Goal: Task Accomplishment & Management: Manage account settings

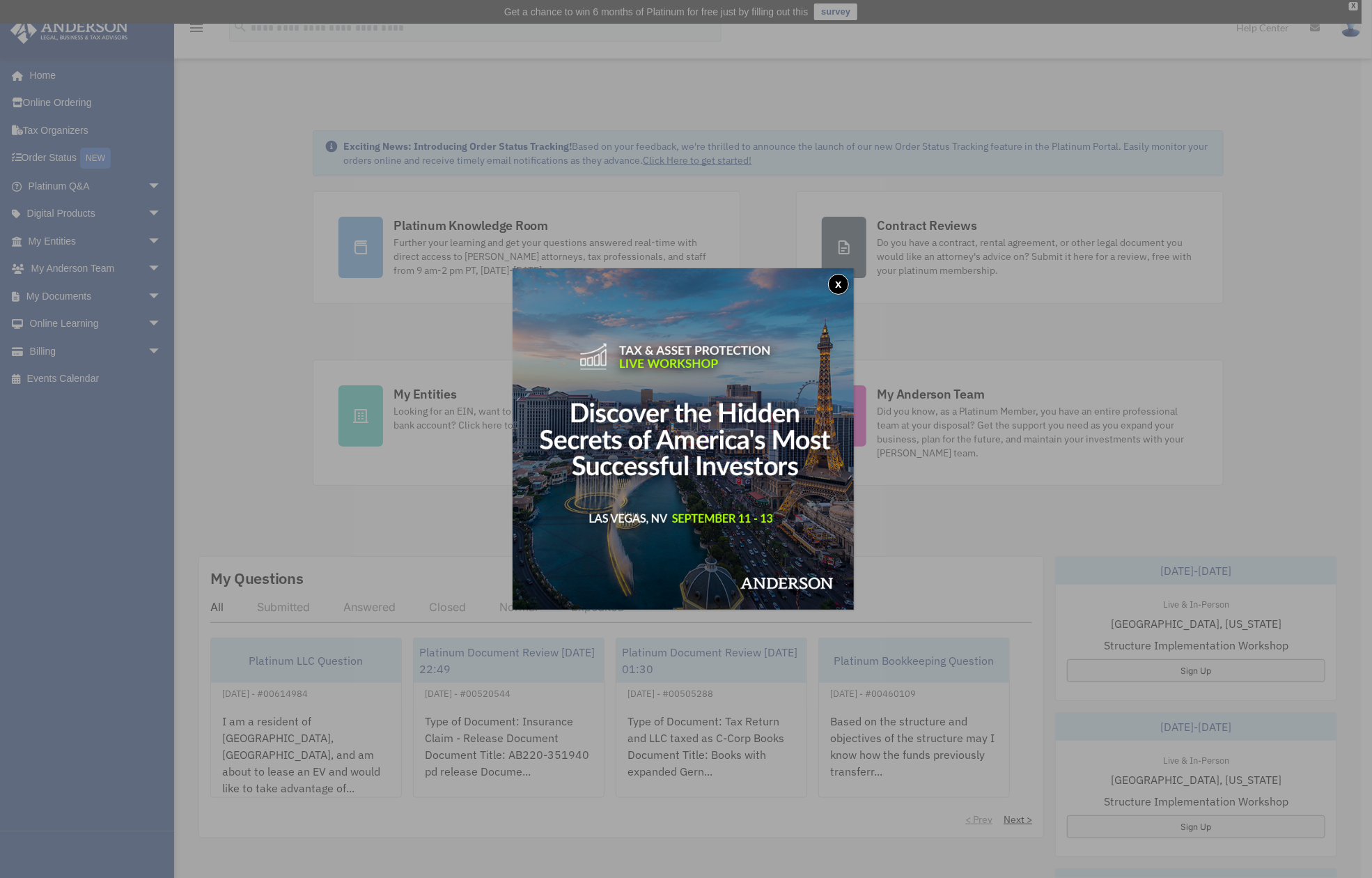
click at [848, 282] on button "x" at bounding box center [838, 284] width 21 height 21
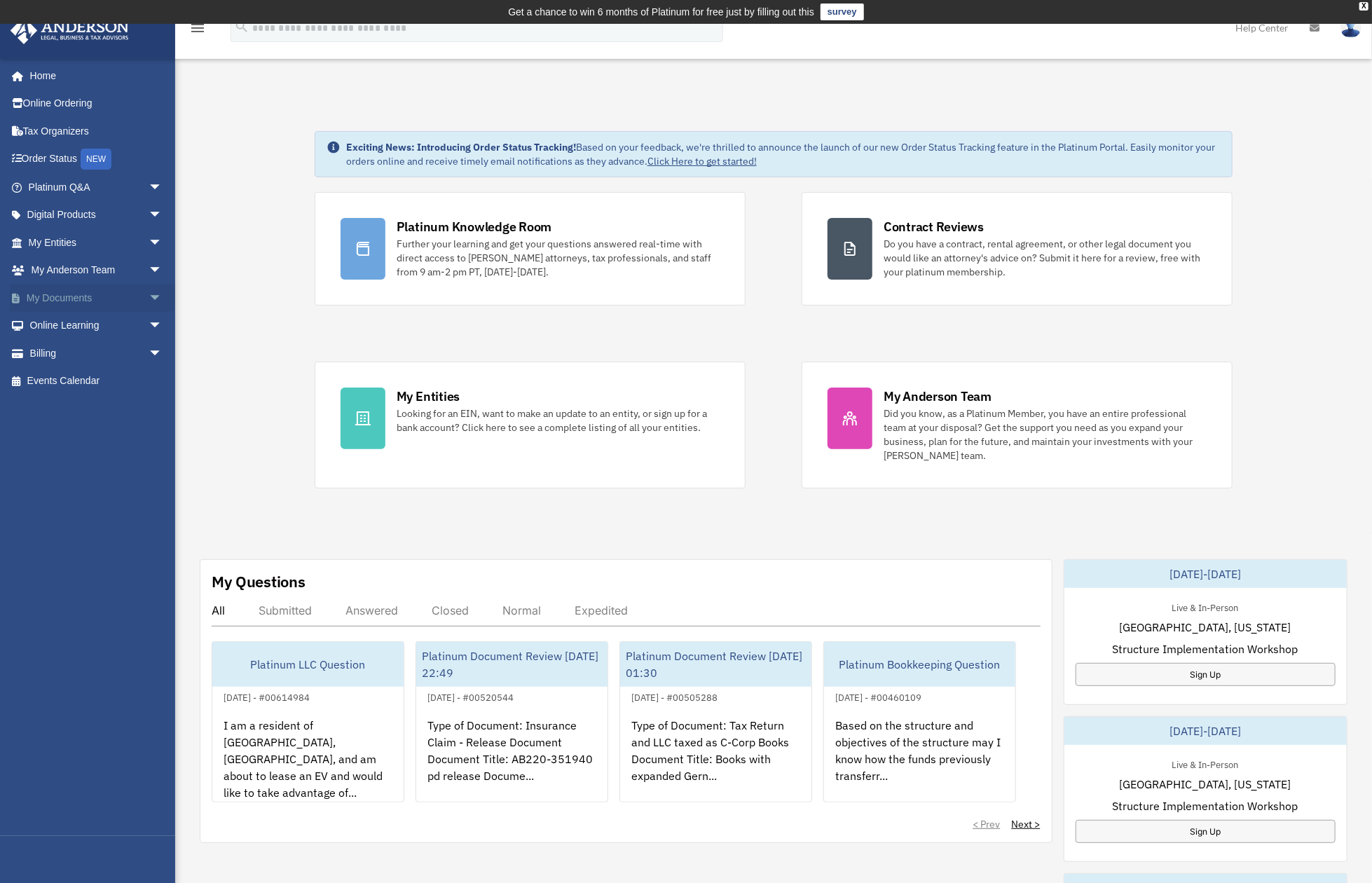
click at [149, 300] on span "arrow_drop_down" at bounding box center [162, 298] width 28 height 29
click at [137, 328] on link "Box" at bounding box center [101, 325] width 164 height 28
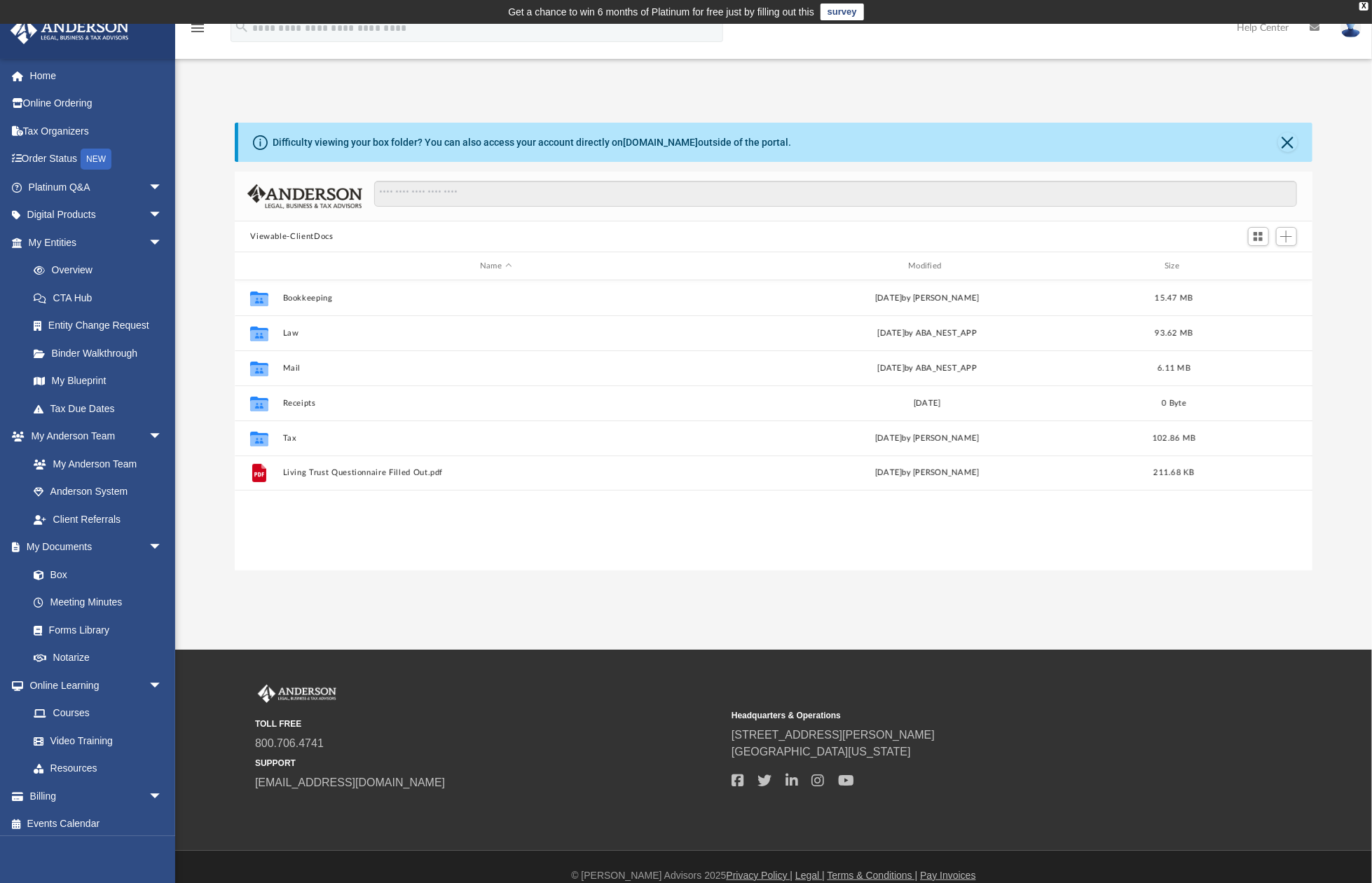
scroll to position [310, 1069]
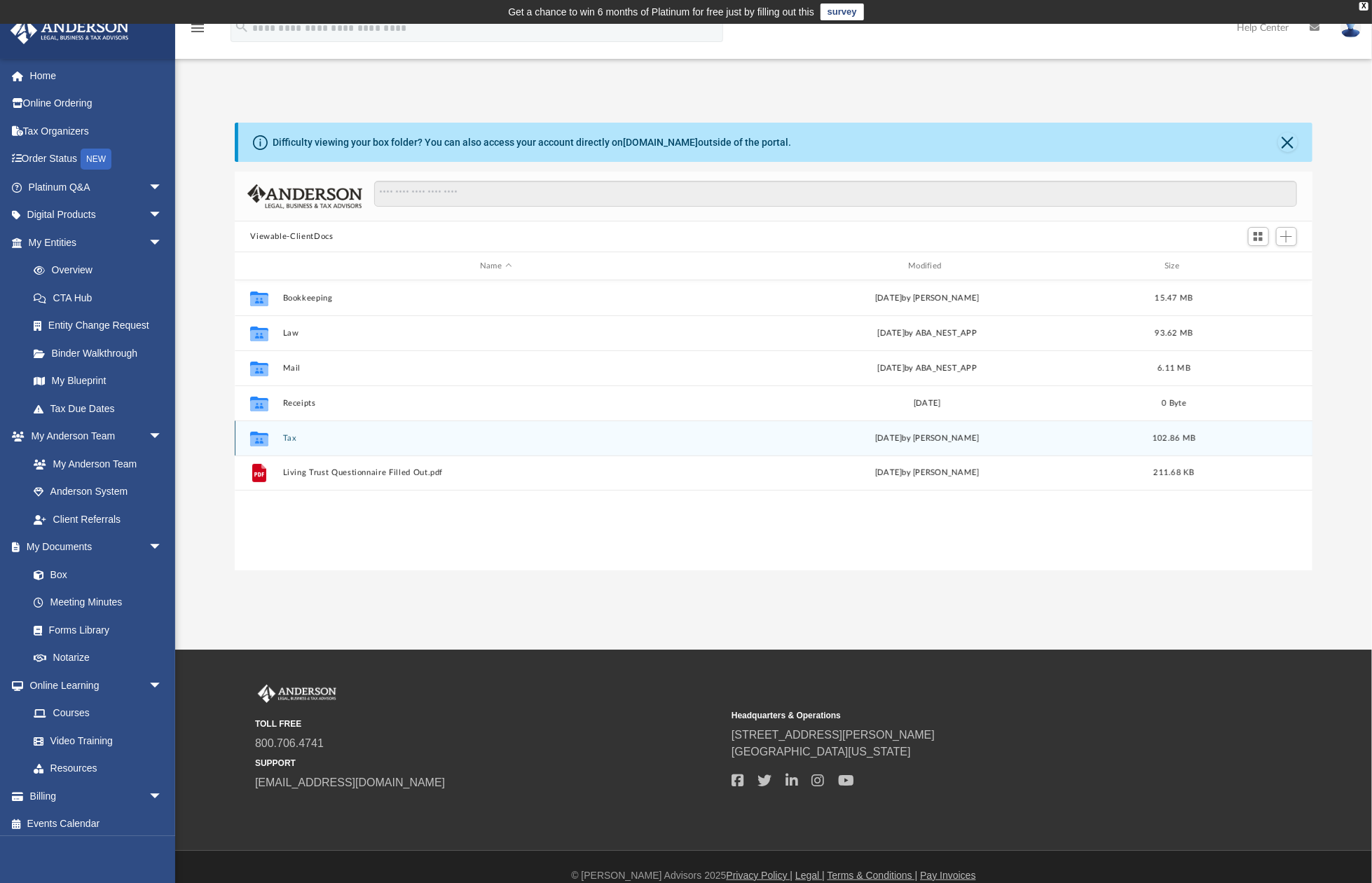
click at [292, 441] on button "Tax" at bounding box center [496, 438] width 426 height 9
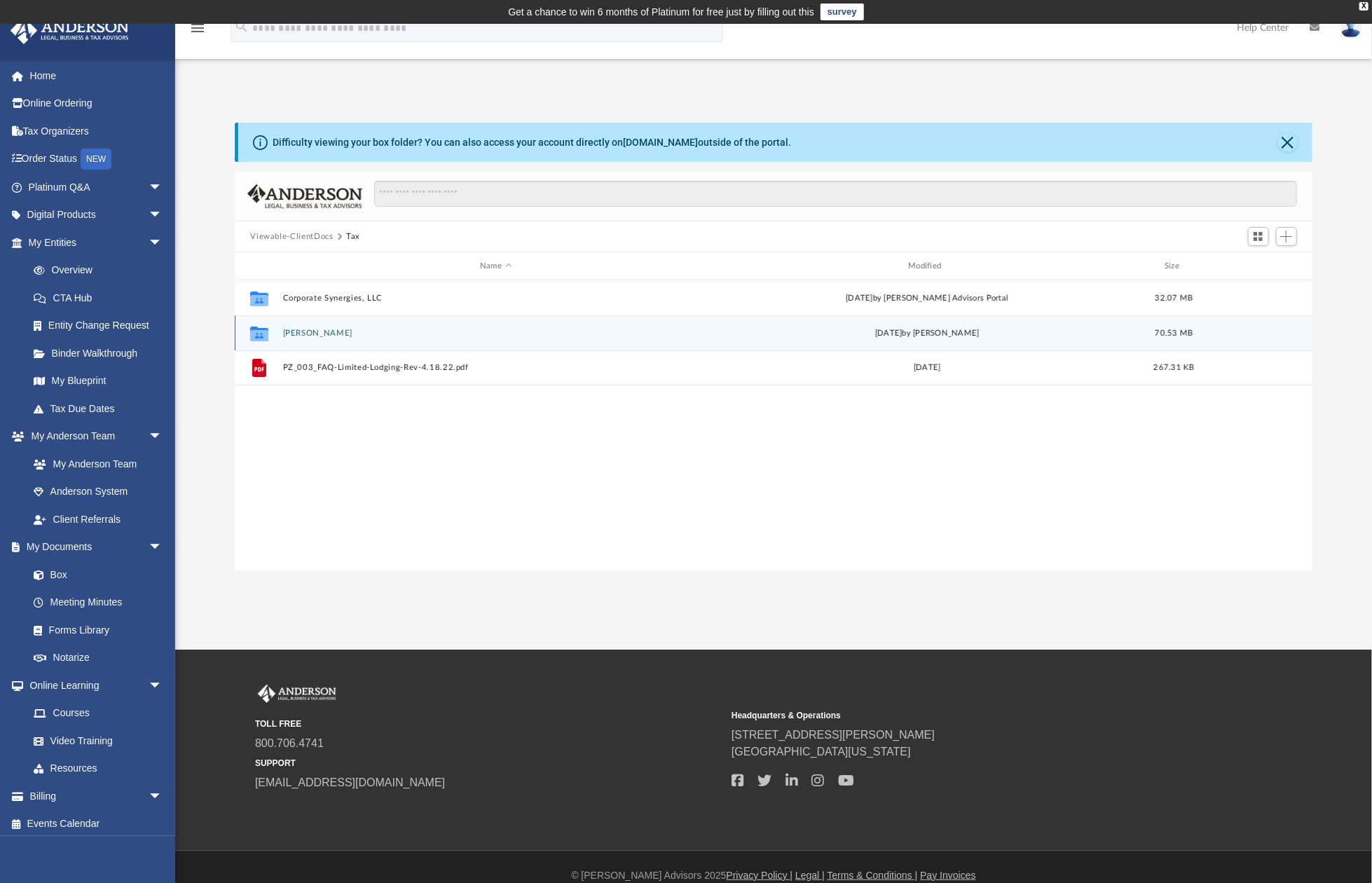
click at [300, 330] on button "[PERSON_NAME]" at bounding box center [496, 333] width 426 height 9
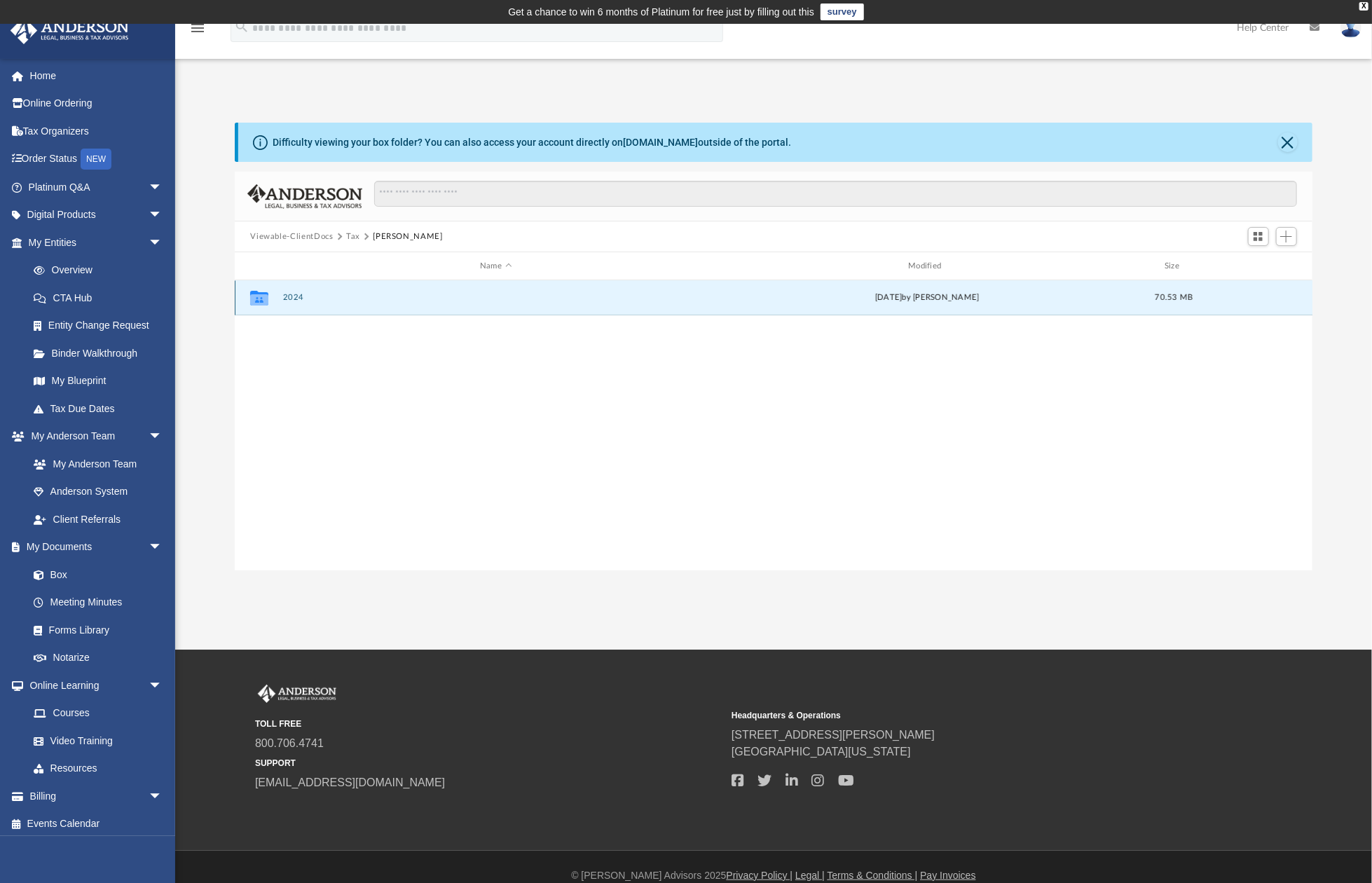
click at [296, 298] on button "2024" at bounding box center [496, 297] width 426 height 9
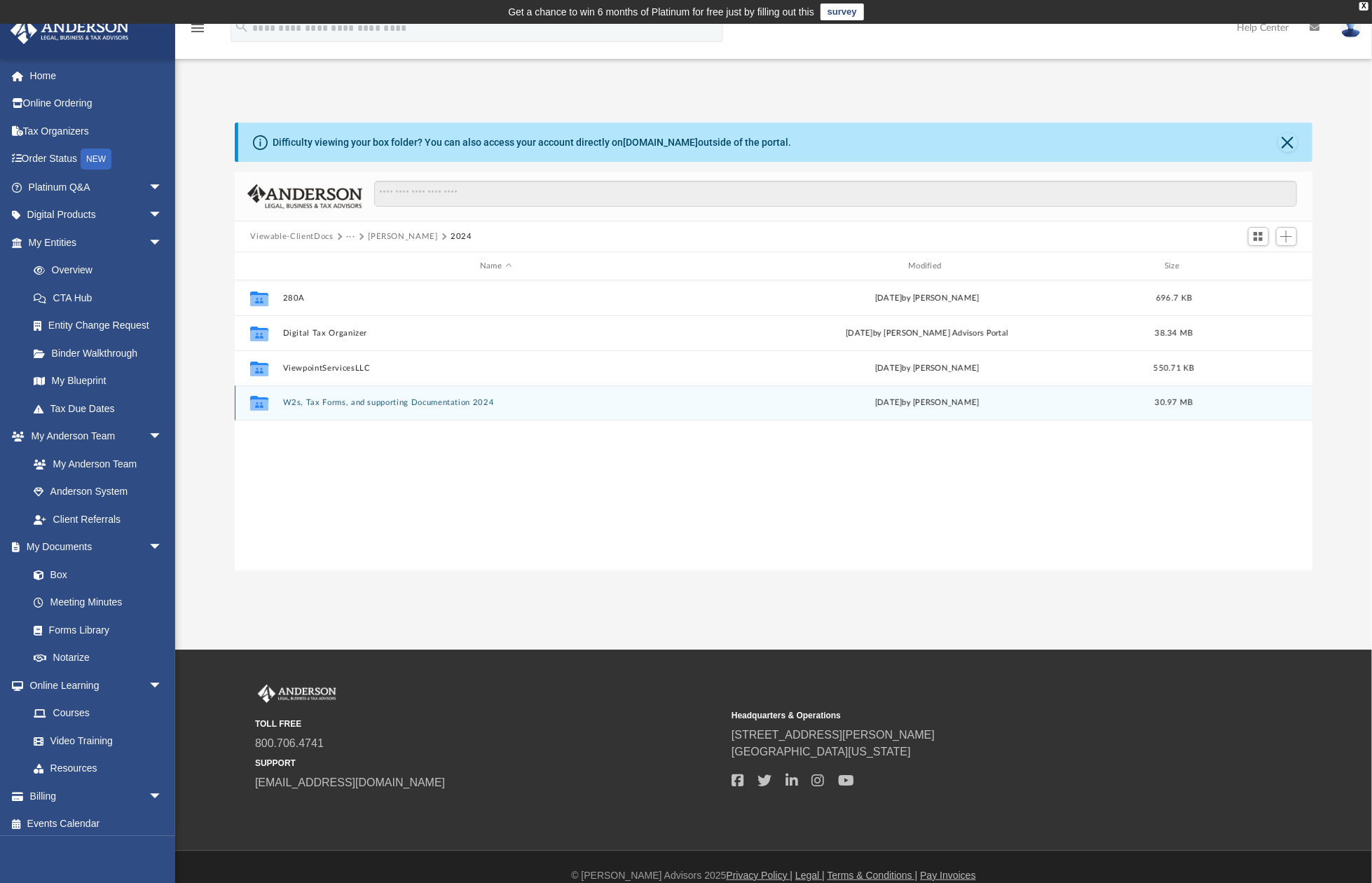
click at [328, 404] on button "W2s, Tax Forms, and supporting Documentation 2024" at bounding box center [496, 403] width 426 height 9
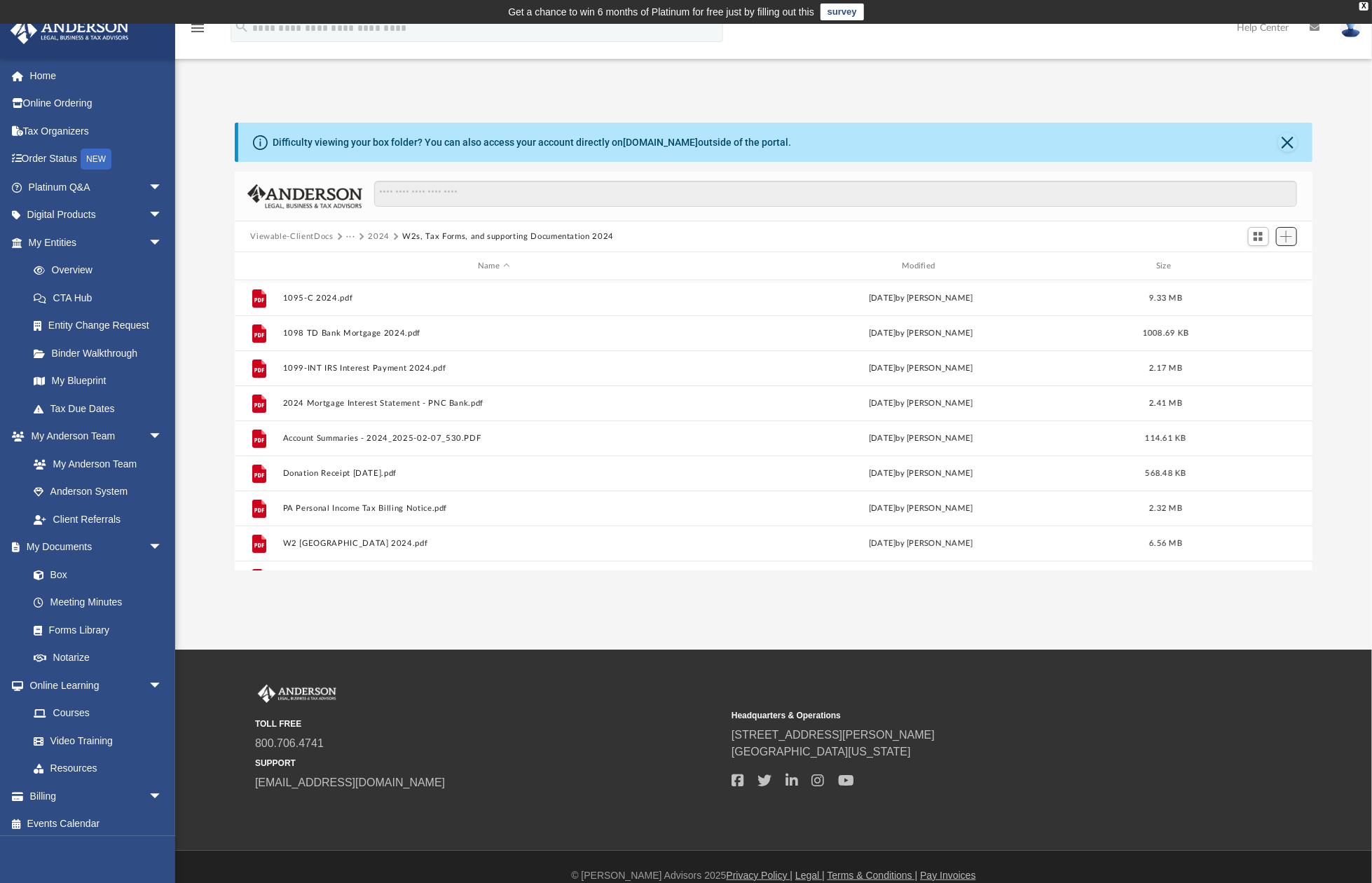
click at [1278, 242] on button "Add" at bounding box center [1287, 236] width 21 height 19
click at [1265, 268] on li "Upload" at bounding box center [1266, 264] width 45 height 14
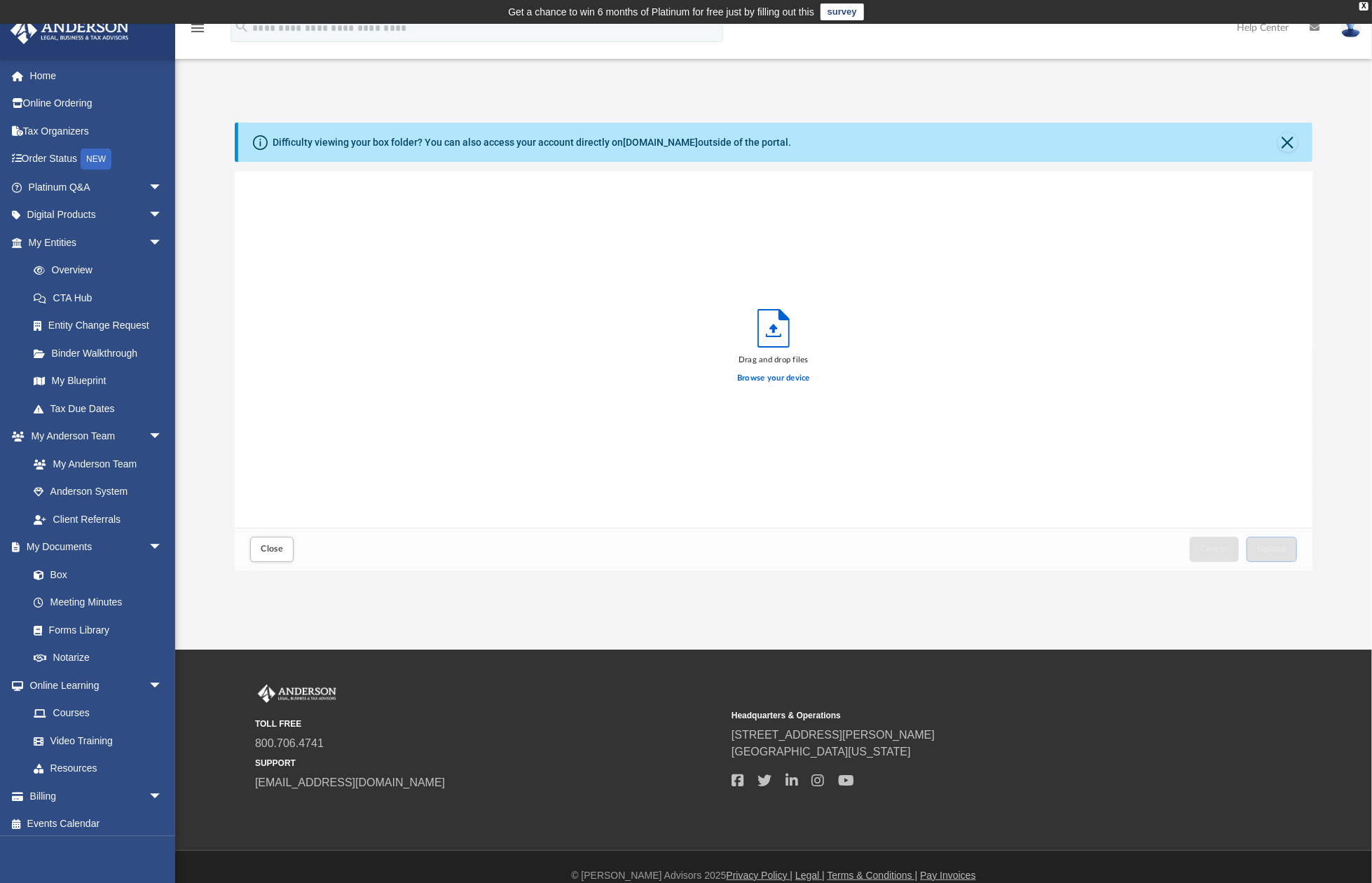
scroll to position [347, 1069]
click at [1287, 547] on span "Upload" at bounding box center [1272, 549] width 30 height 8
click at [289, 555] on button "Close" at bounding box center [271, 549] width 43 height 24
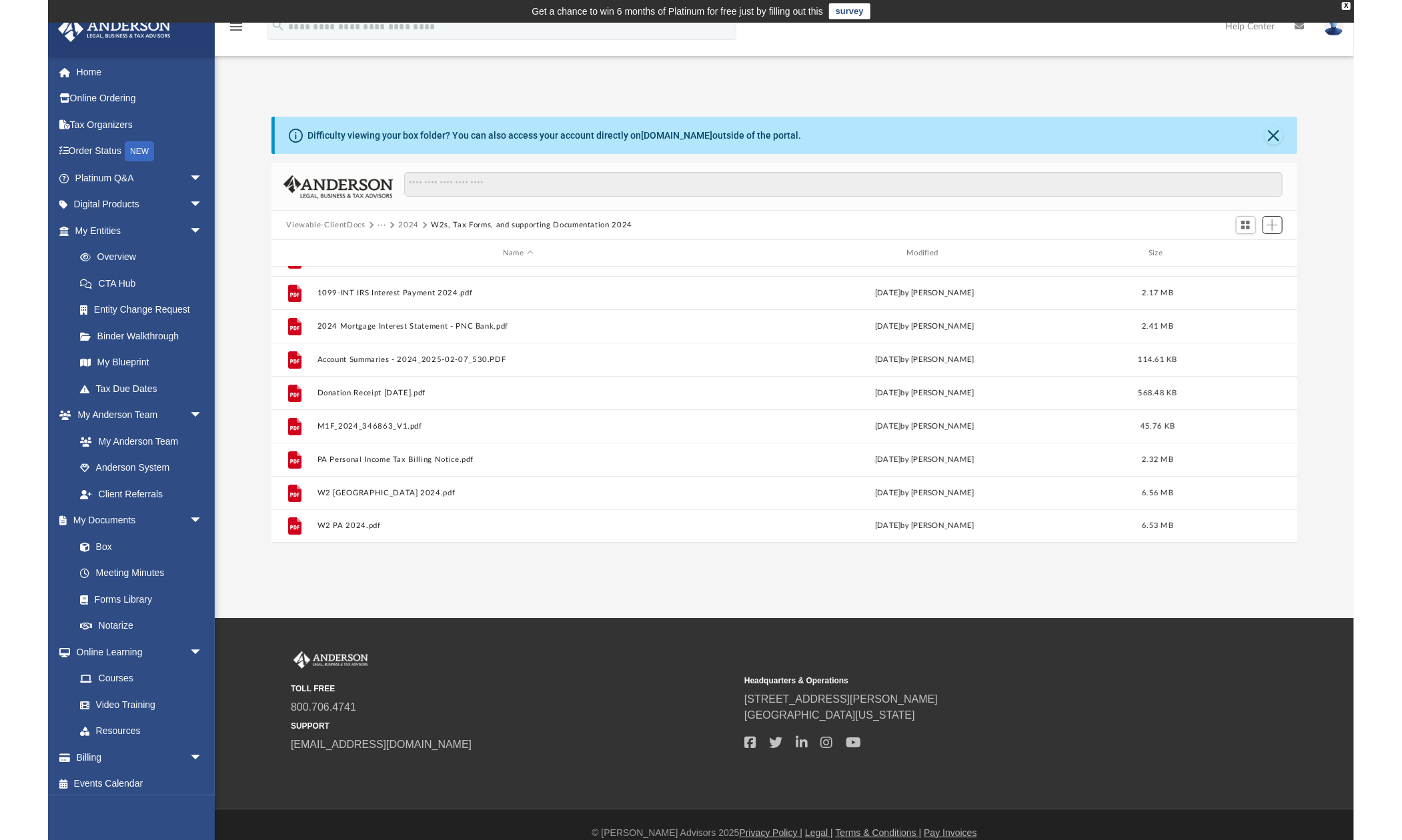
scroll to position [0, 0]
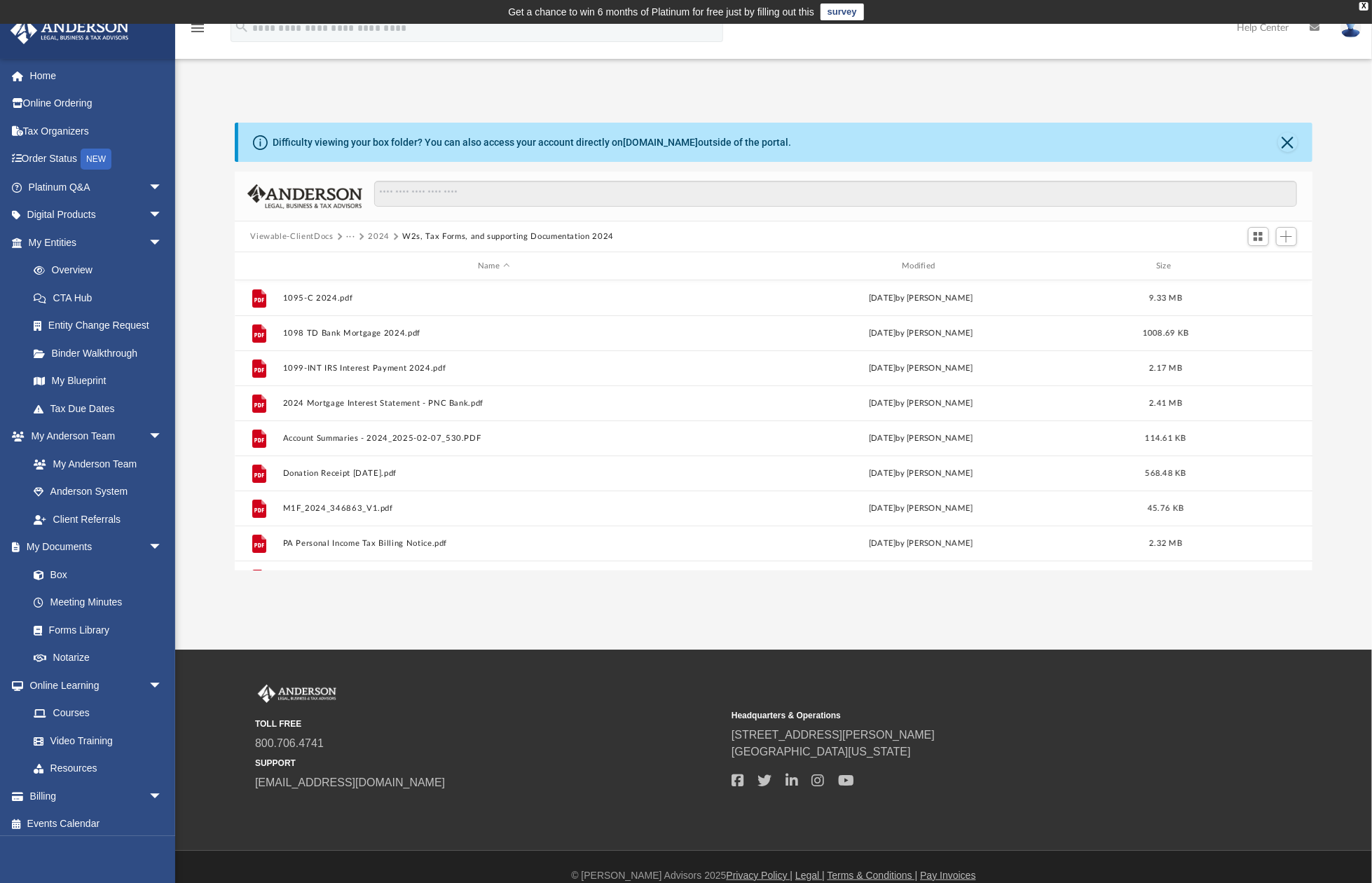
click at [325, 235] on button "Viewable-ClientDocs" at bounding box center [291, 236] width 83 height 13
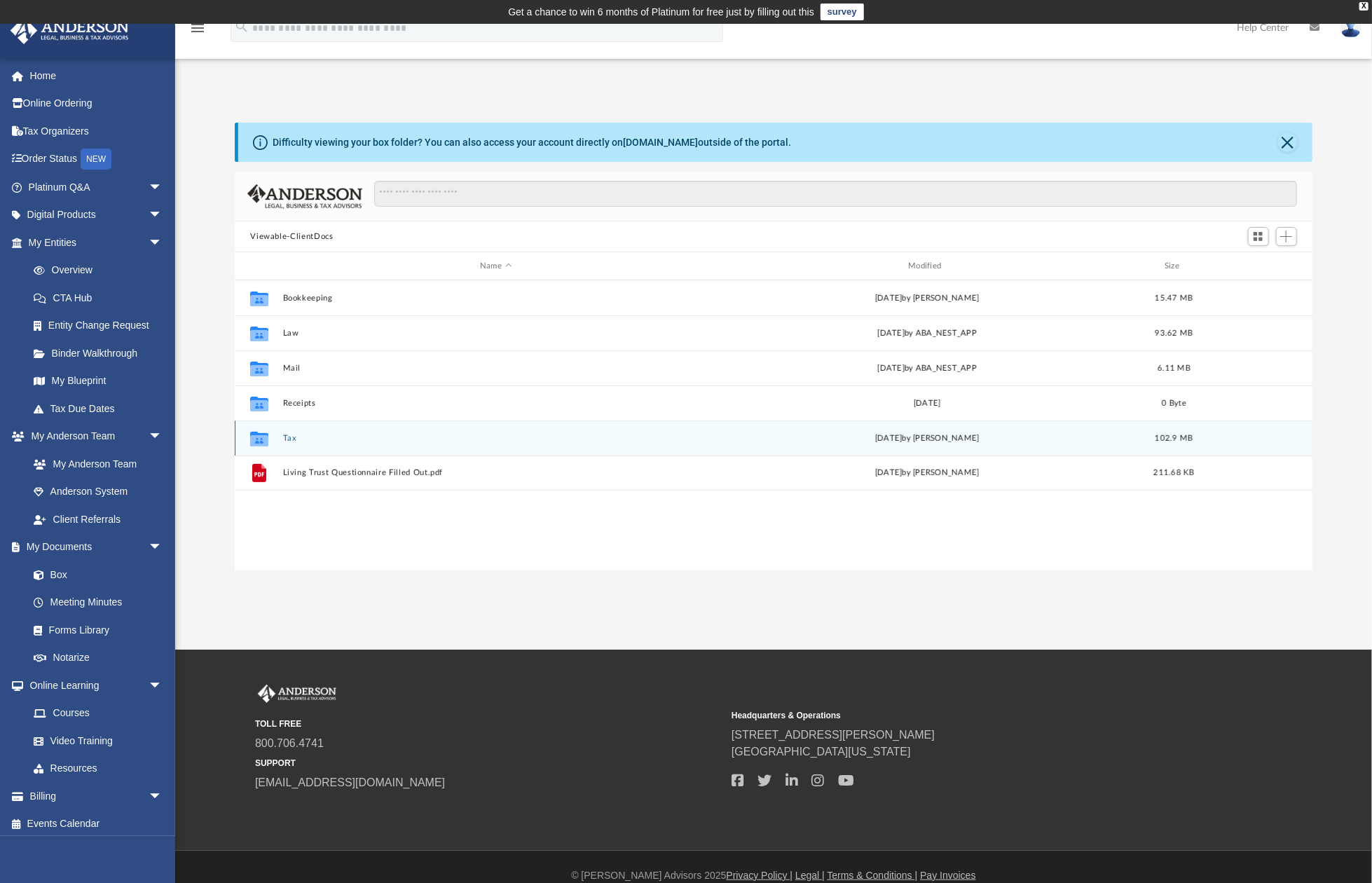
click at [288, 440] on button "Tax" at bounding box center [496, 438] width 426 height 9
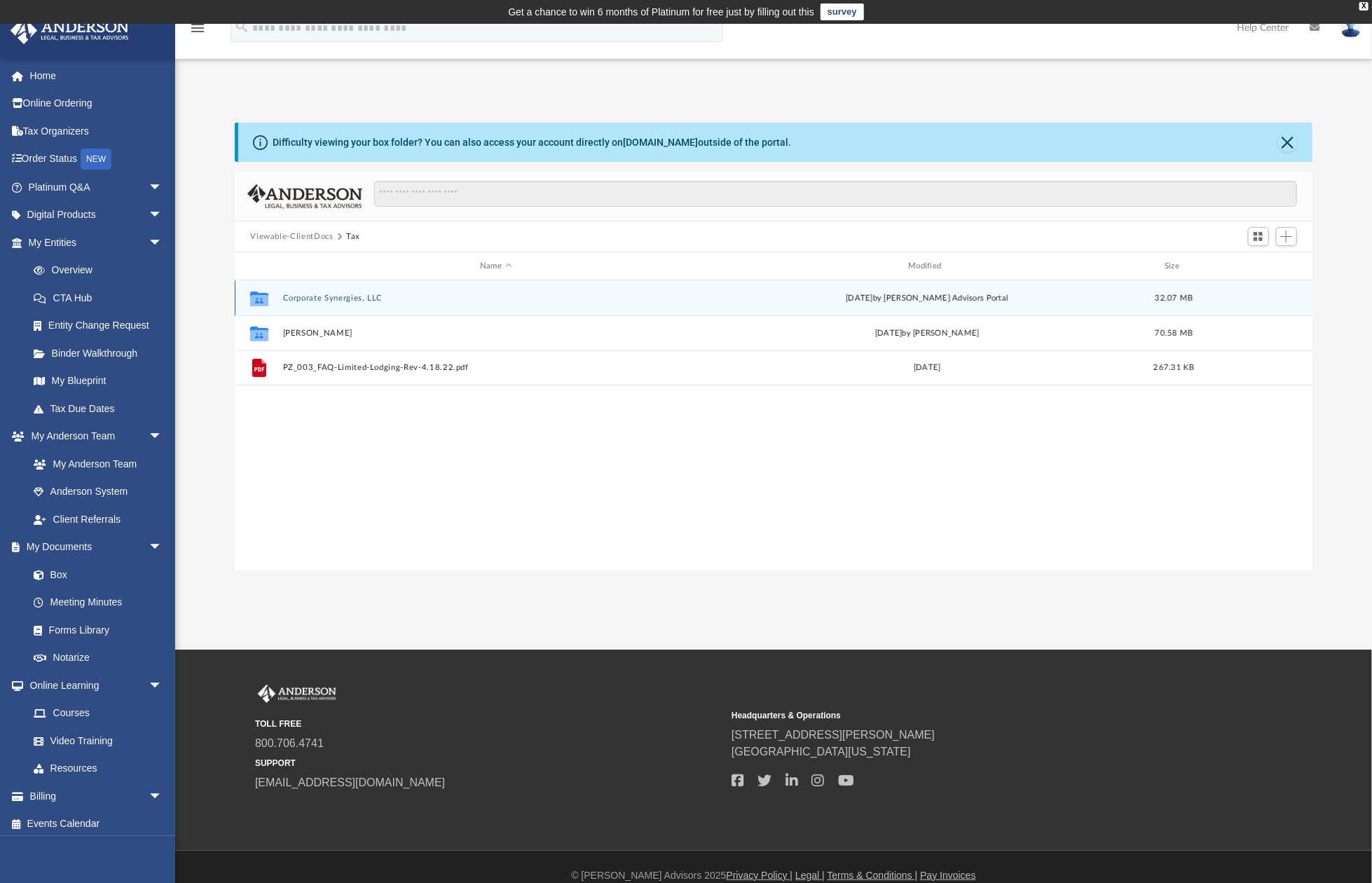
click at [312, 295] on button "Corporate Synergies, LLC" at bounding box center [496, 298] width 426 height 9
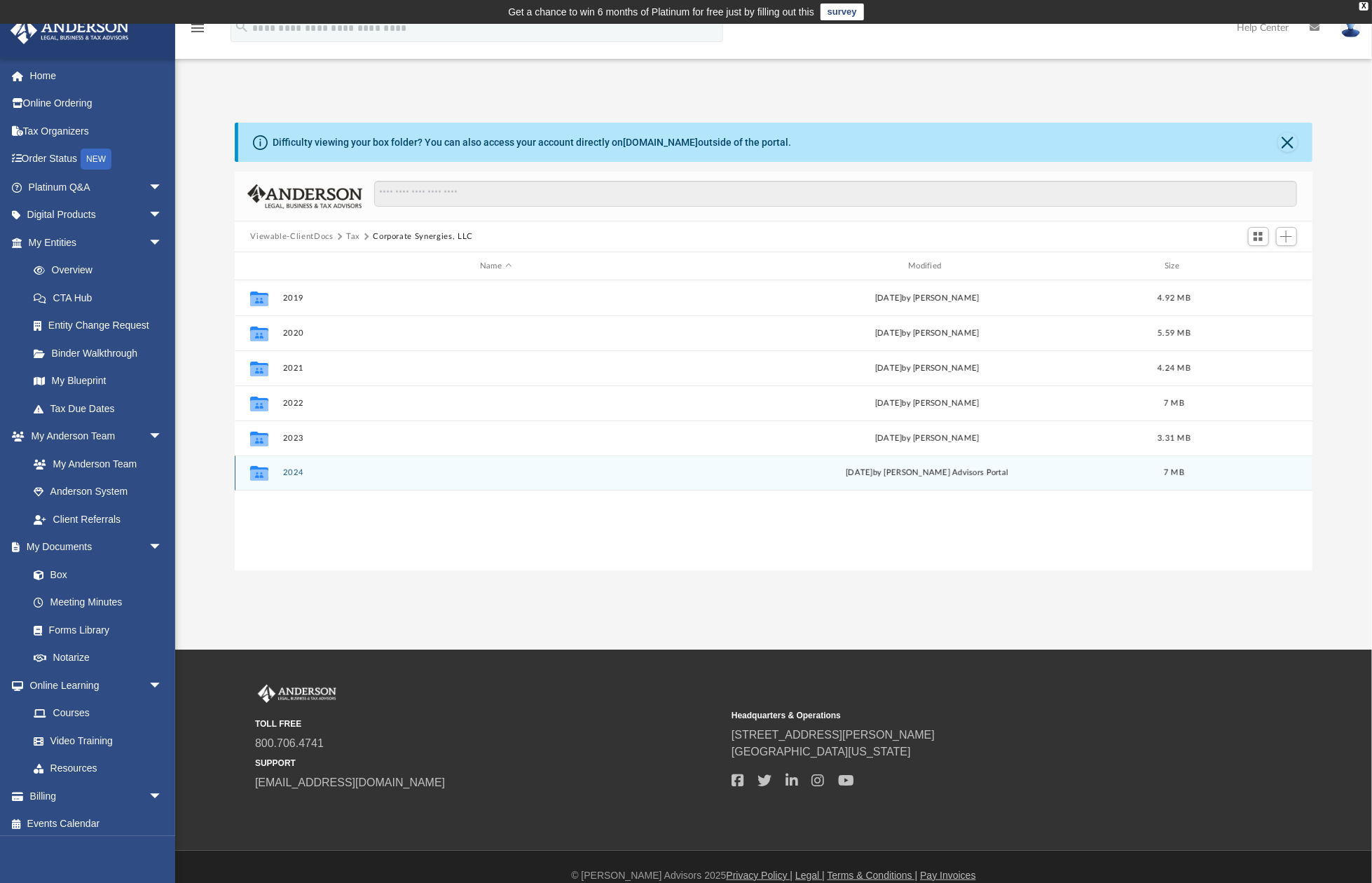
click at [287, 473] on button "2024" at bounding box center [496, 473] width 426 height 9
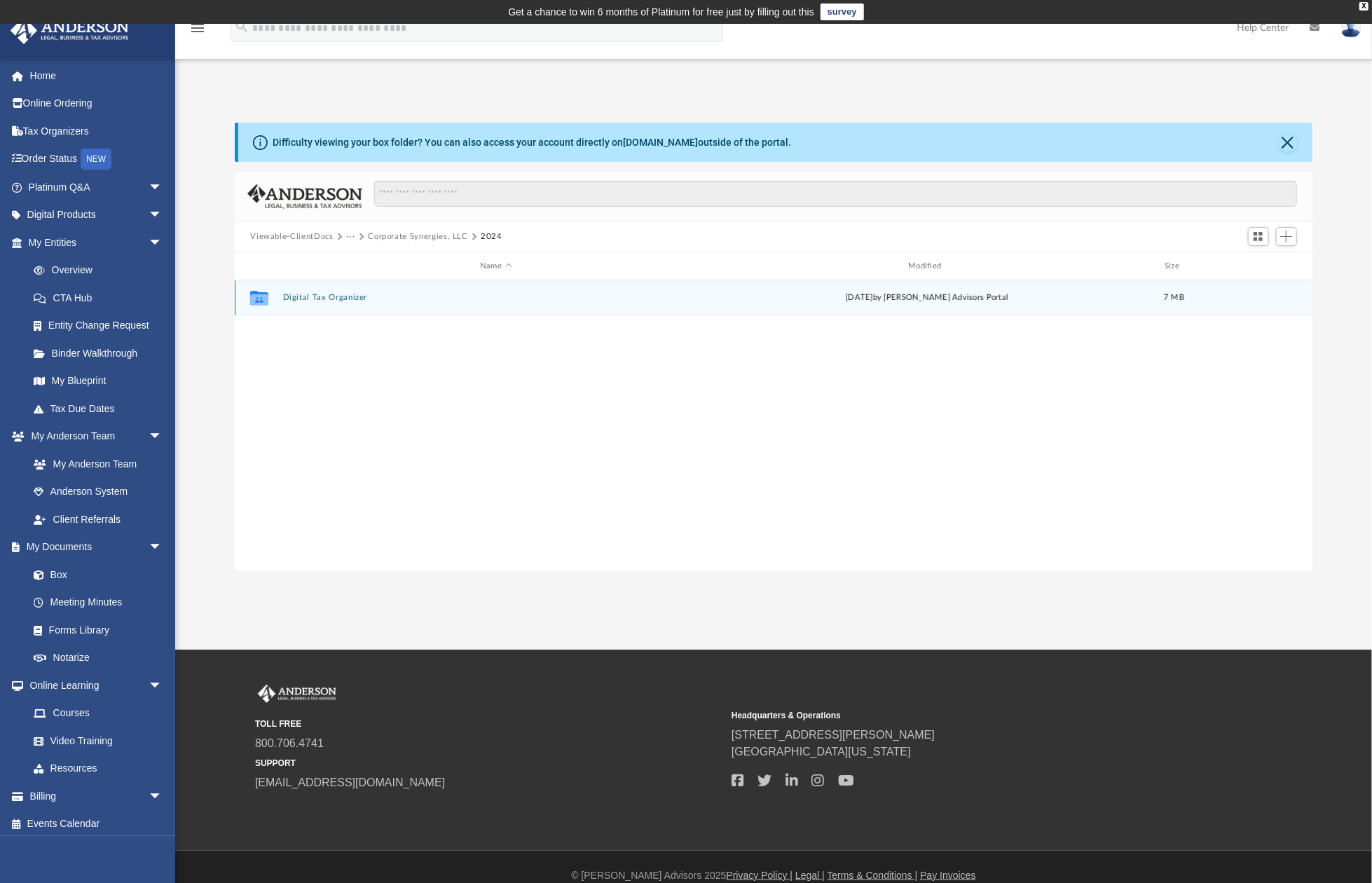
click at [329, 299] on button "Digital Tax Organizer" at bounding box center [496, 297] width 426 height 9
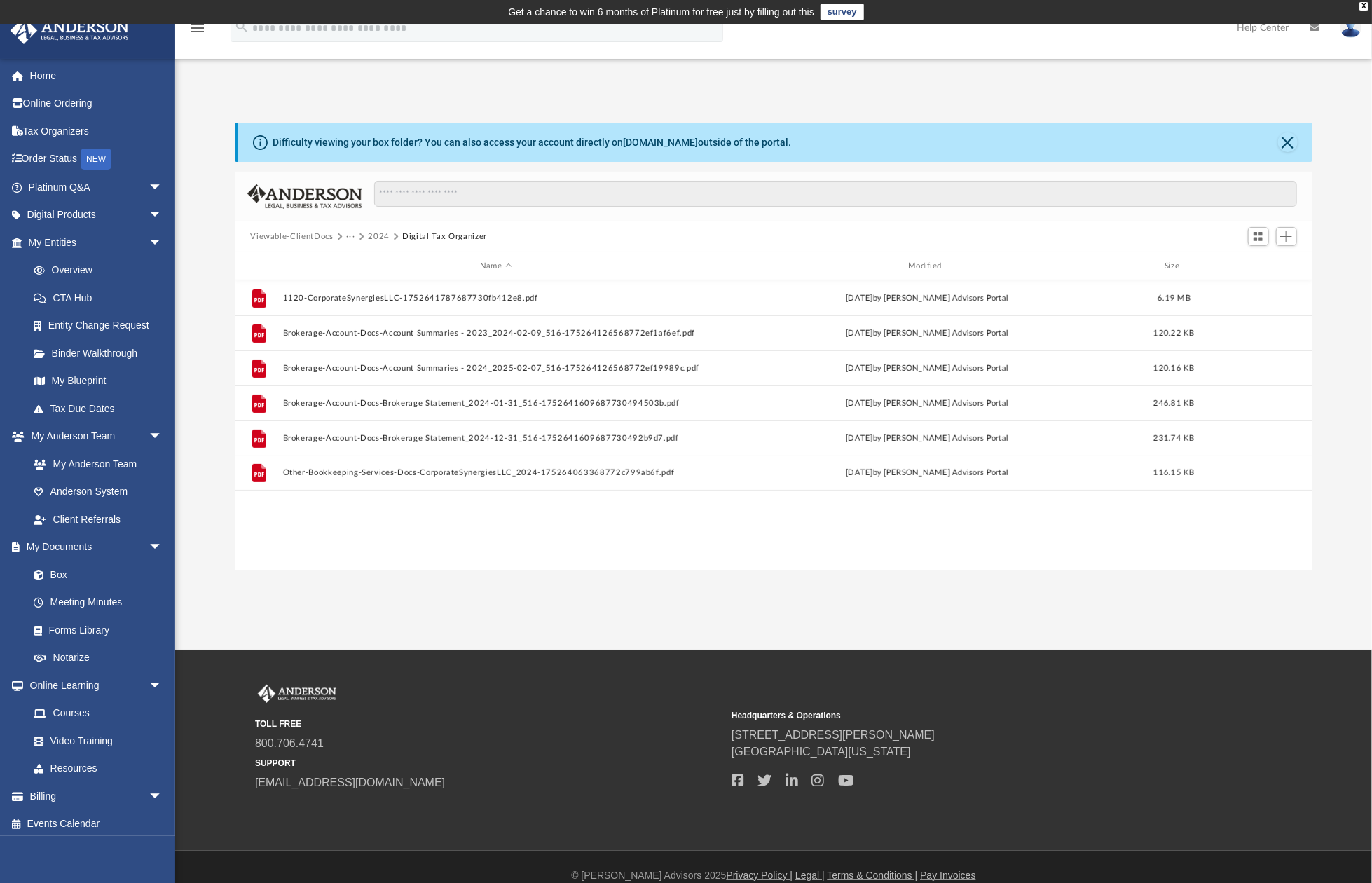
click at [382, 236] on button "2024" at bounding box center [379, 236] width 22 height 13
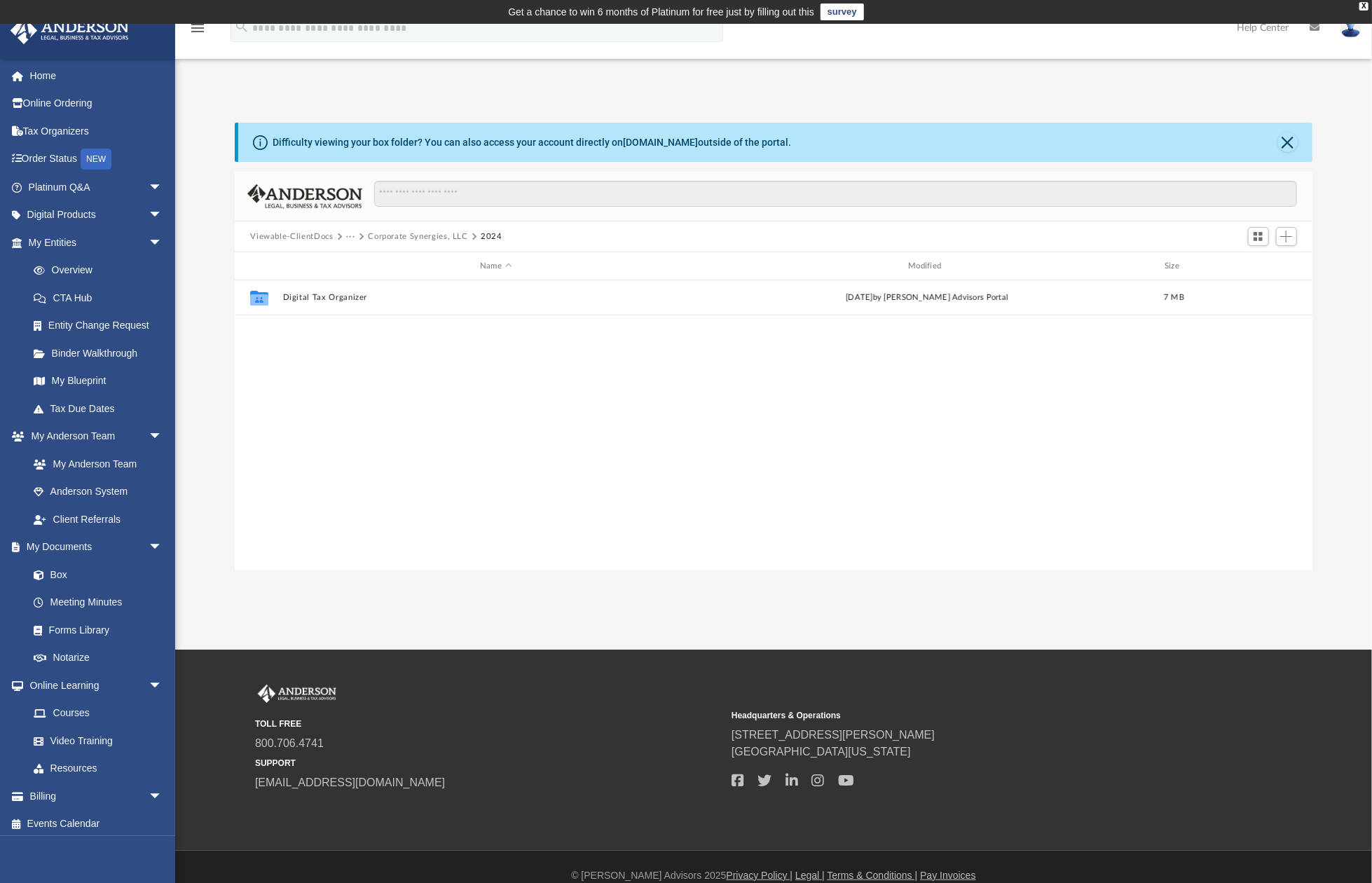
click at [321, 236] on button "Viewable-ClientDocs" at bounding box center [291, 236] width 83 height 13
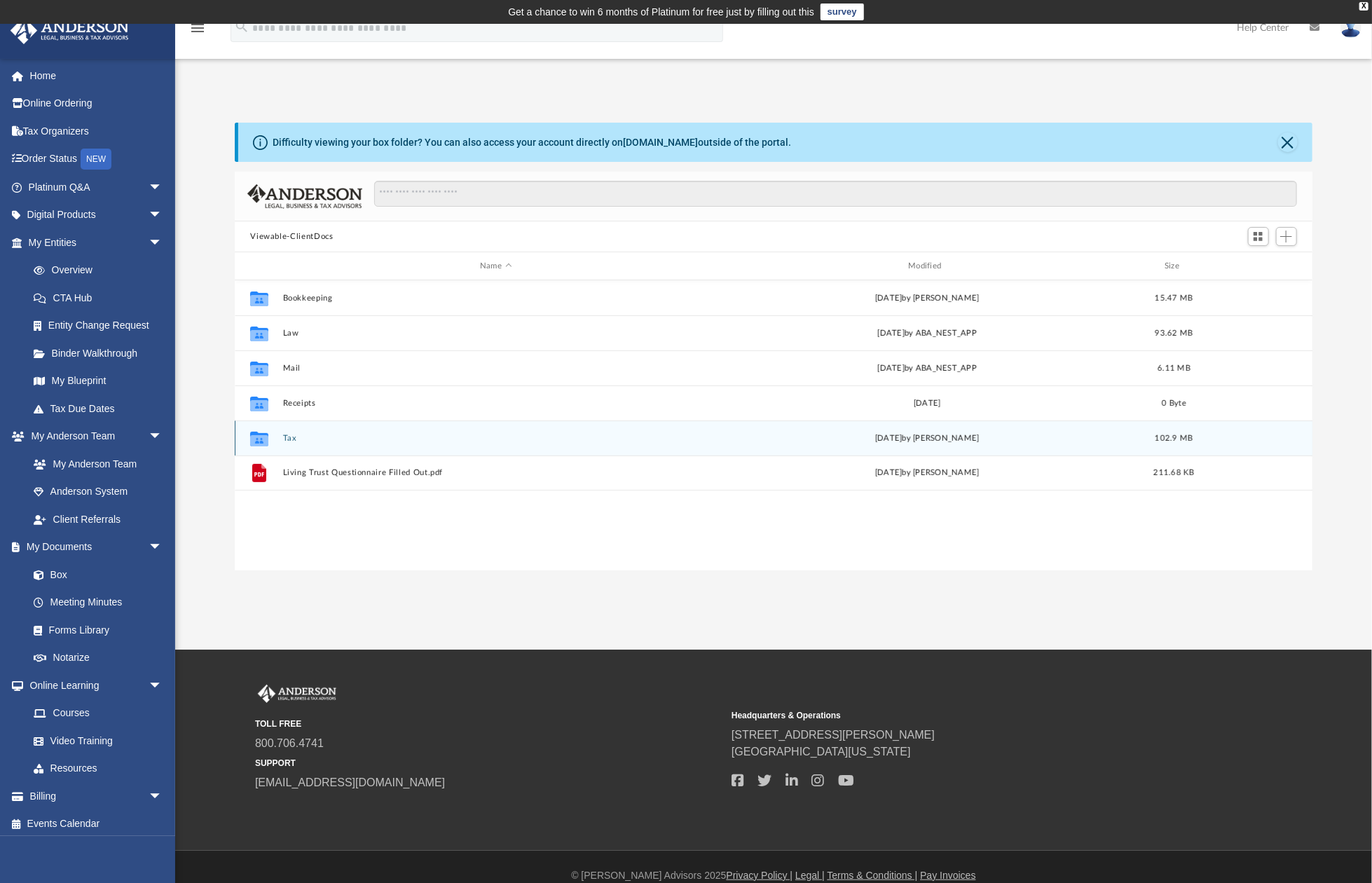
click at [288, 440] on button "Tax" at bounding box center [496, 438] width 426 height 9
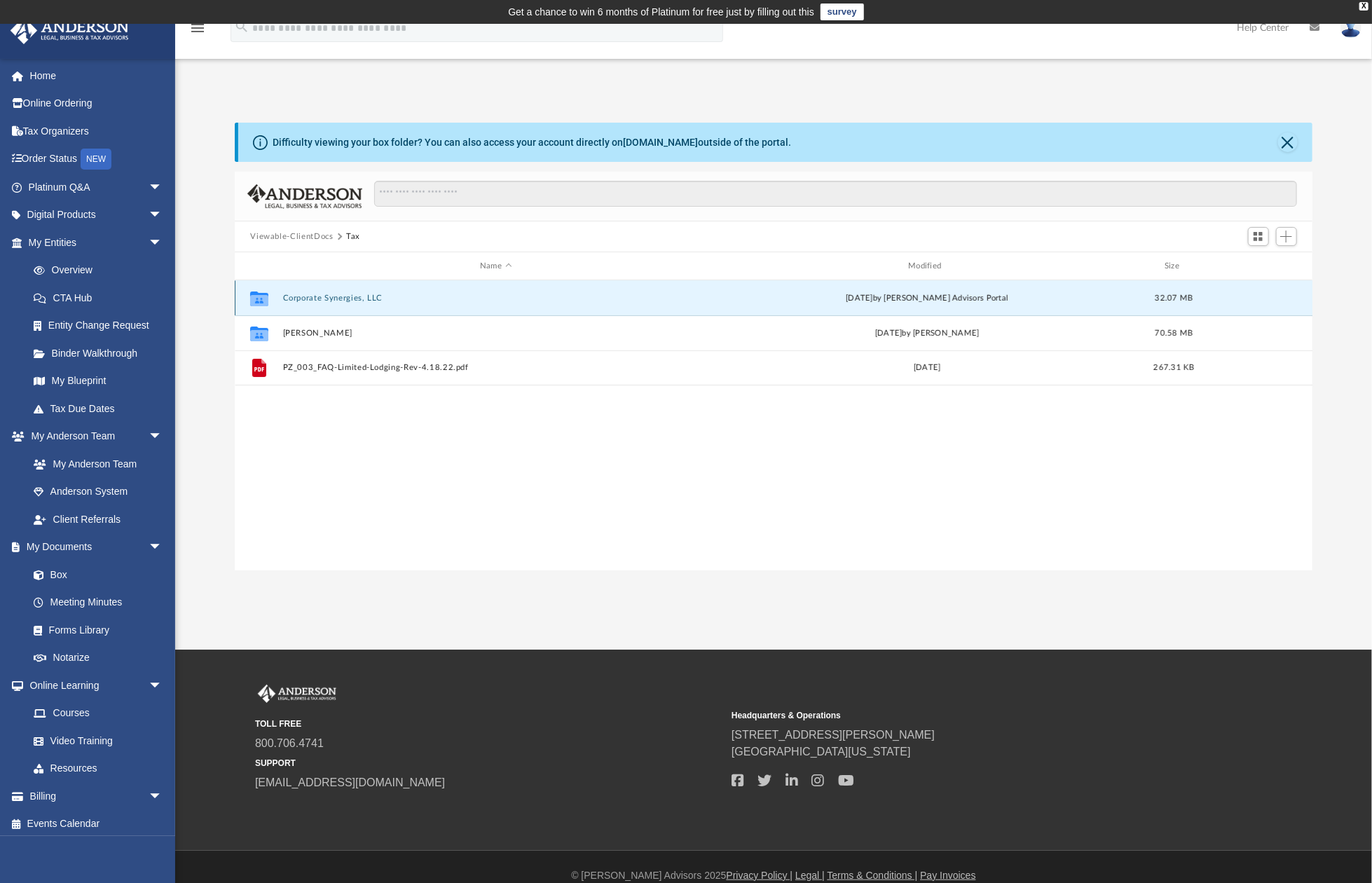
click at [299, 302] on button "Corporate Synergies, LLC" at bounding box center [496, 298] width 426 height 9
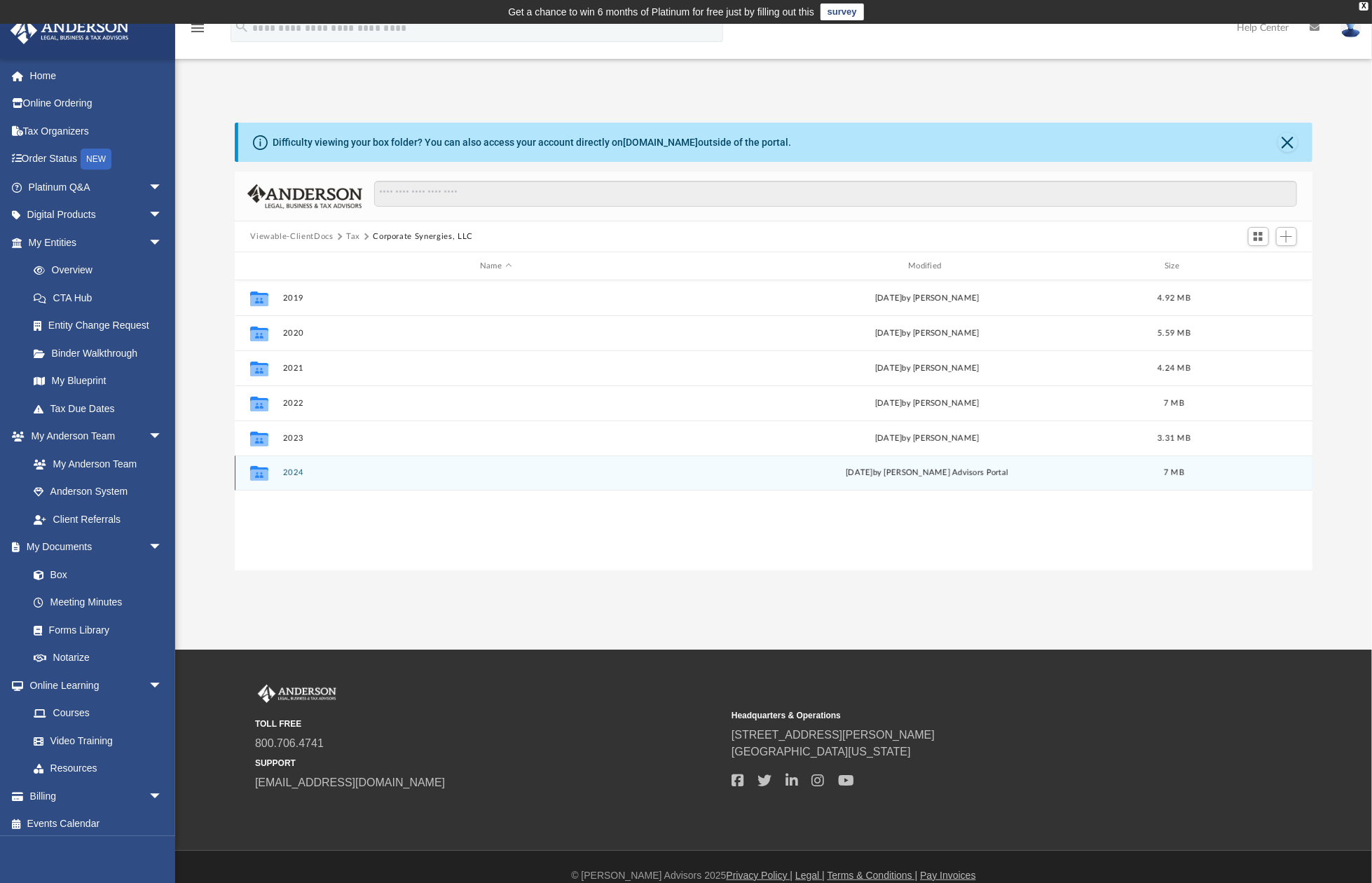
click at [296, 469] on button "2024" at bounding box center [496, 473] width 426 height 9
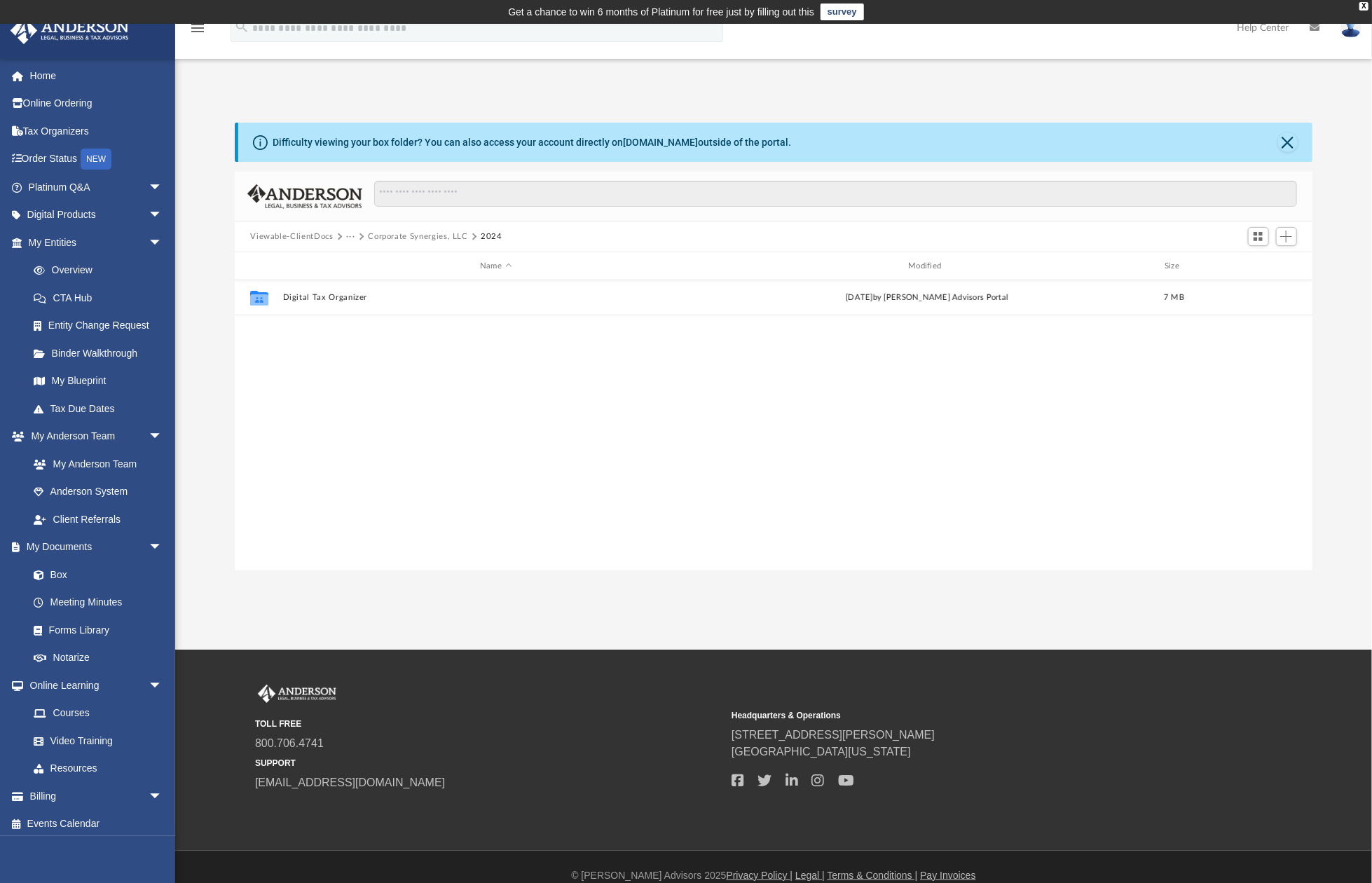
click at [395, 237] on button "Corporate Synergies, LLC" at bounding box center [418, 236] width 100 height 13
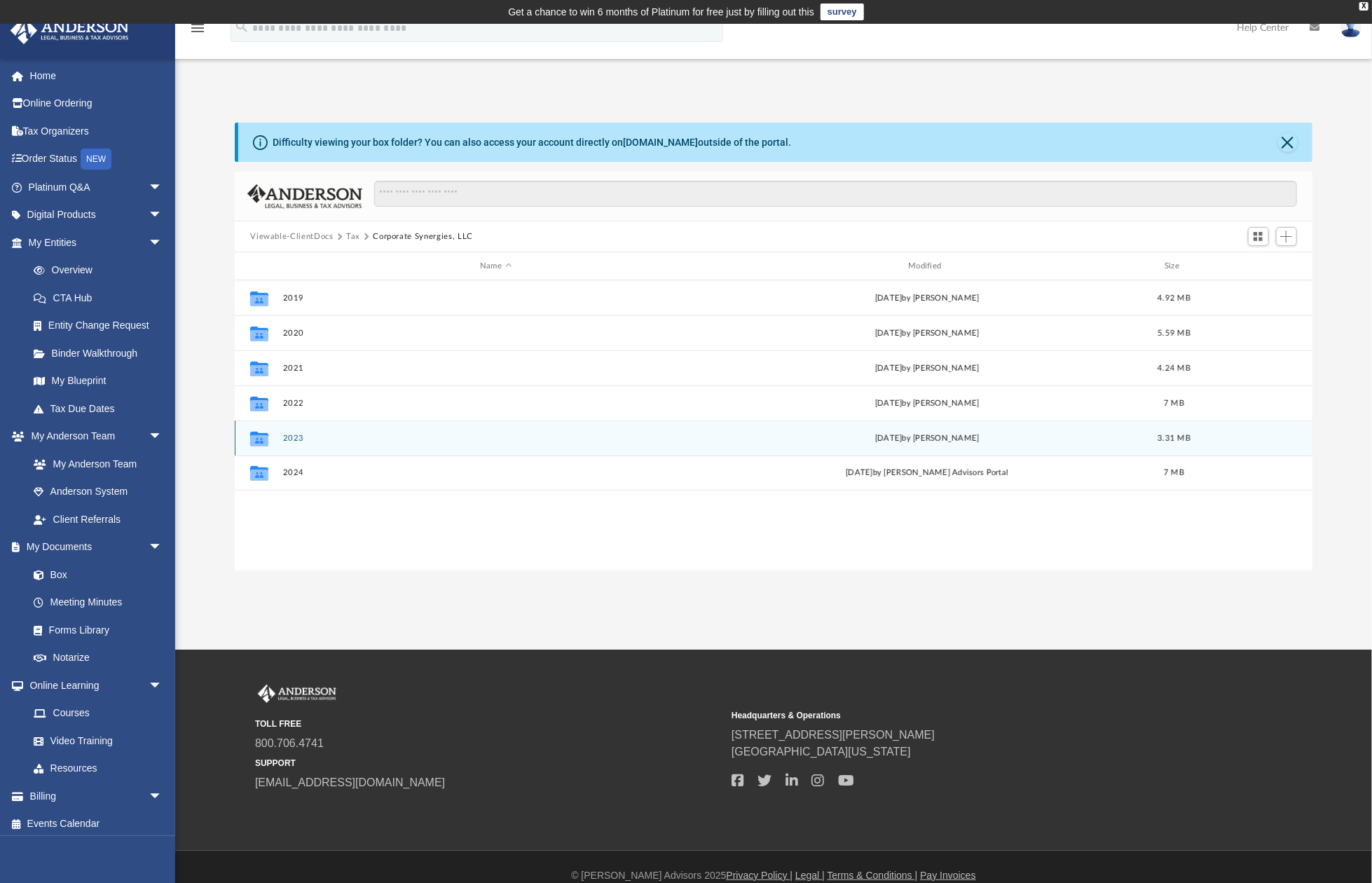
click at [301, 440] on button "2023" at bounding box center [496, 438] width 426 height 9
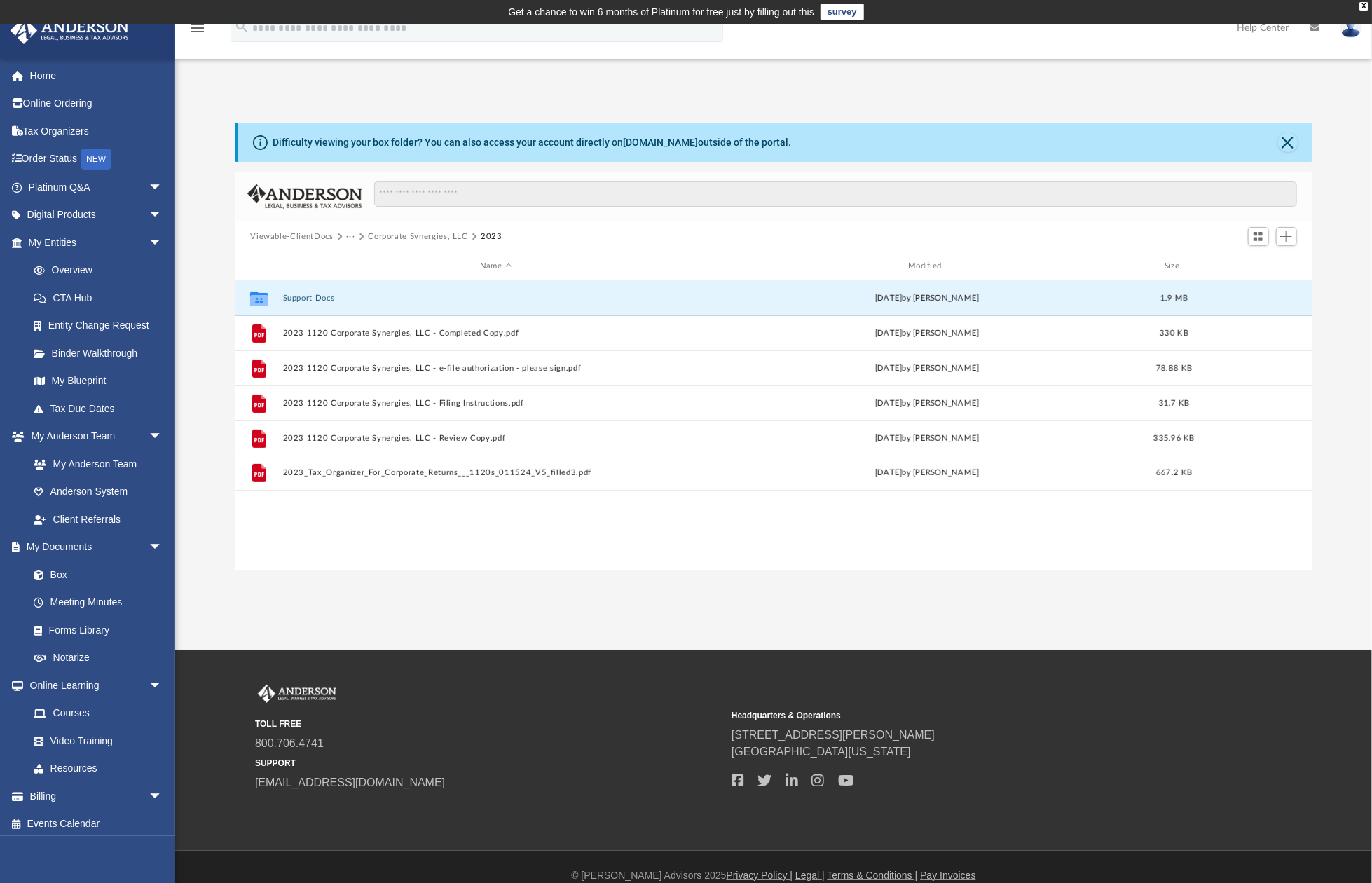
click at [325, 300] on button "Support Docs" at bounding box center [496, 298] width 426 height 9
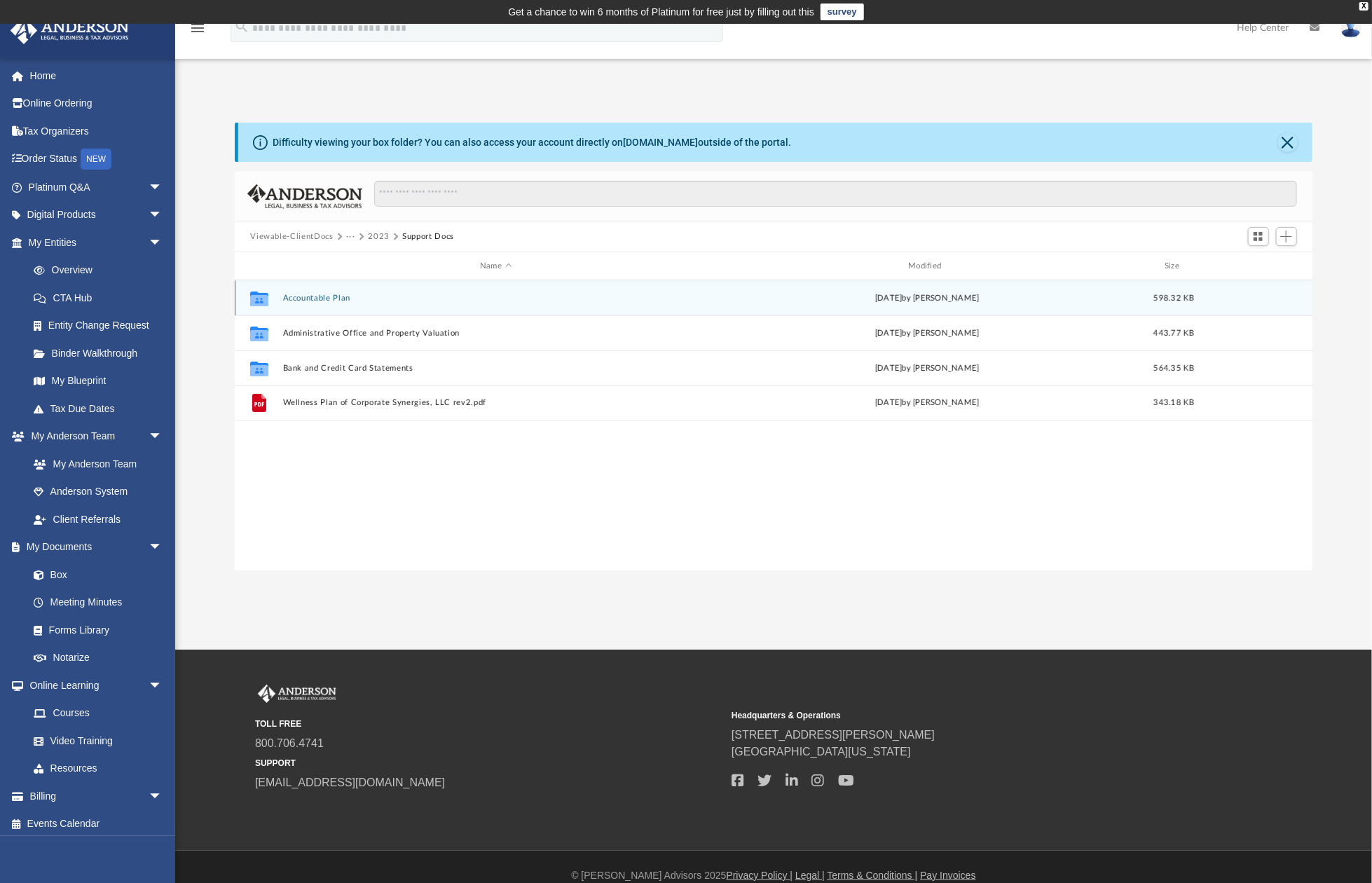
click at [295, 296] on button "Accountable Plan" at bounding box center [496, 298] width 426 height 9
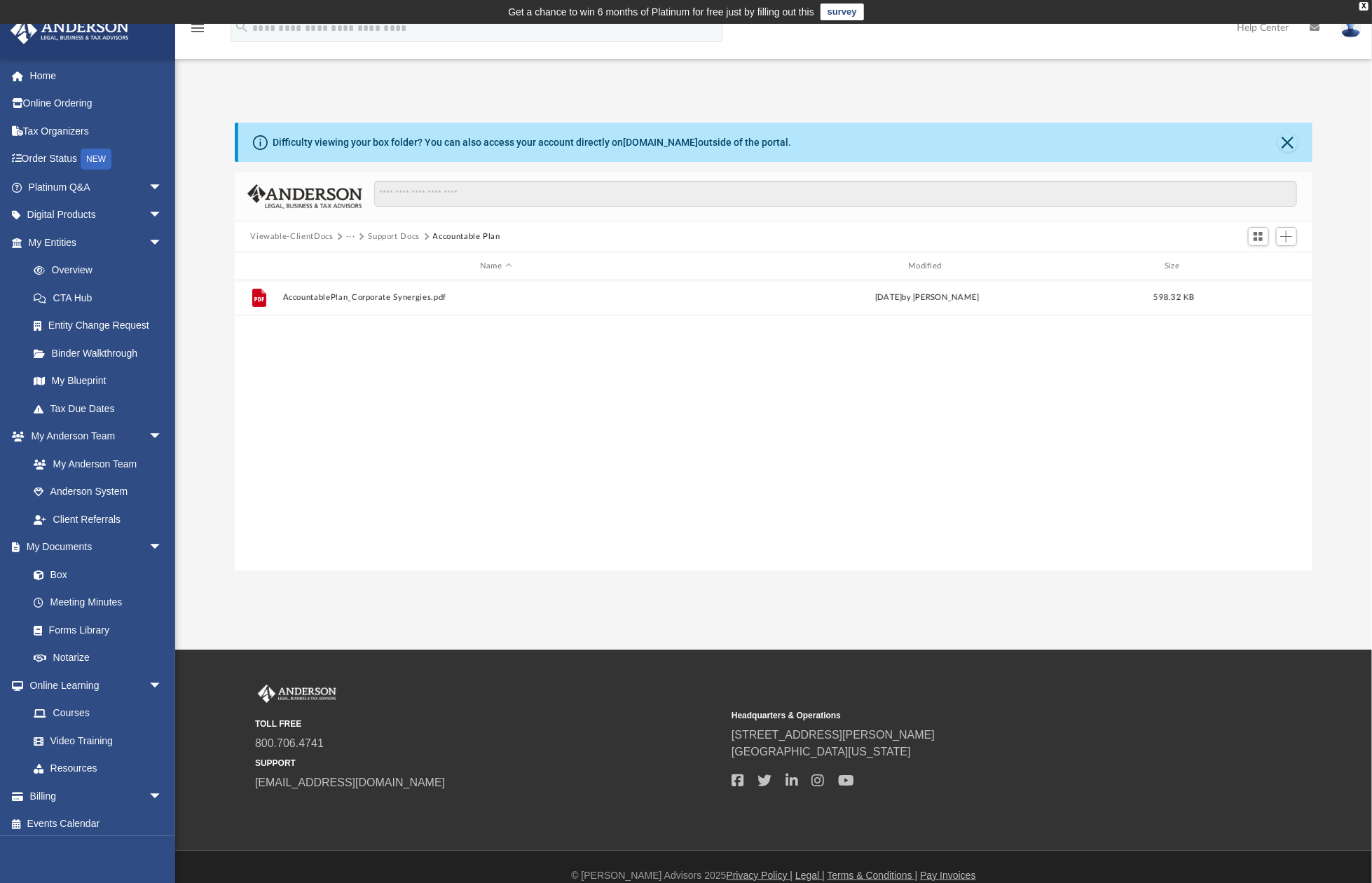
click at [396, 238] on button "Support Docs" at bounding box center [393, 236] width 52 height 13
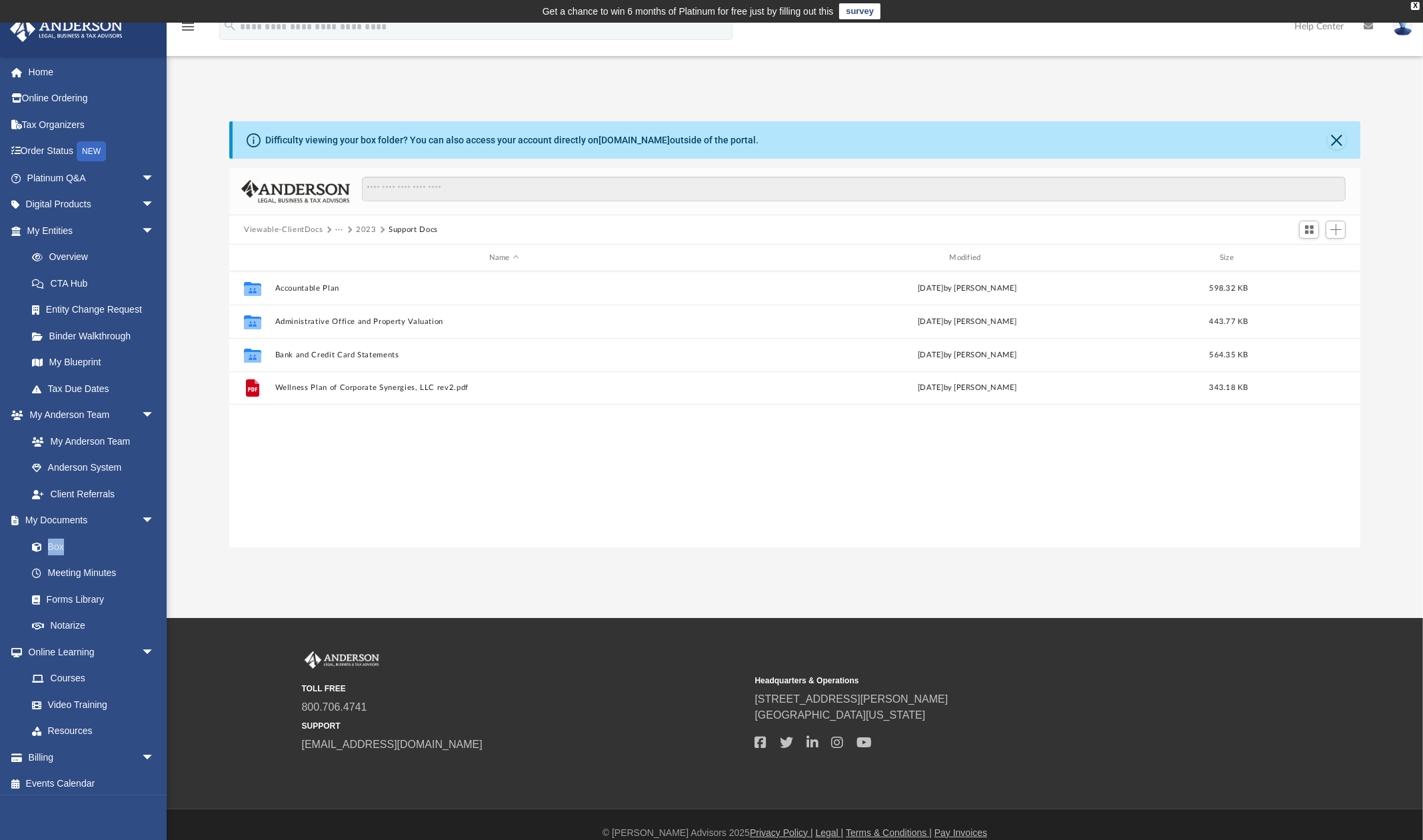
scroll to position [295, 1123]
click at [367, 228] on button "2023" at bounding box center [366, 230] width 21 height 12
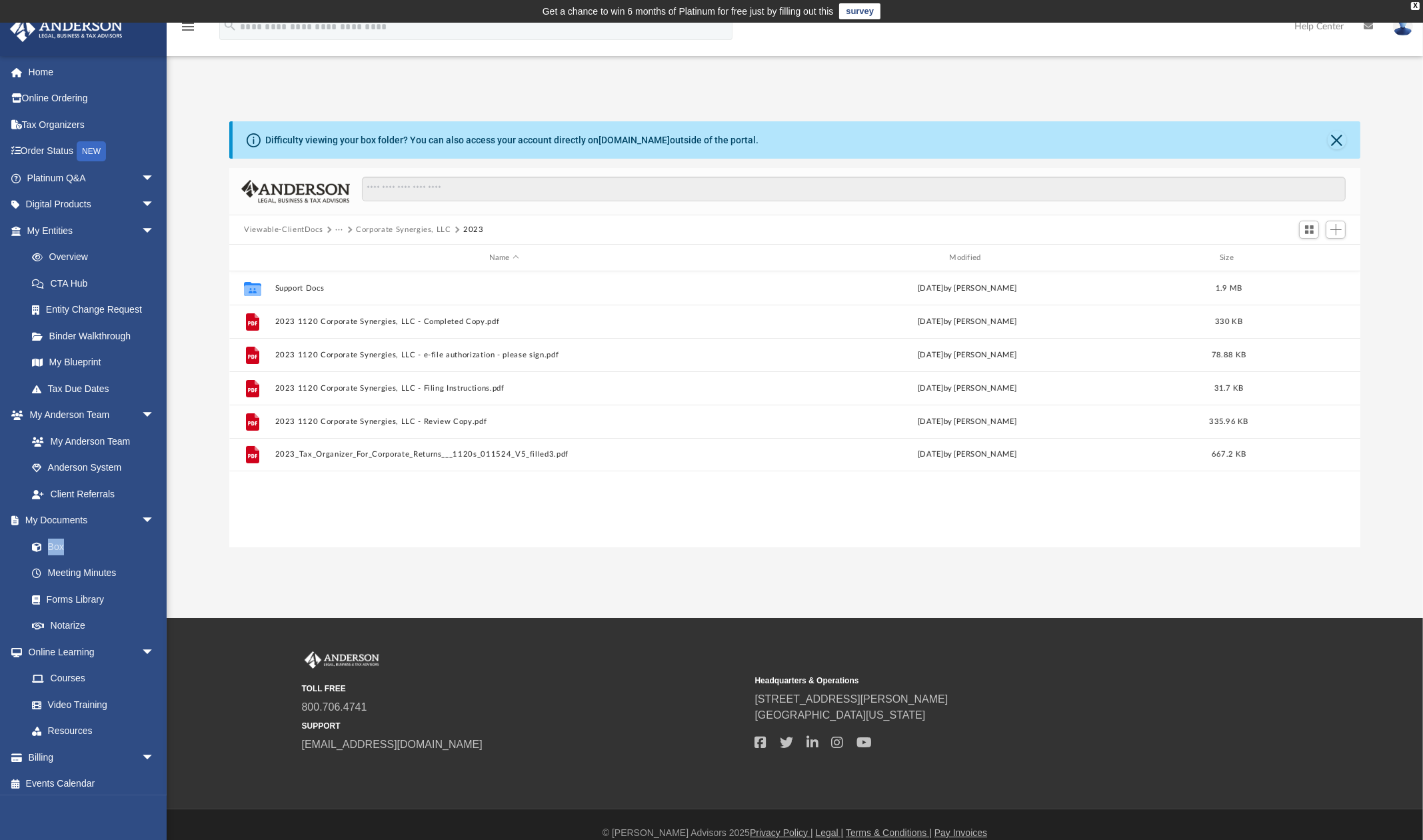
click at [404, 230] on button "Corporate Synergies, LLC" at bounding box center [403, 230] width 96 height 12
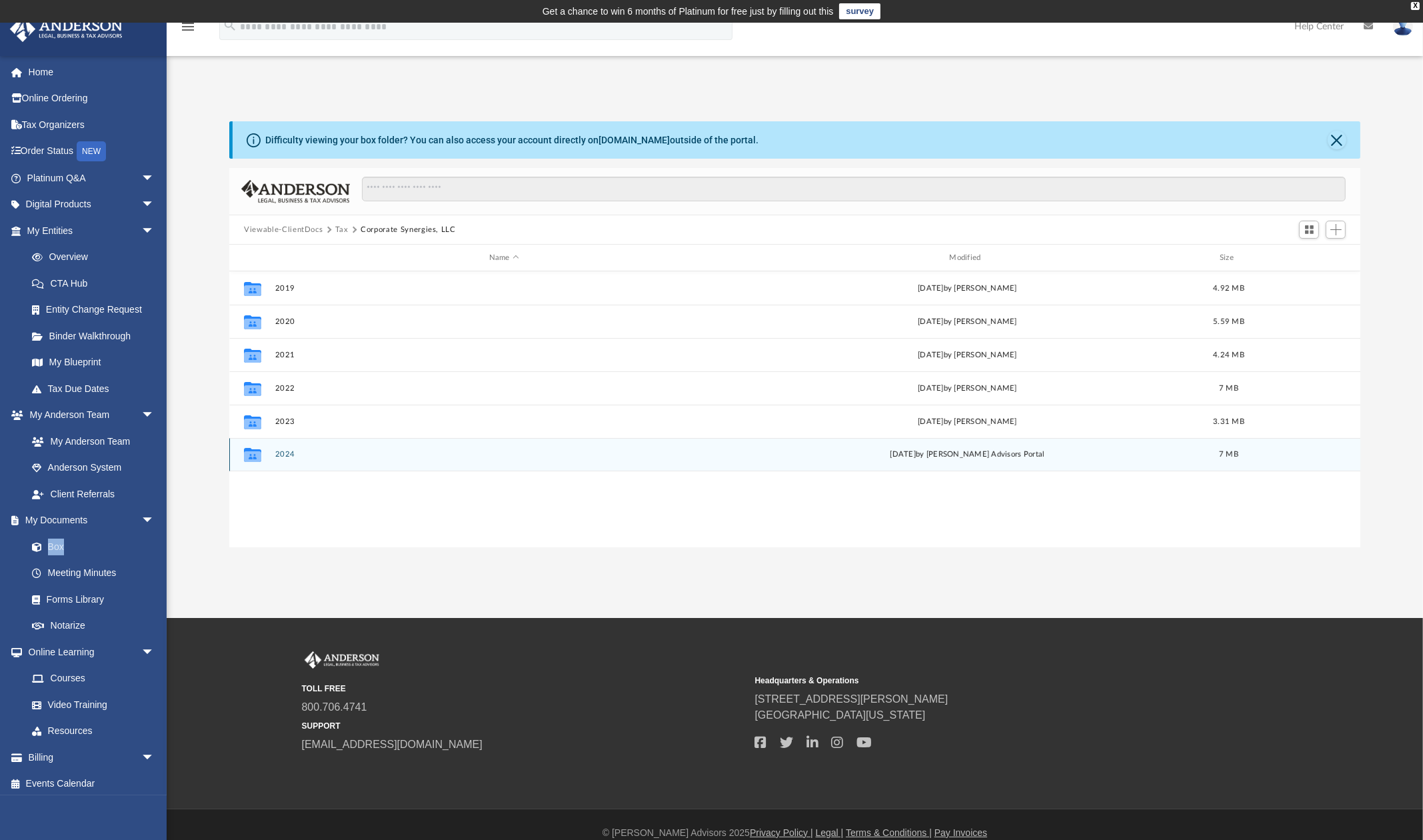
click at [285, 457] on button "2024" at bounding box center [504, 454] width 458 height 9
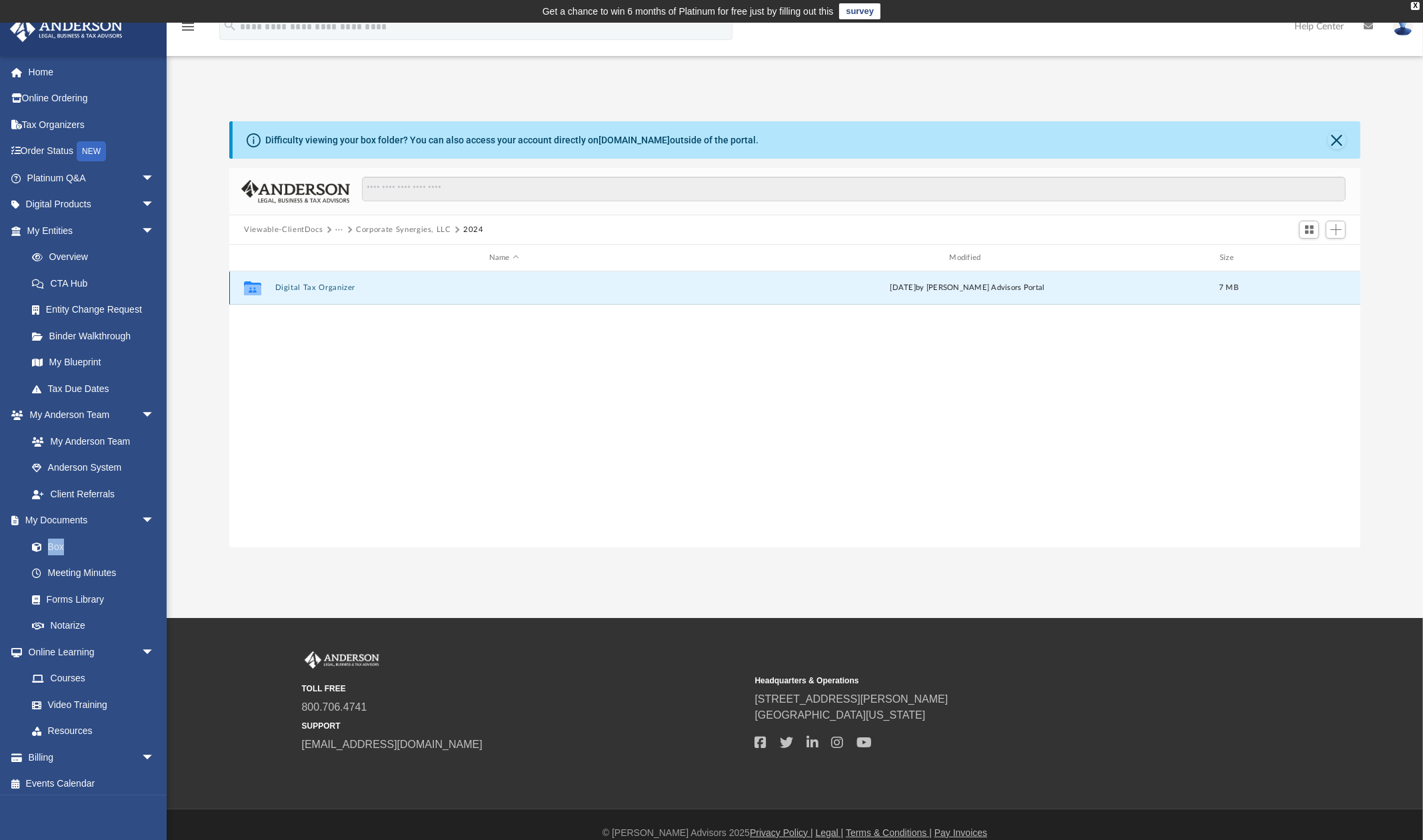
click at [344, 287] on button "Digital Tax Organizer" at bounding box center [504, 287] width 458 height 9
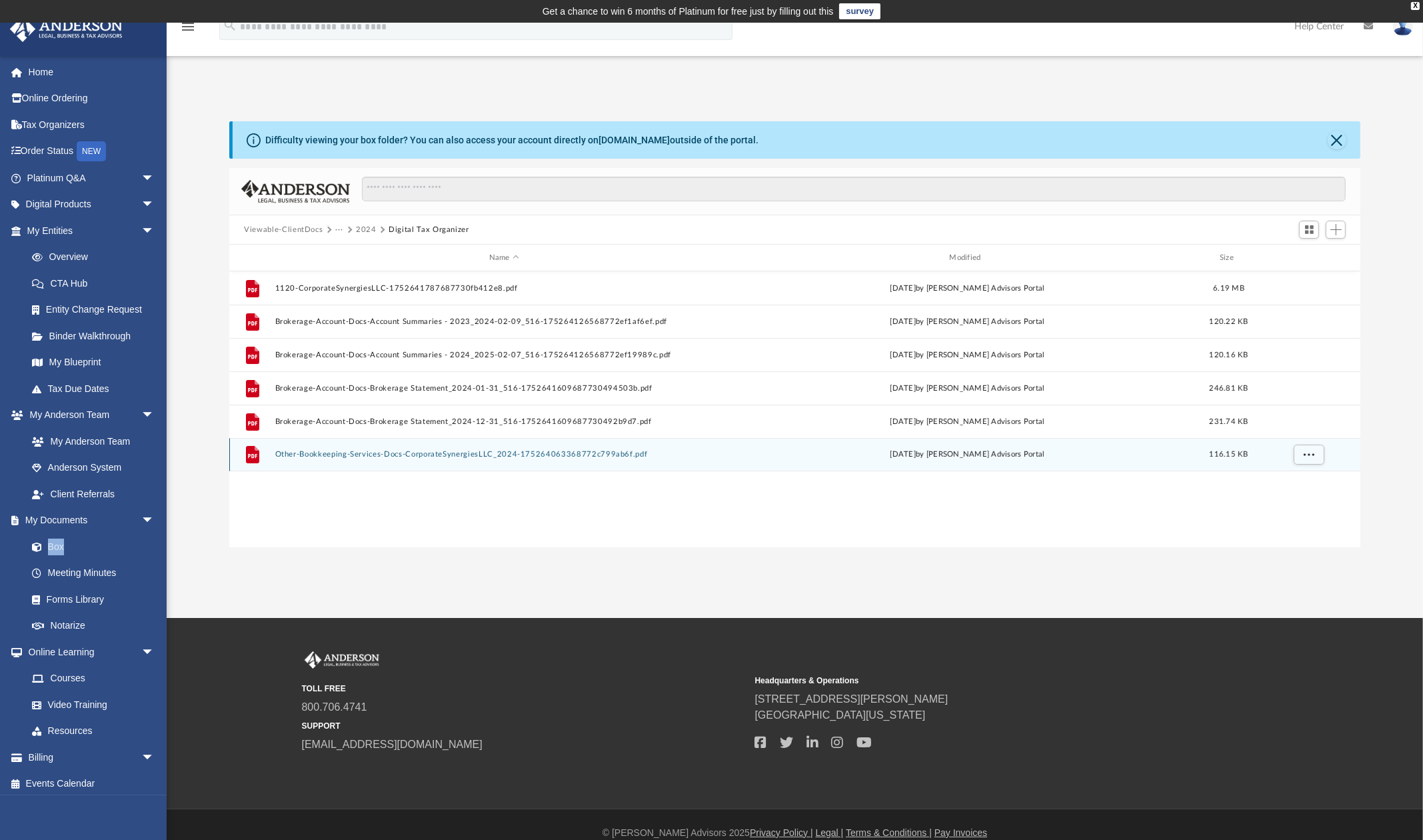
click at [382, 457] on button "Other-Bookkeeping-Services-Docs-CorporateSynergiesLLC_2024-175264063368772c799a…" at bounding box center [504, 454] width 458 height 9
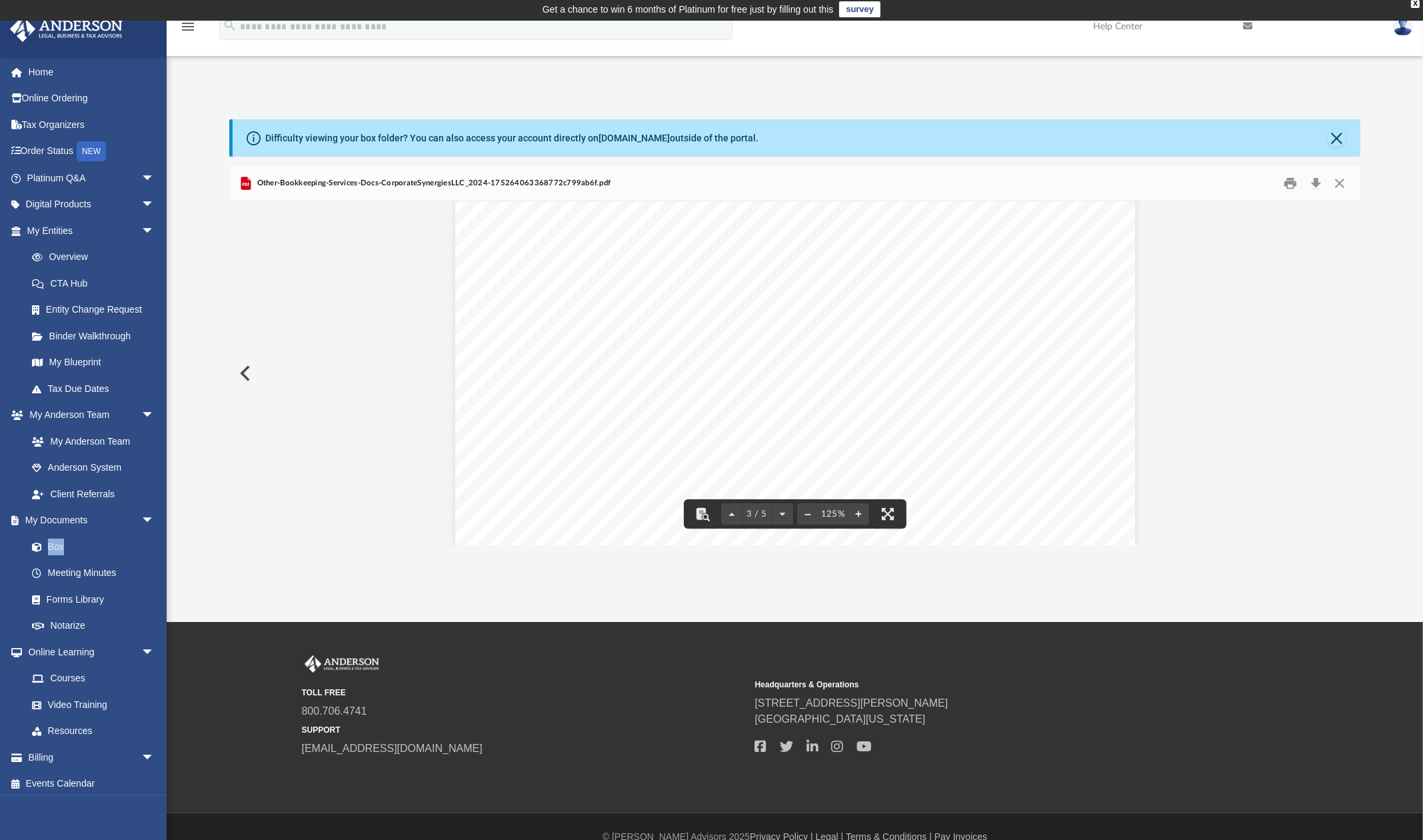
scroll to position [1507, 0]
click at [1313, 185] on button "Close" at bounding box center [1339, 184] width 24 height 21
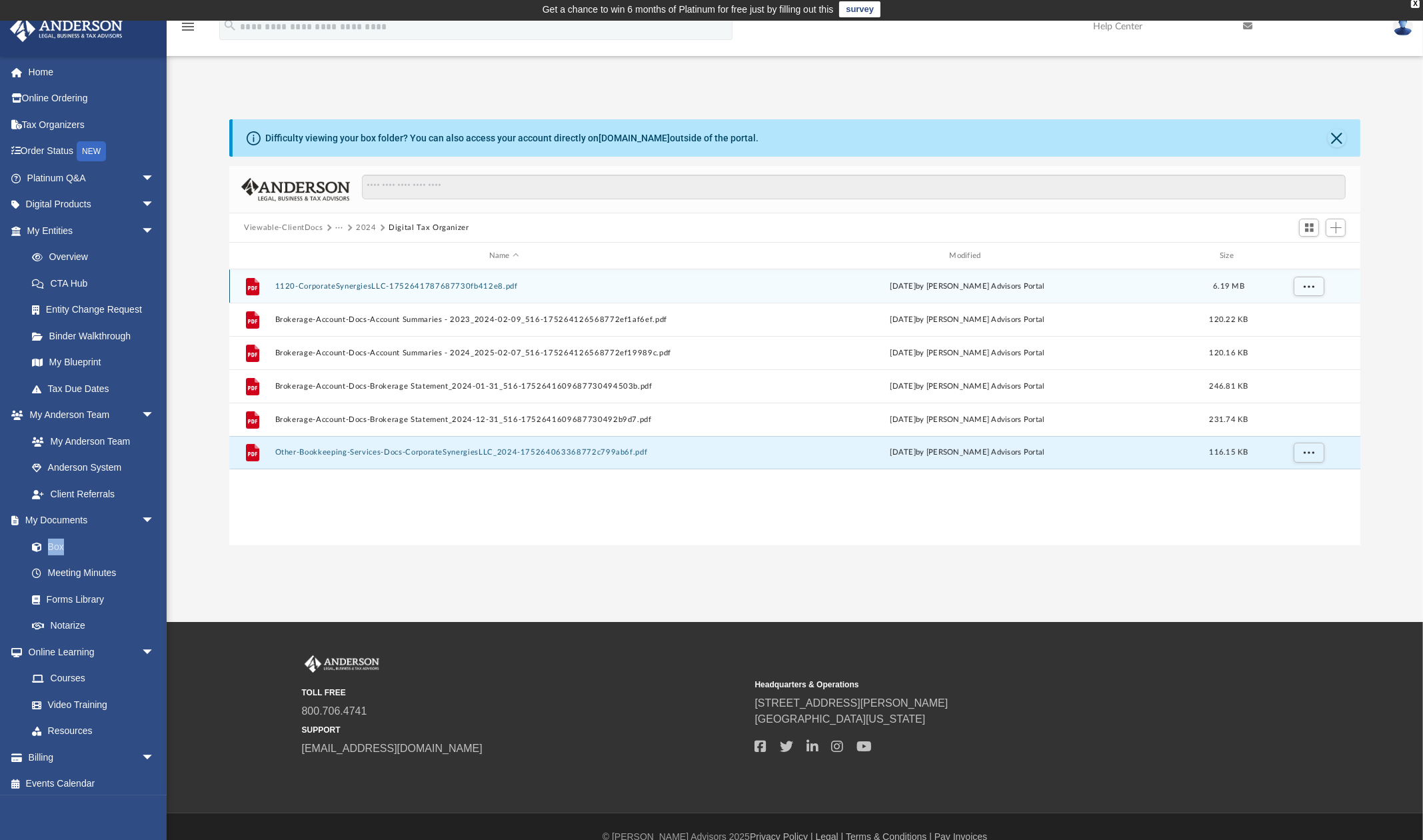
click at [496, 287] on button "1120-CorporateSynergiesLLC-1752641787687730fb412e8.pdf" at bounding box center [504, 286] width 458 height 9
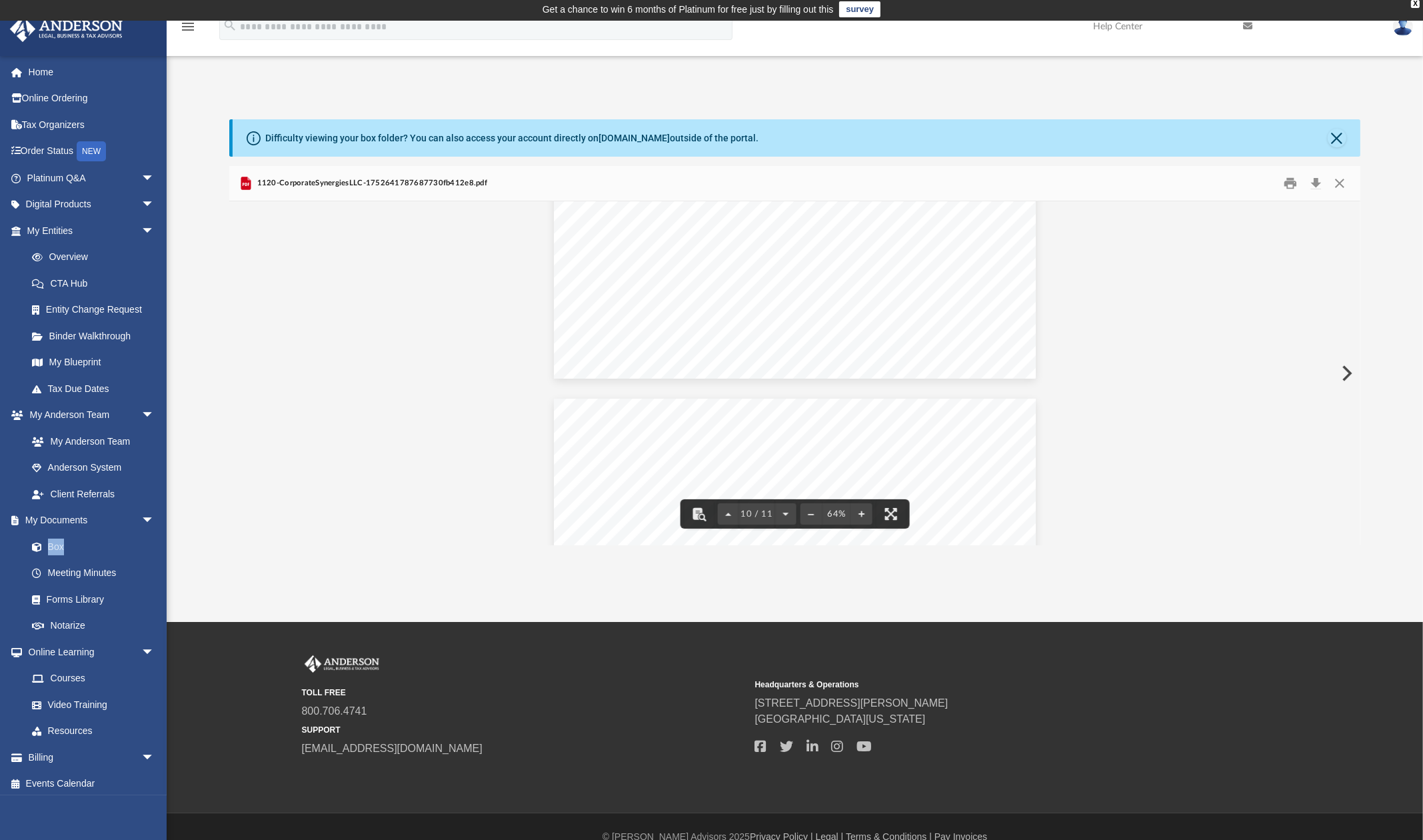
scroll to position [3945, 0]
click at [1313, 184] on button "Close" at bounding box center [1339, 184] width 24 height 21
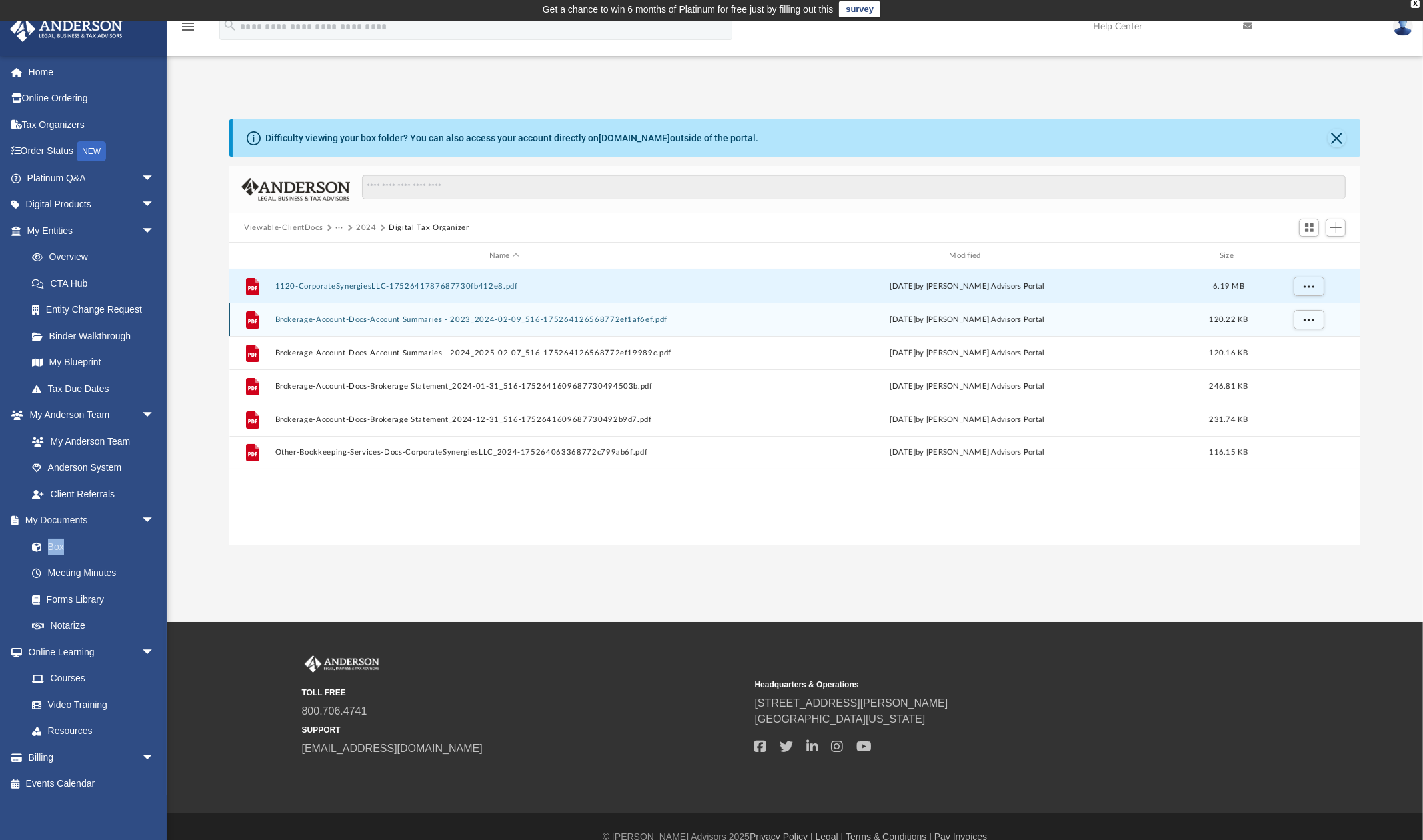
click at [568, 320] on button "Brokerage-Account-Docs-Account Summaries - 2023_2024-02-09_516-175264126568772e…" at bounding box center [504, 320] width 458 height 9
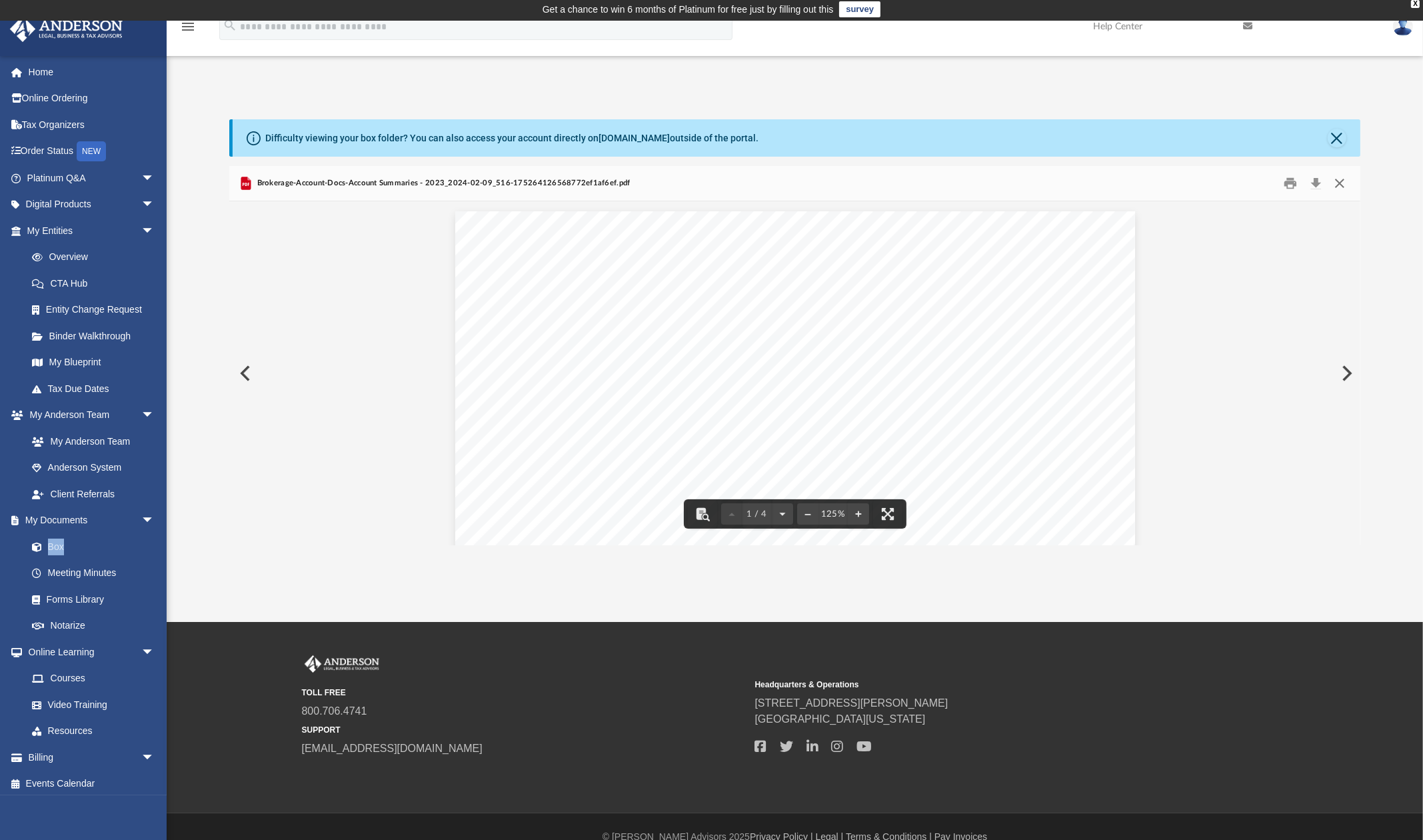
click at [1313, 186] on button "Close" at bounding box center [1339, 184] width 24 height 21
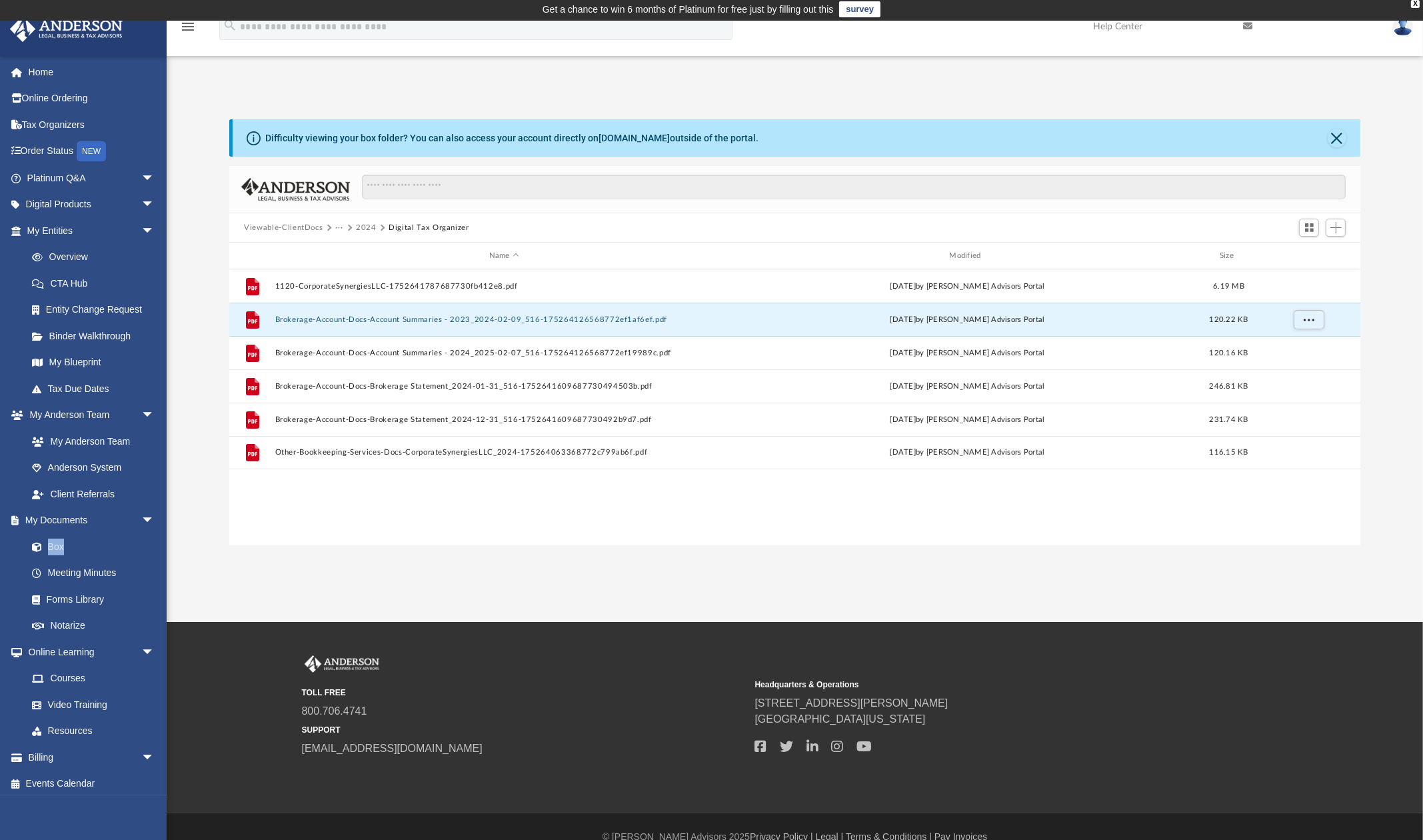
click at [360, 228] on button "2024" at bounding box center [366, 227] width 21 height 12
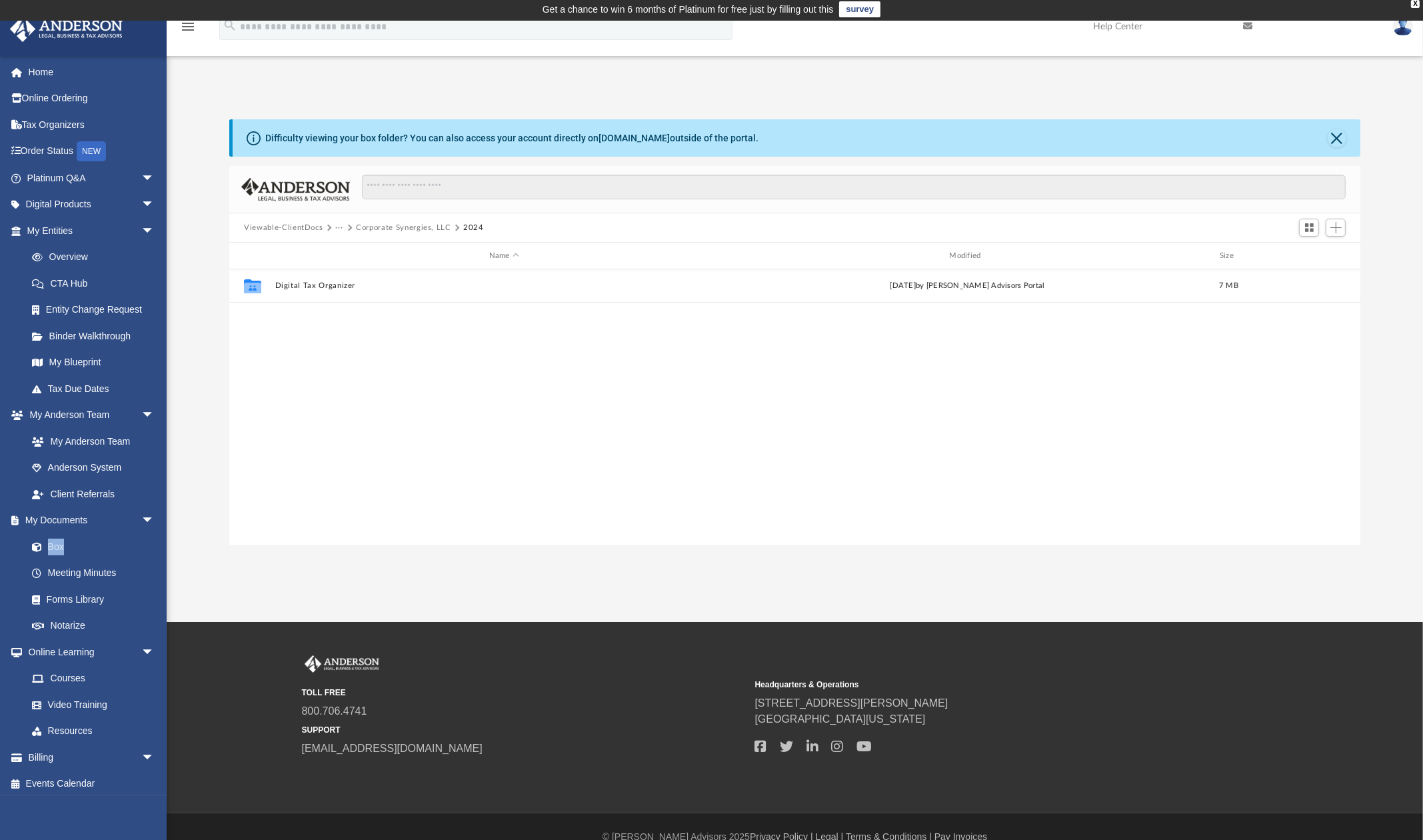
click at [375, 230] on button "Corporate Synergies, LLC" at bounding box center [403, 227] width 96 height 12
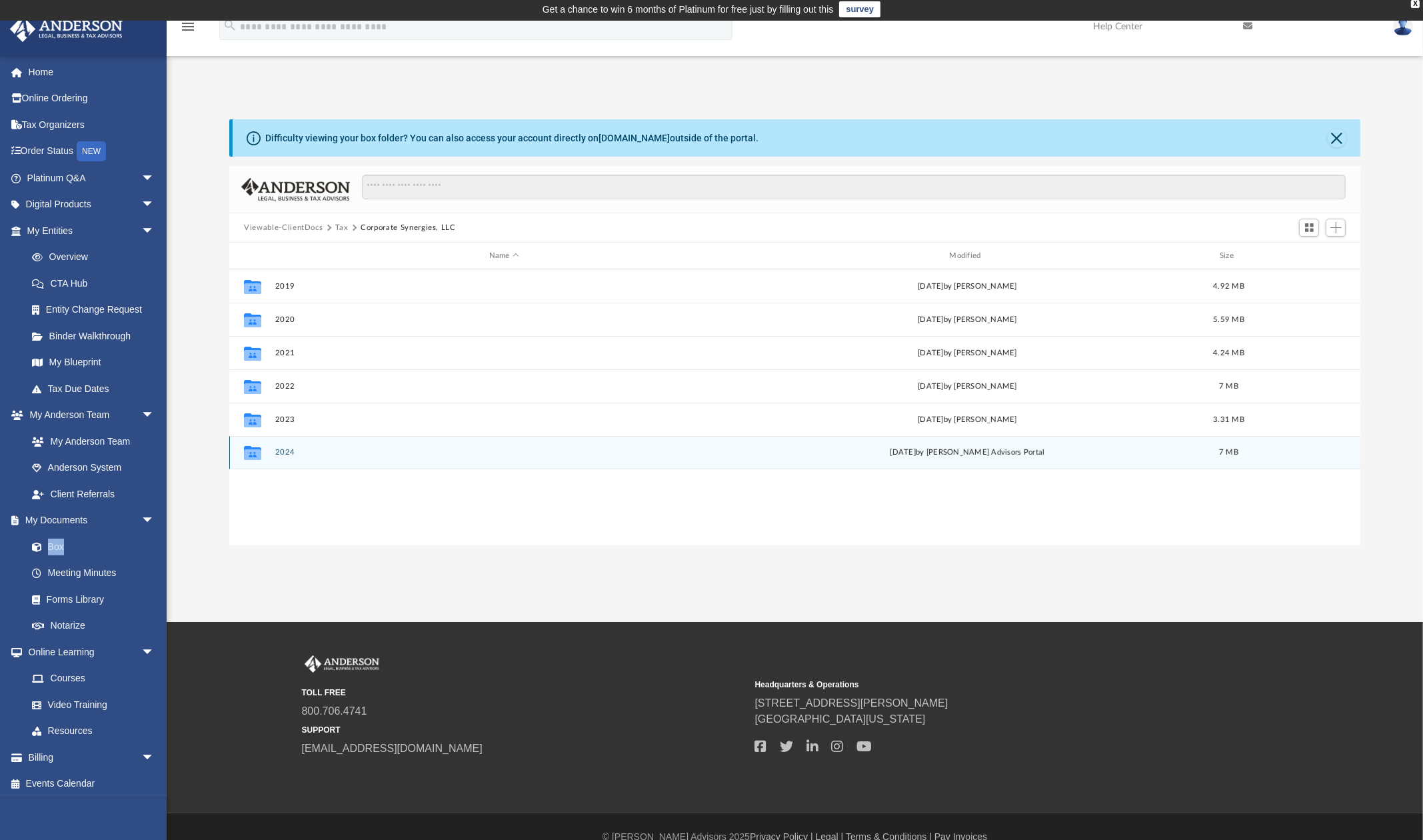
click at [282, 453] on button "2024" at bounding box center [504, 452] width 458 height 9
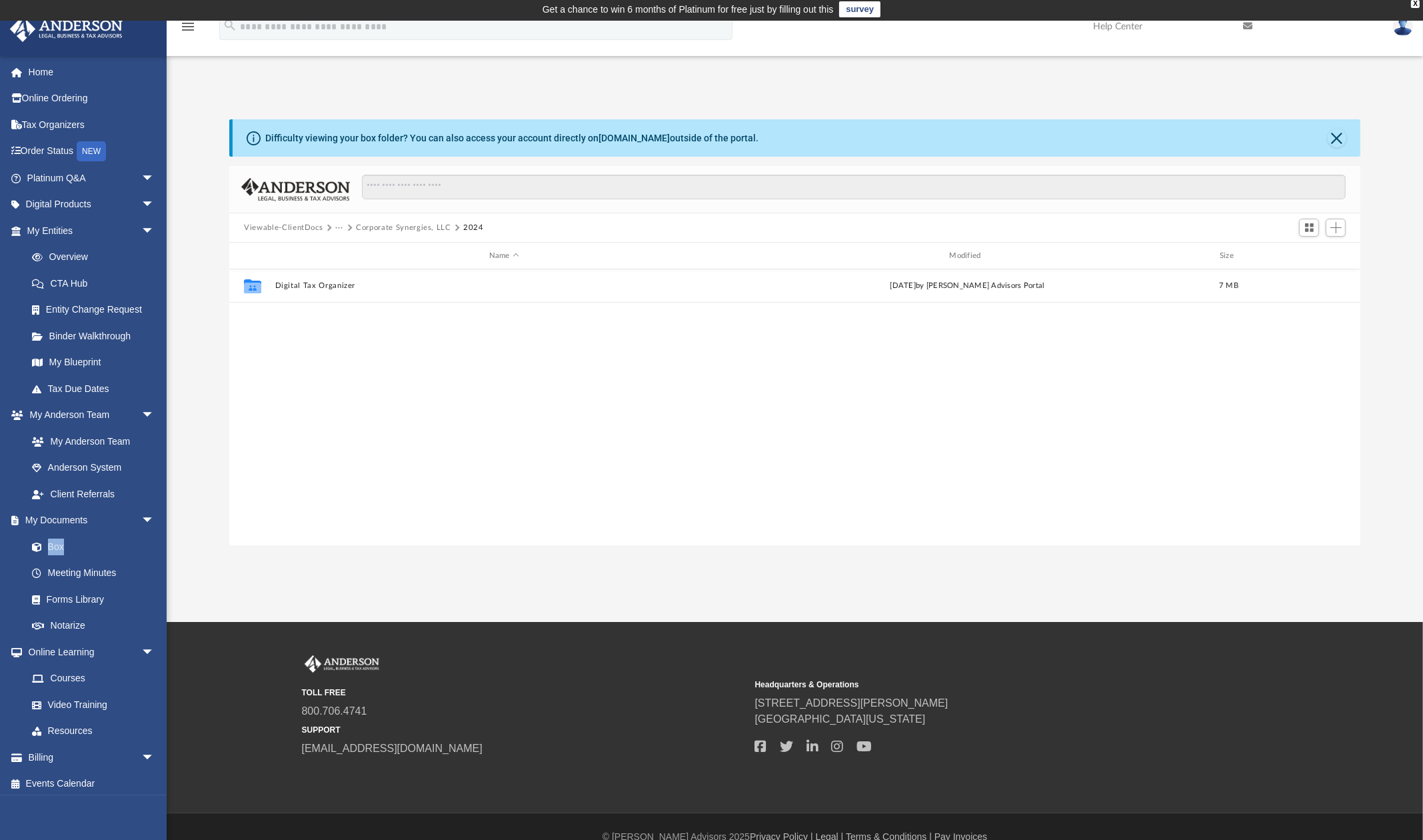
click at [328, 349] on div "Collaborated Folder Digital Tax Organizer [DATE] by [PERSON_NAME] Advisors Port…" at bounding box center [795, 407] width 1131 height 276
click at [324, 288] on button "Digital Tax Organizer" at bounding box center [504, 285] width 458 height 9
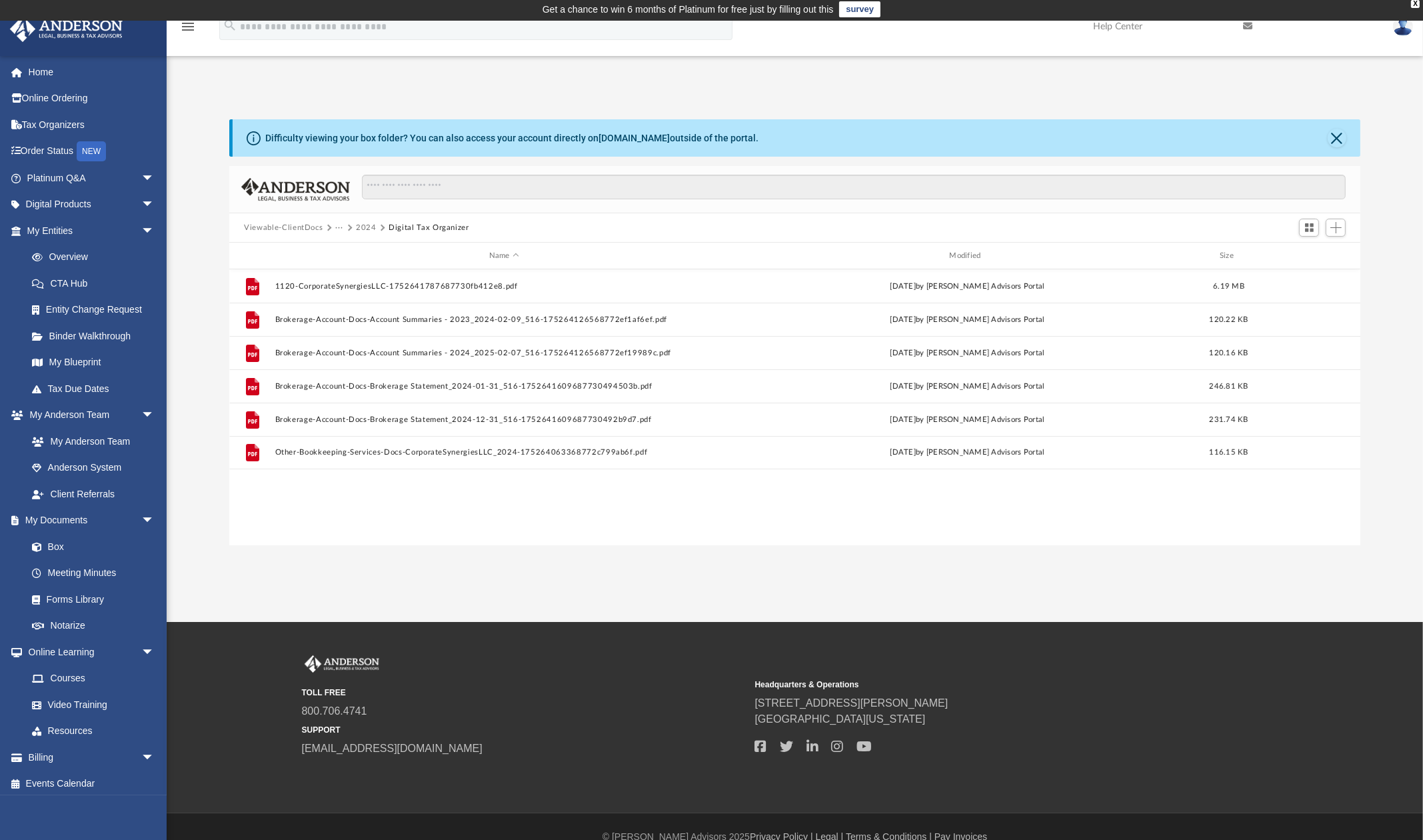
click at [371, 226] on button "2024" at bounding box center [366, 227] width 21 height 12
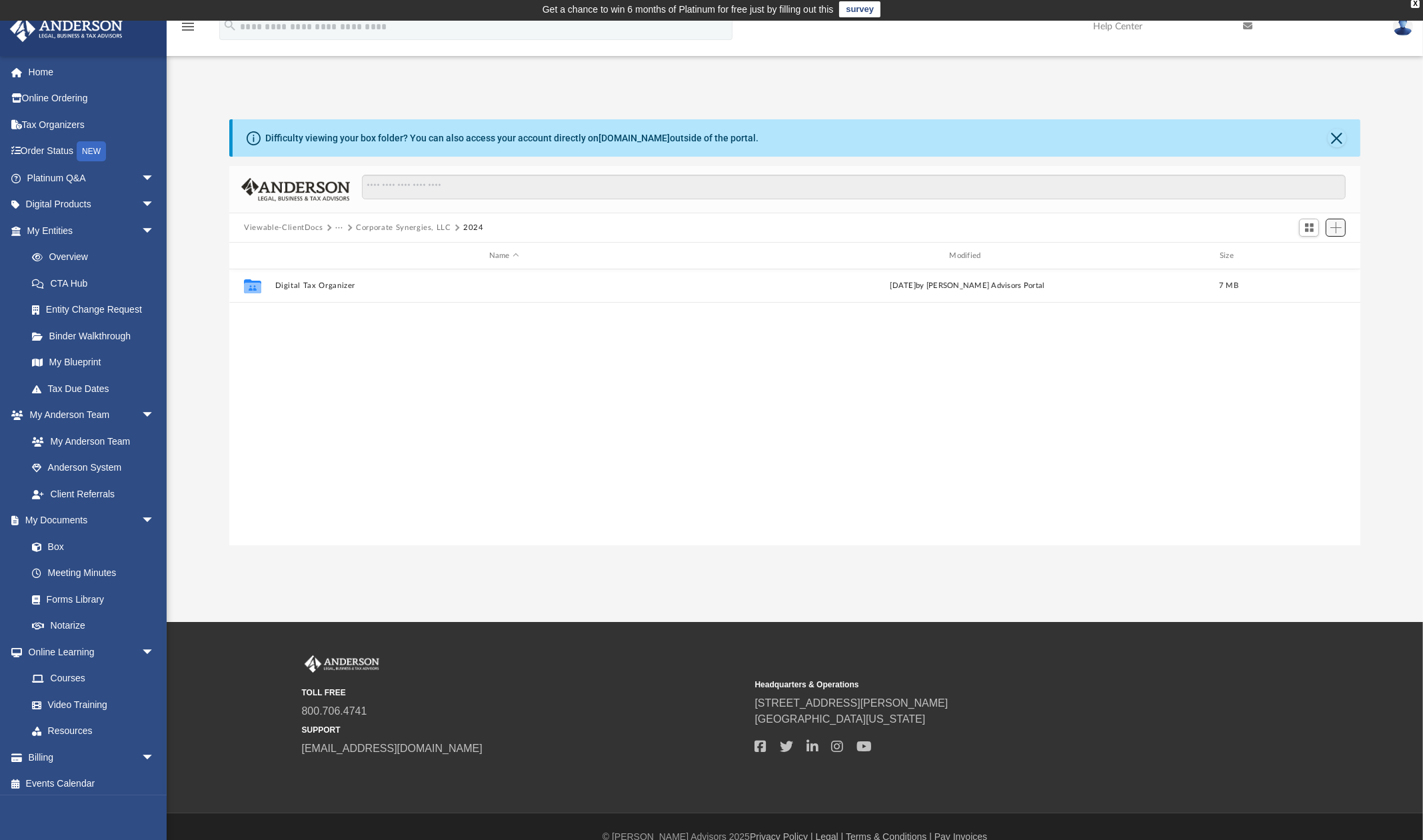
click at [1313, 226] on span "Add" at bounding box center [1336, 227] width 11 height 11
click at [1313, 275] on li "New Folder" at bounding box center [1317, 275] width 43 height 14
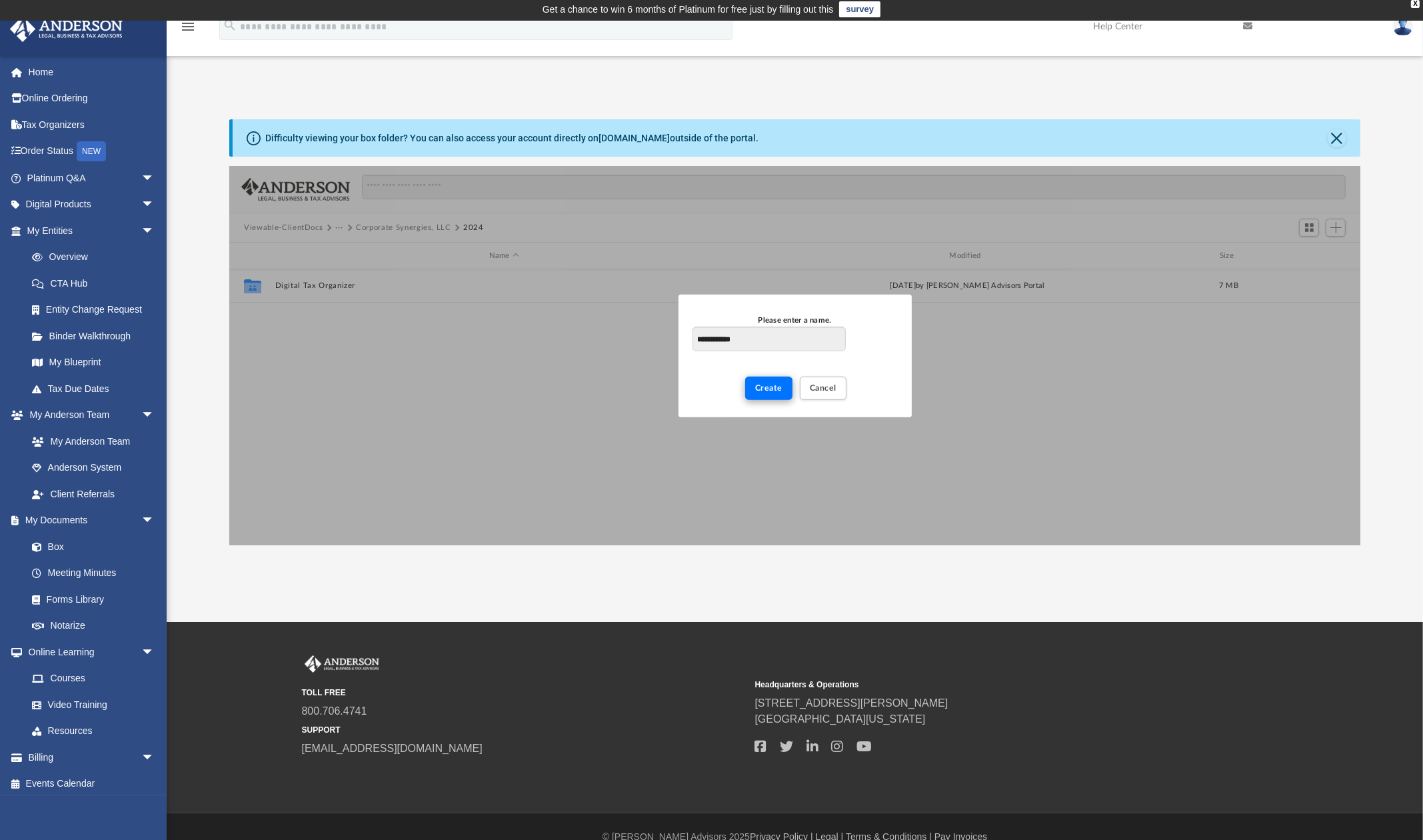
type input "**********"
click at [755, 391] on button "Create" at bounding box center [769, 387] width 47 height 23
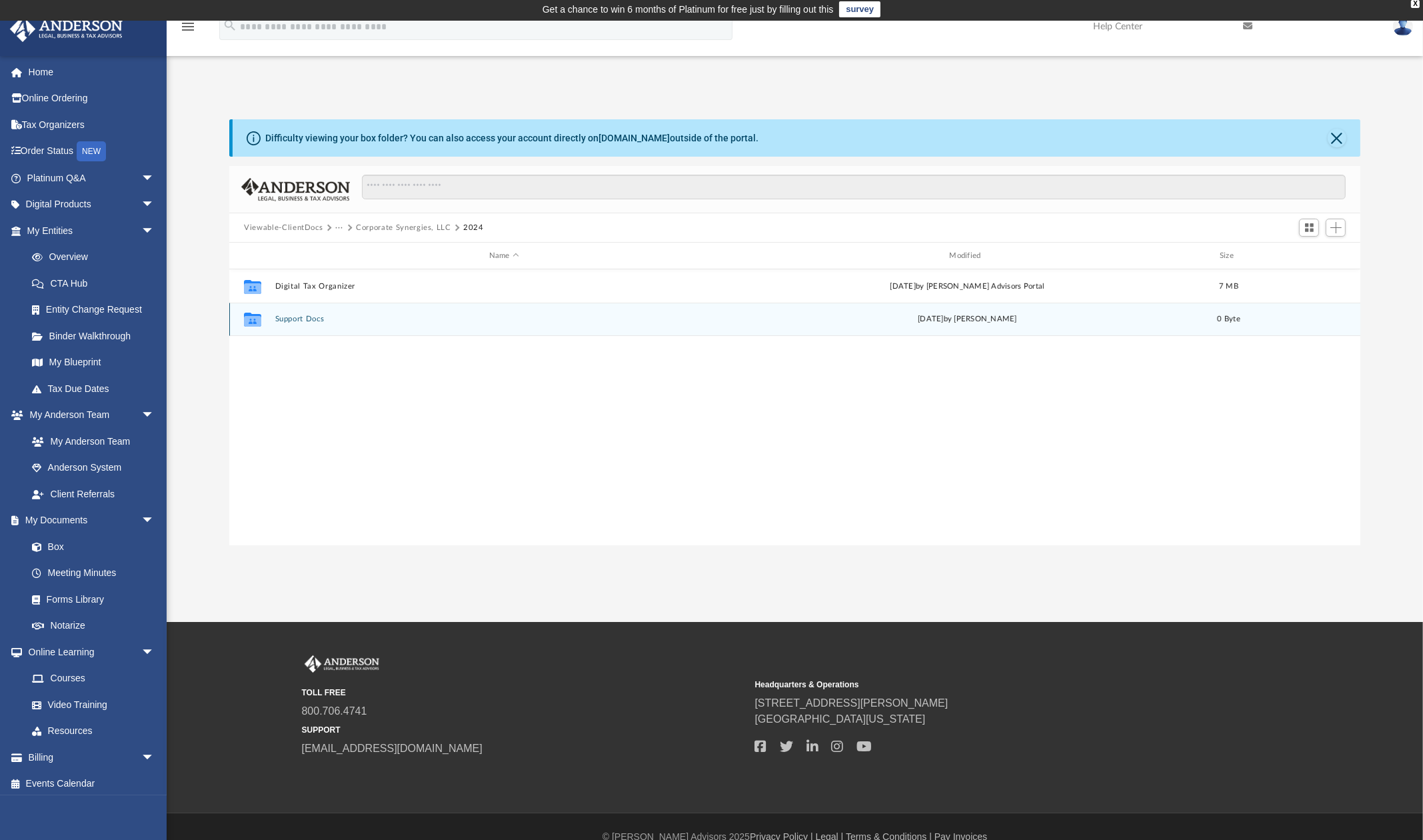
click at [297, 320] on button "Support Docs" at bounding box center [504, 319] width 458 height 9
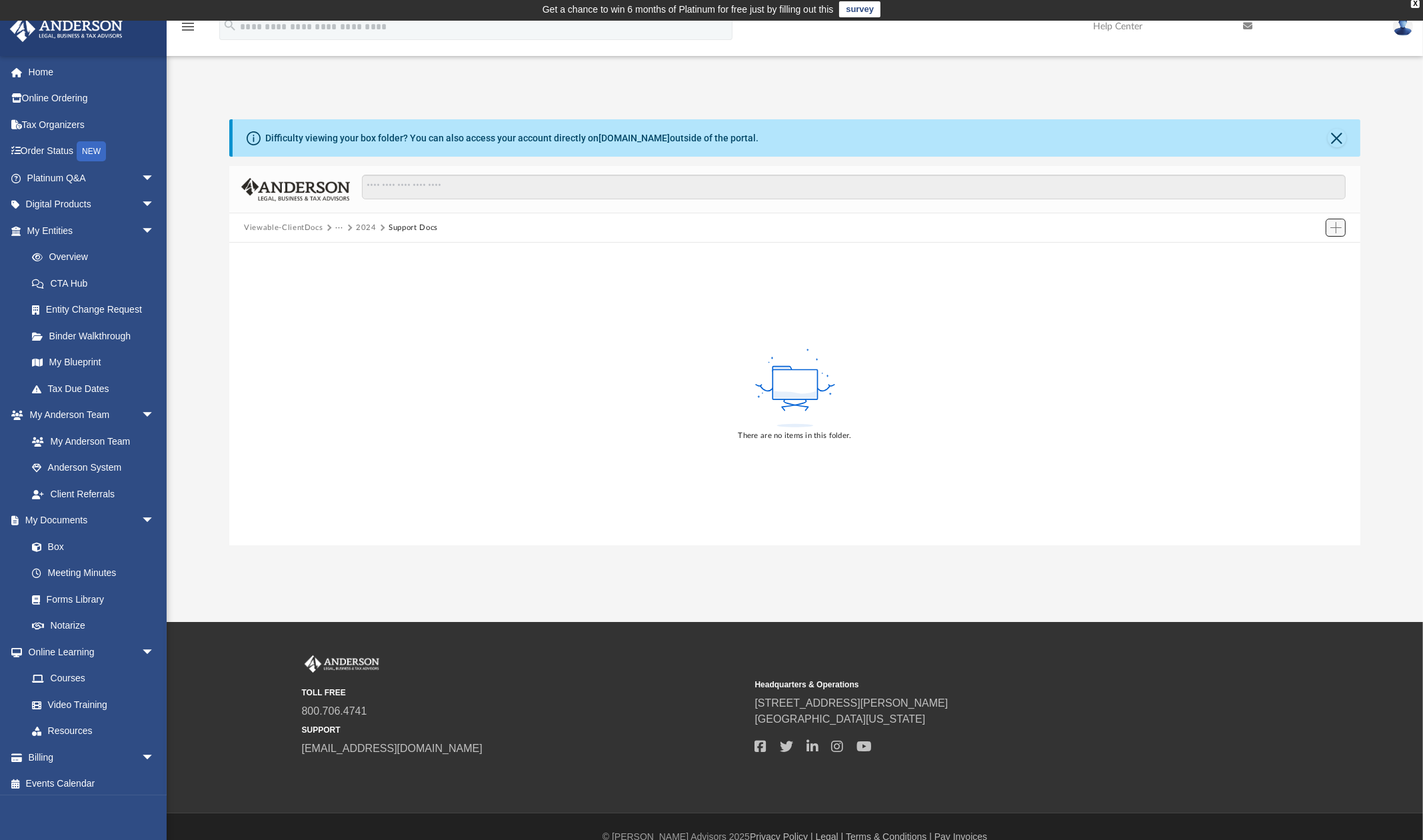
click at [1313, 230] on span "Add" at bounding box center [1336, 227] width 11 height 11
click at [1313, 255] on li "Upload" at bounding box center [1317, 254] width 43 height 14
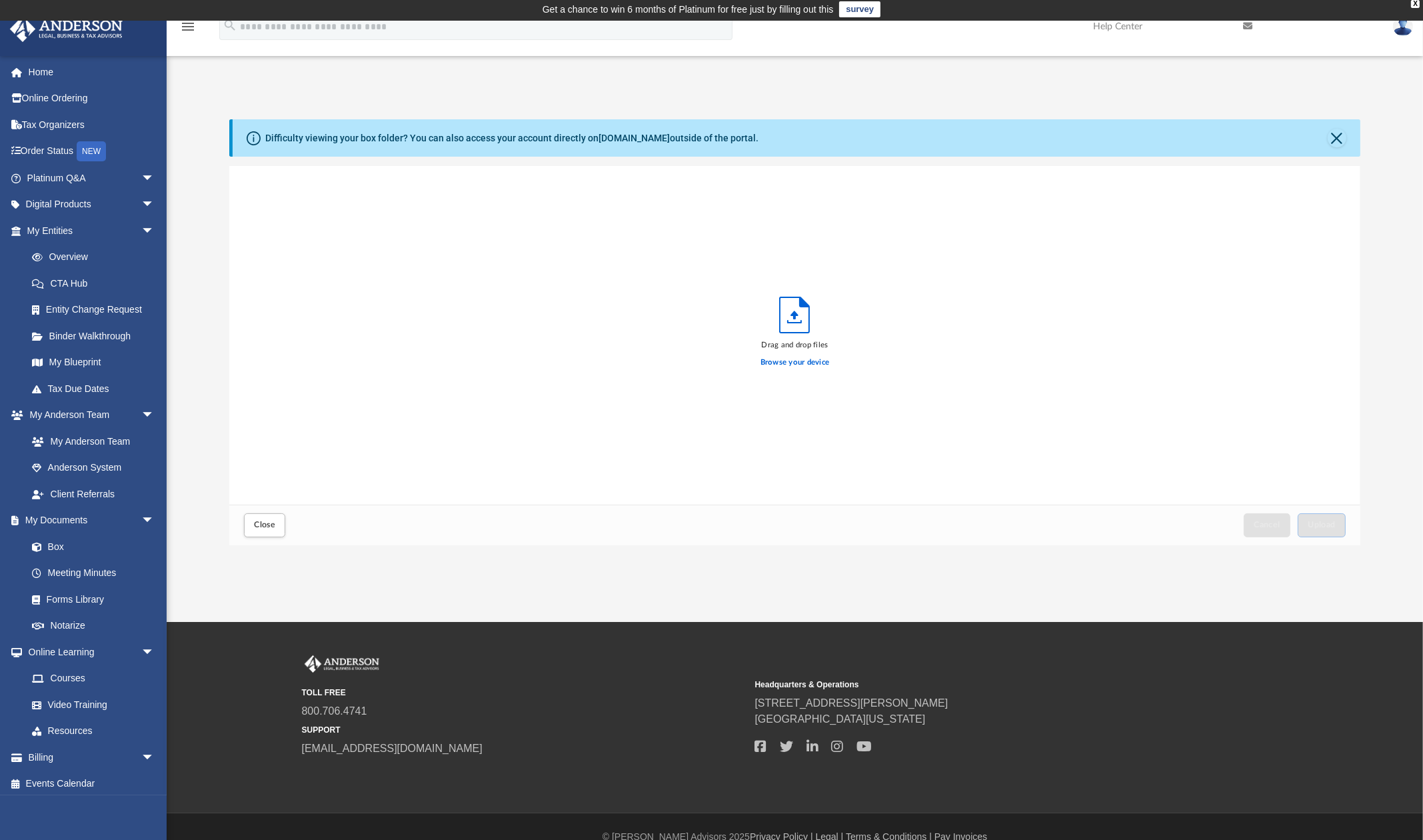
scroll to position [330, 1123]
click at [1313, 138] on button "Close" at bounding box center [1337, 137] width 18 height 18
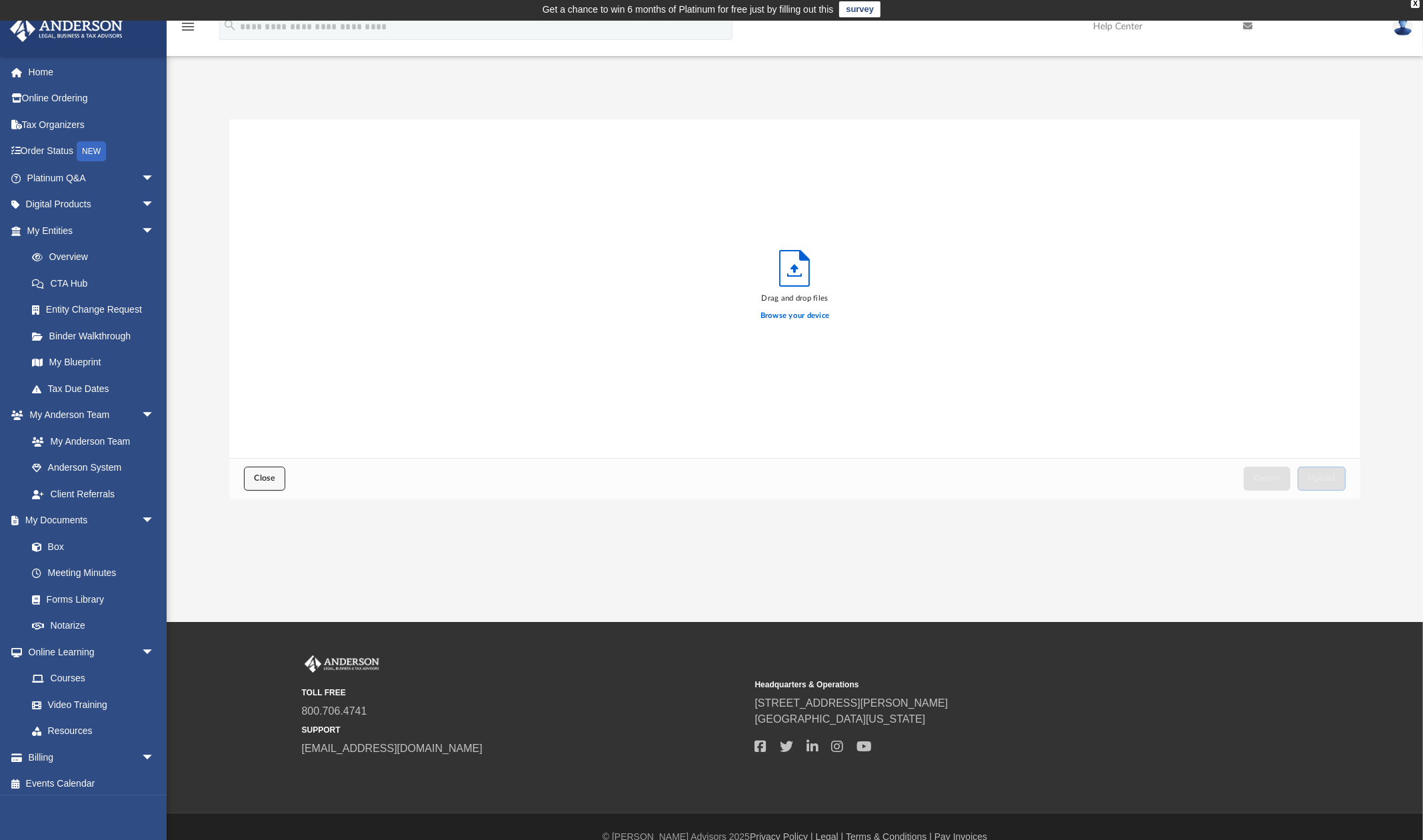
click at [275, 479] on span "Close" at bounding box center [264, 478] width 22 height 8
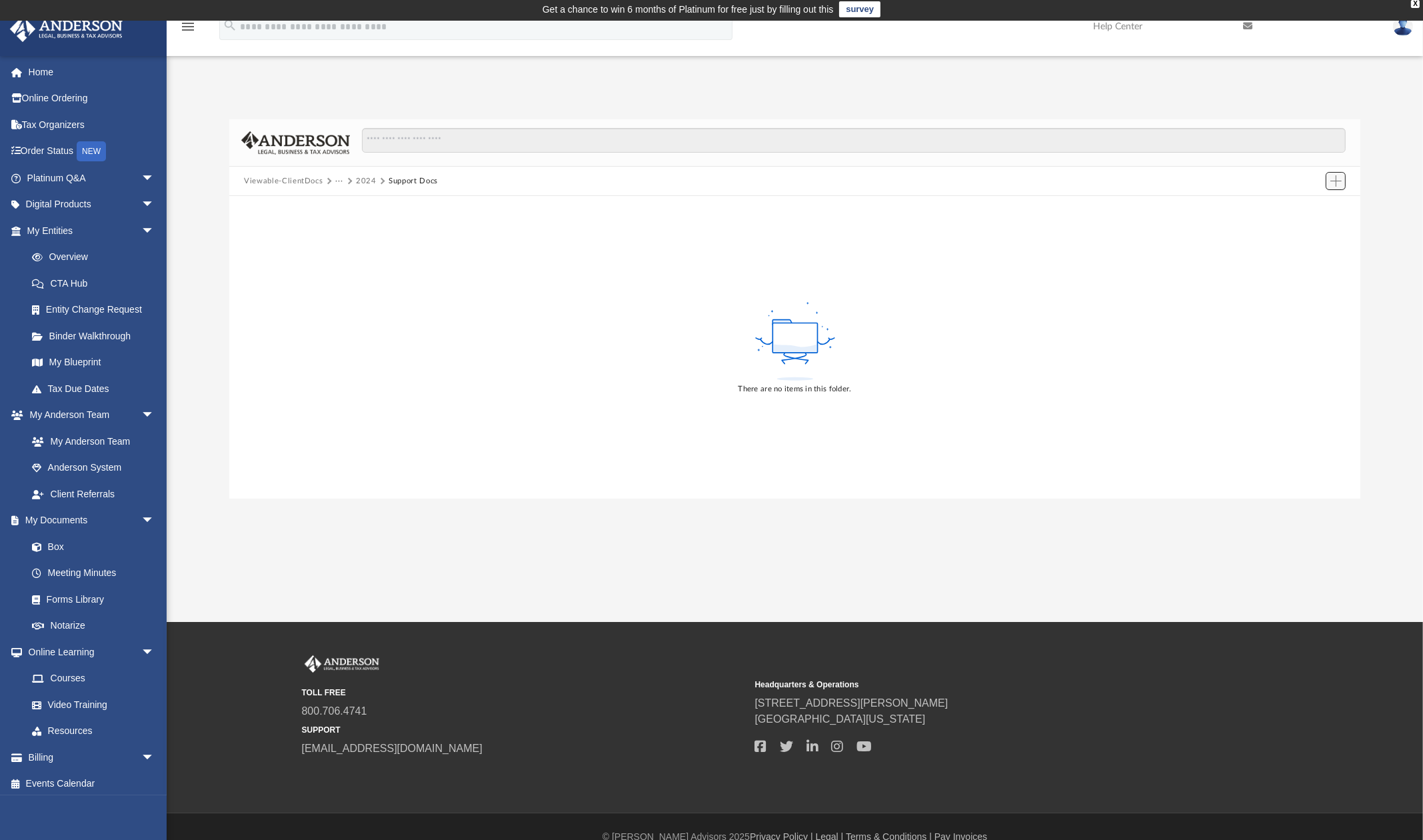
click at [1313, 182] on span "Add" at bounding box center [1336, 181] width 11 height 11
drag, startPoint x: 1317, startPoint y: 251, endPoint x: 1316, endPoint y: 258, distance: 7.1
click at [1313, 252] on div "There are no items in this folder." at bounding box center [795, 347] width 1131 height 303
click at [1313, 182] on button "Add" at bounding box center [1335, 181] width 20 height 18
click at [1313, 230] on li "New Folder" at bounding box center [1317, 228] width 43 height 14
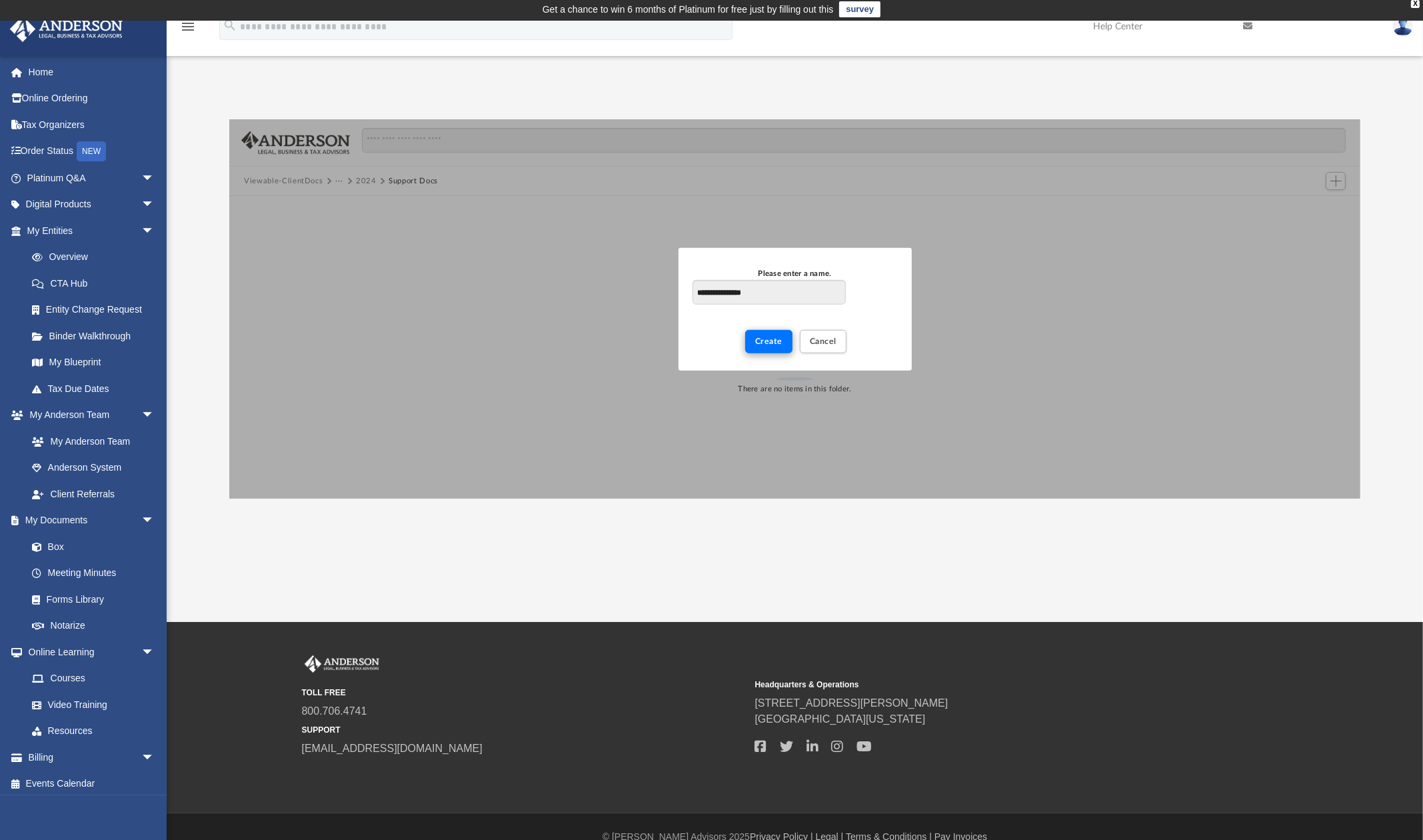
type input "**********"
click at [775, 341] on span "Create" at bounding box center [769, 340] width 27 height 8
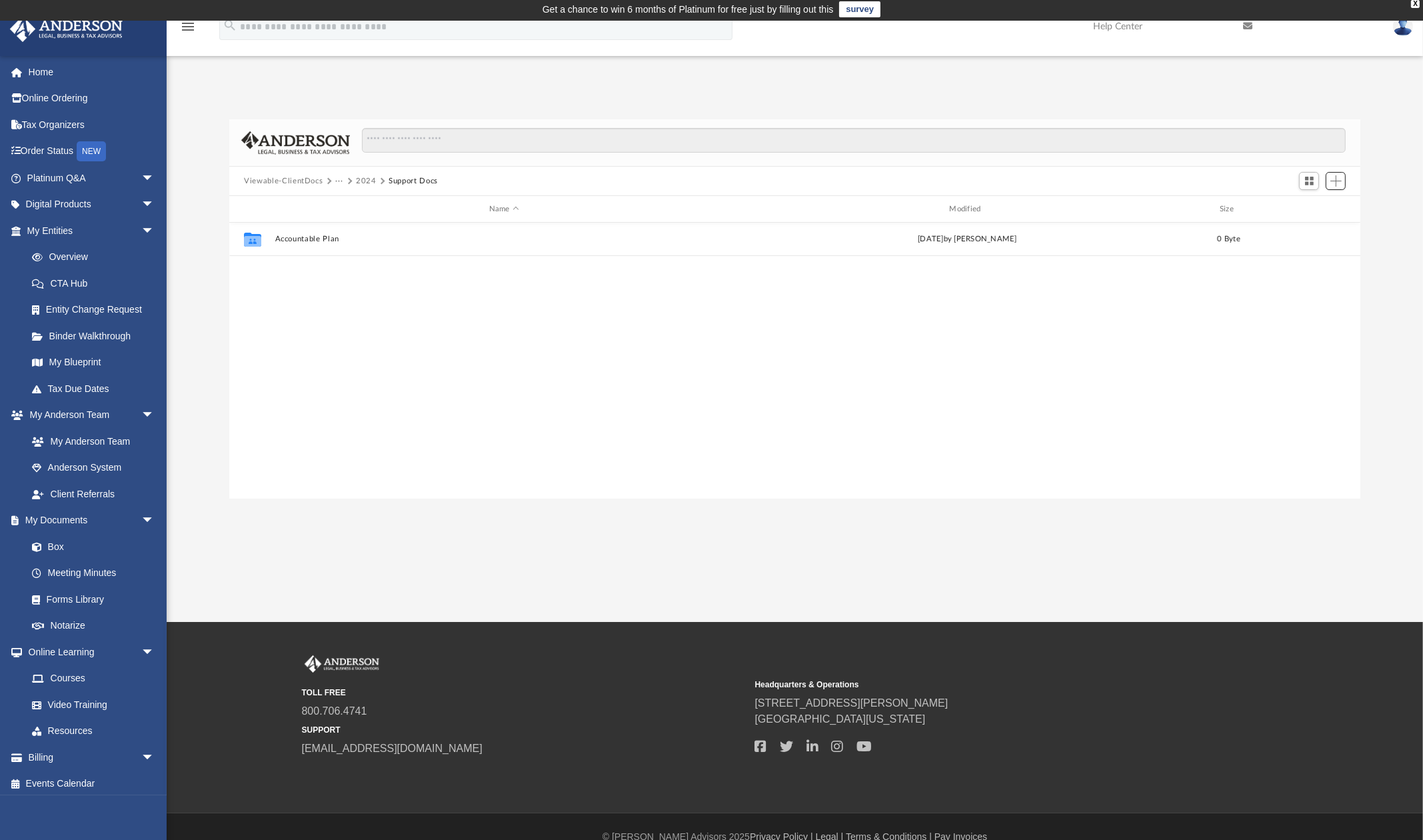
scroll to position [295, 1123]
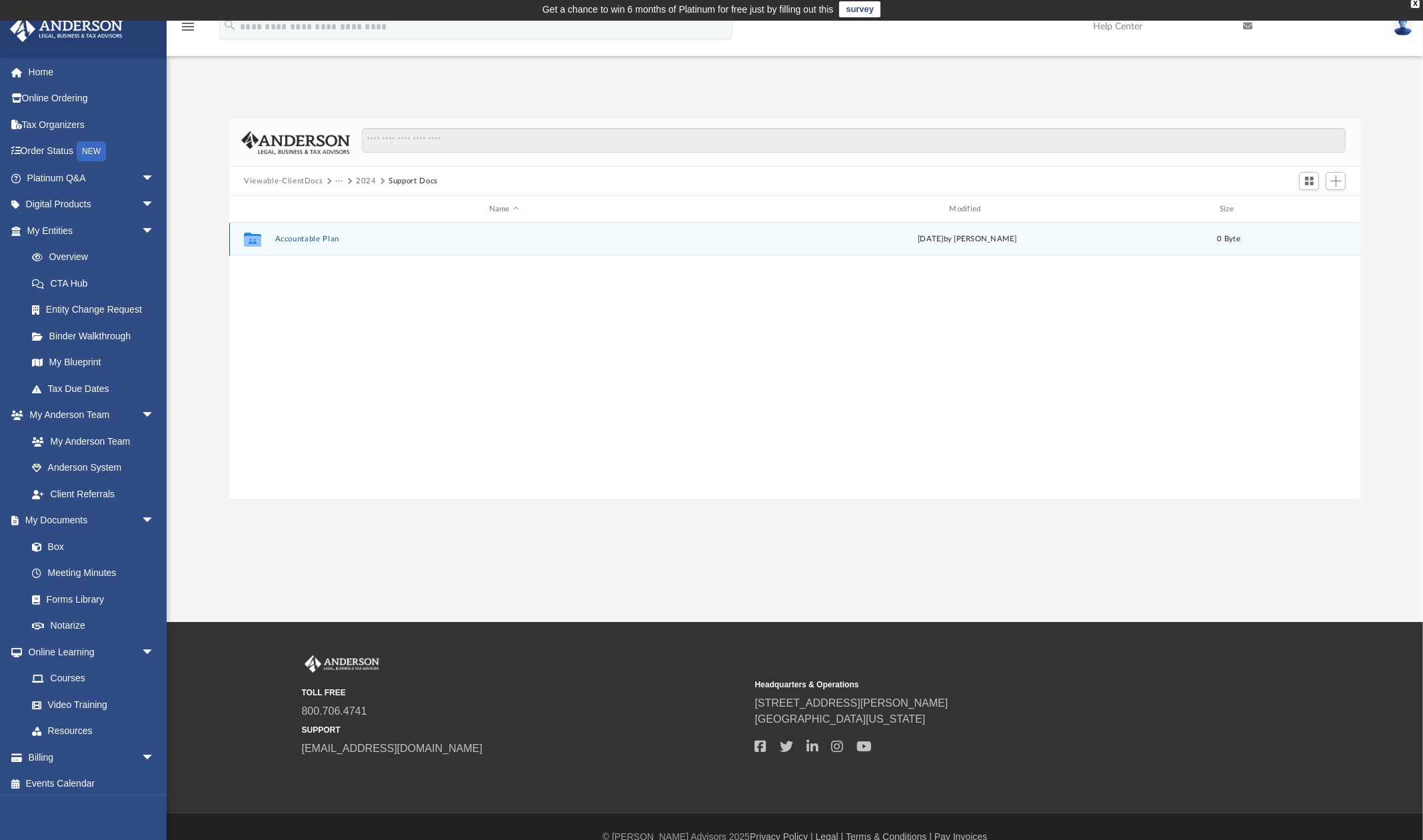
click at [369, 226] on div "Collaborated Folder Accountable Plan [DATE] by [PERSON_NAME] 0 Byte" at bounding box center [795, 239] width 1131 height 34
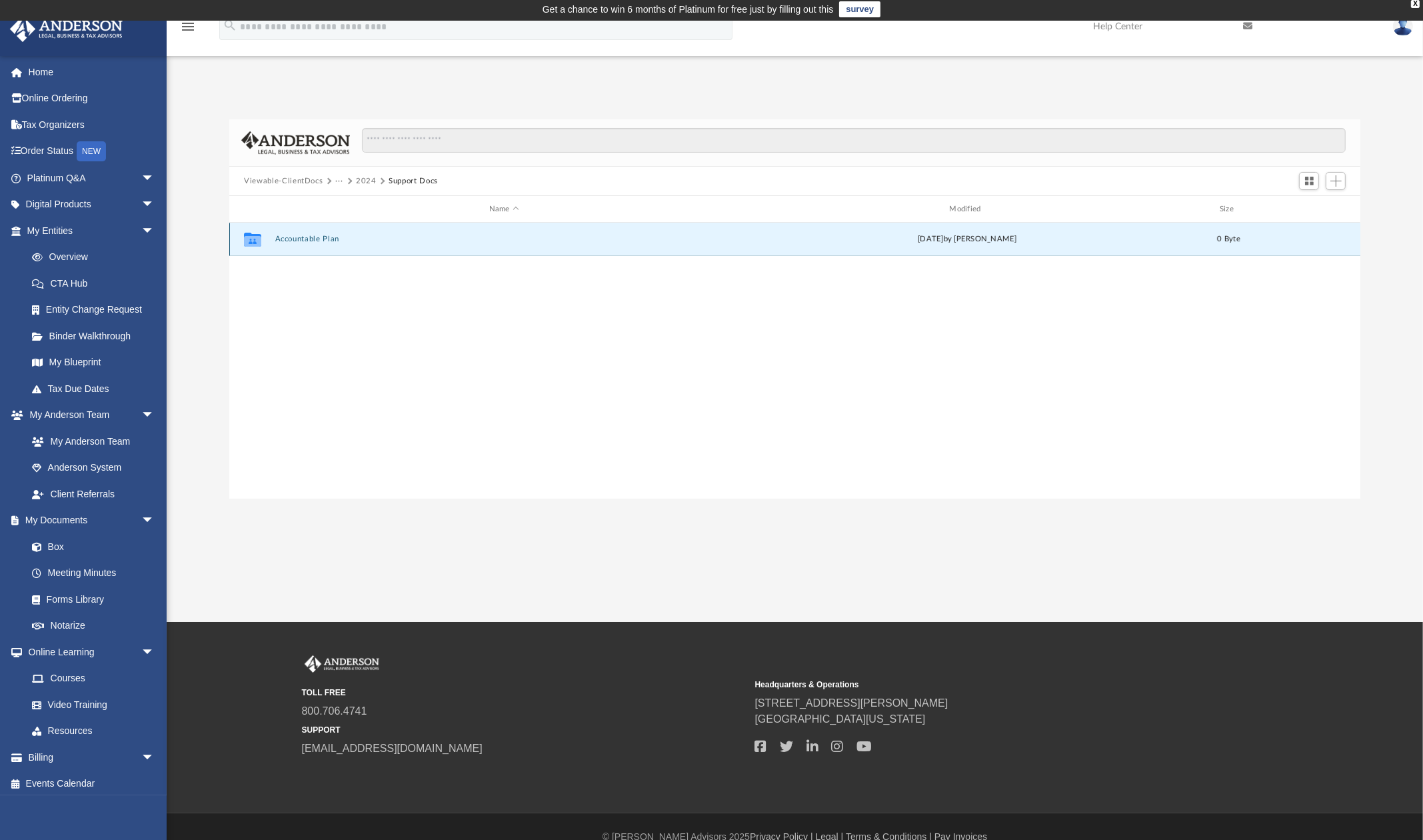
click at [353, 239] on button "Accountable Plan" at bounding box center [504, 239] width 458 height 9
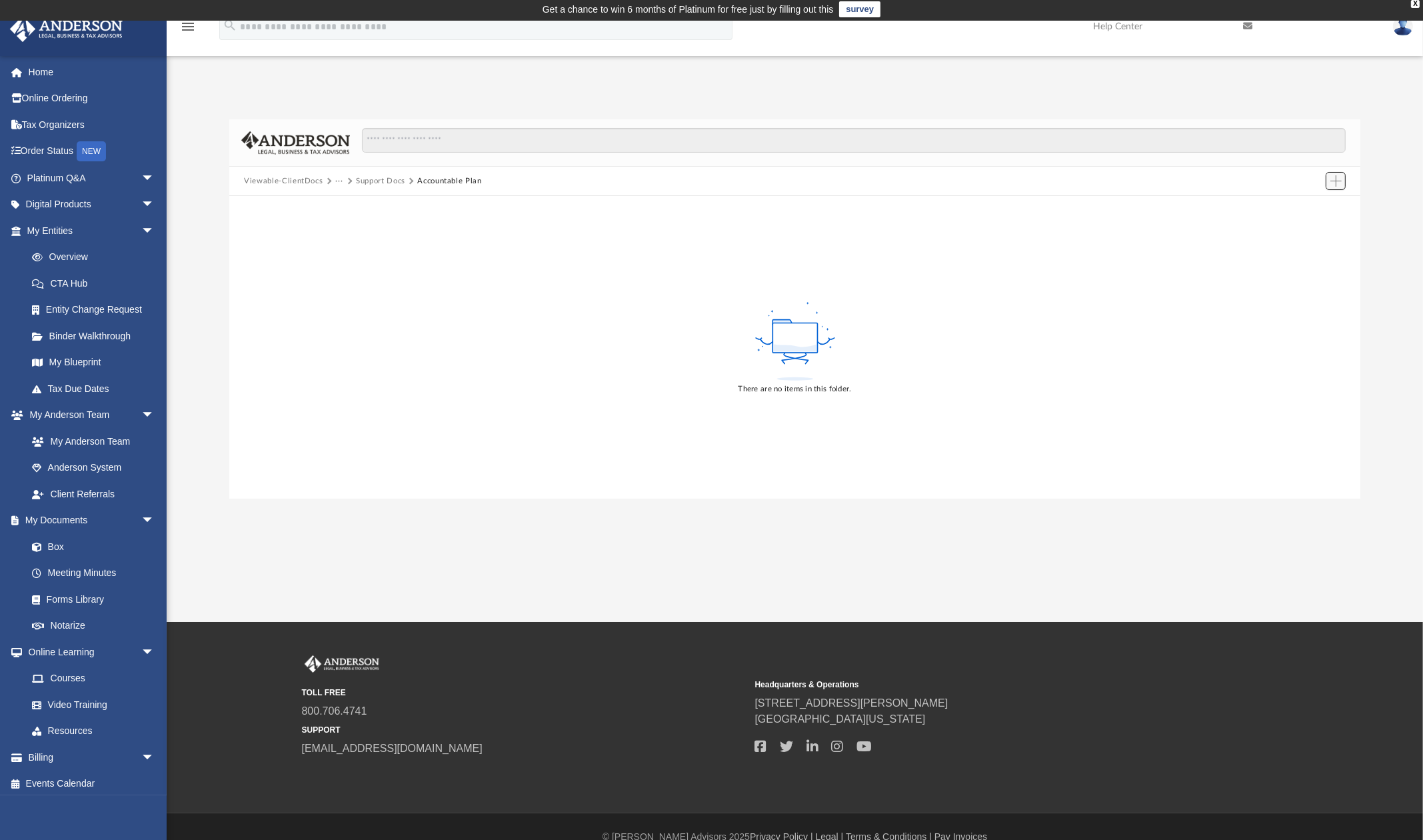
click at [1313, 182] on span "Add" at bounding box center [1336, 181] width 11 height 11
click at [1313, 206] on li "Upload" at bounding box center [1317, 207] width 43 height 14
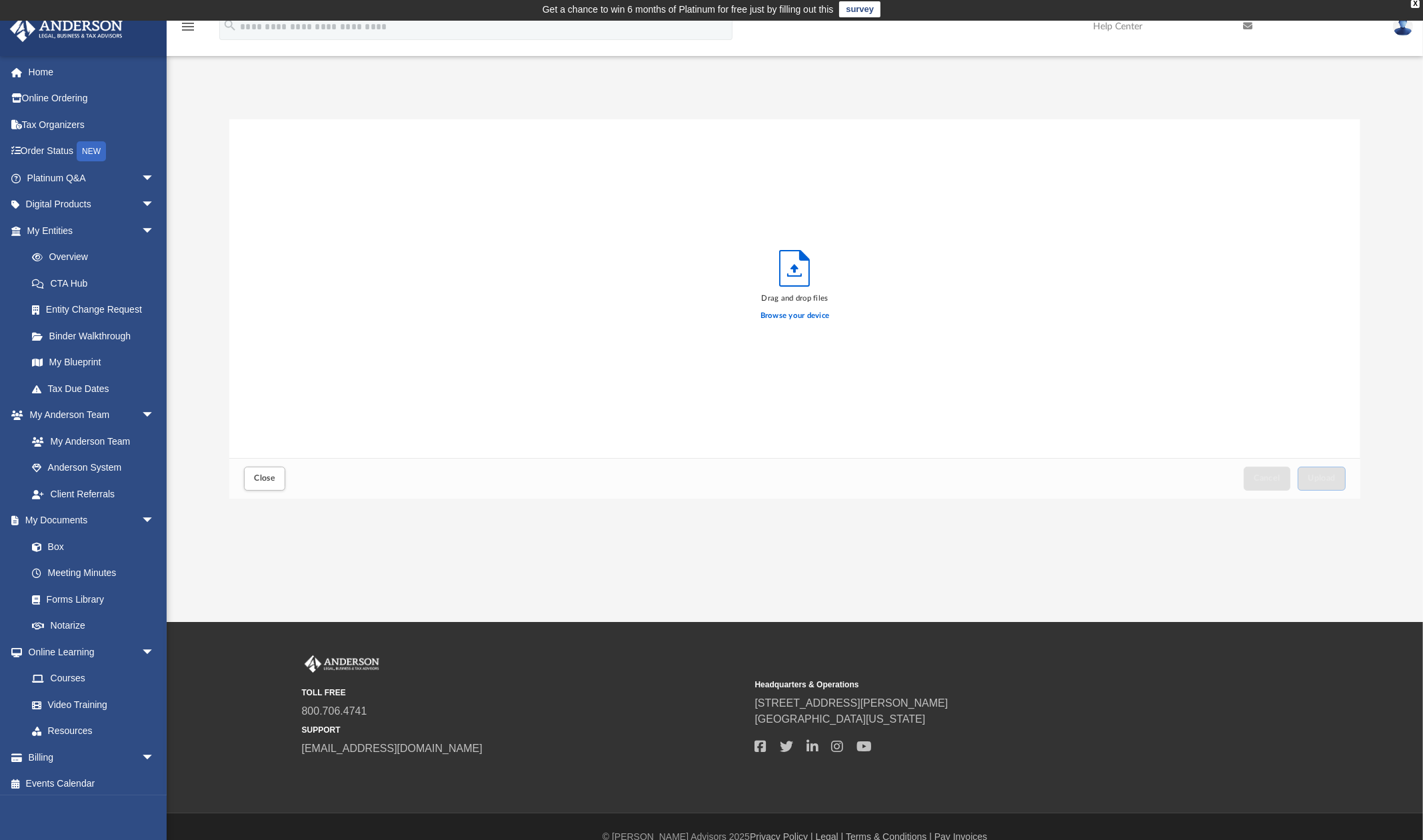
scroll to position [330, 1123]
click at [1313, 475] on button "Upload" at bounding box center [1322, 478] width 48 height 23
click at [263, 482] on span "Close" at bounding box center [264, 478] width 22 height 8
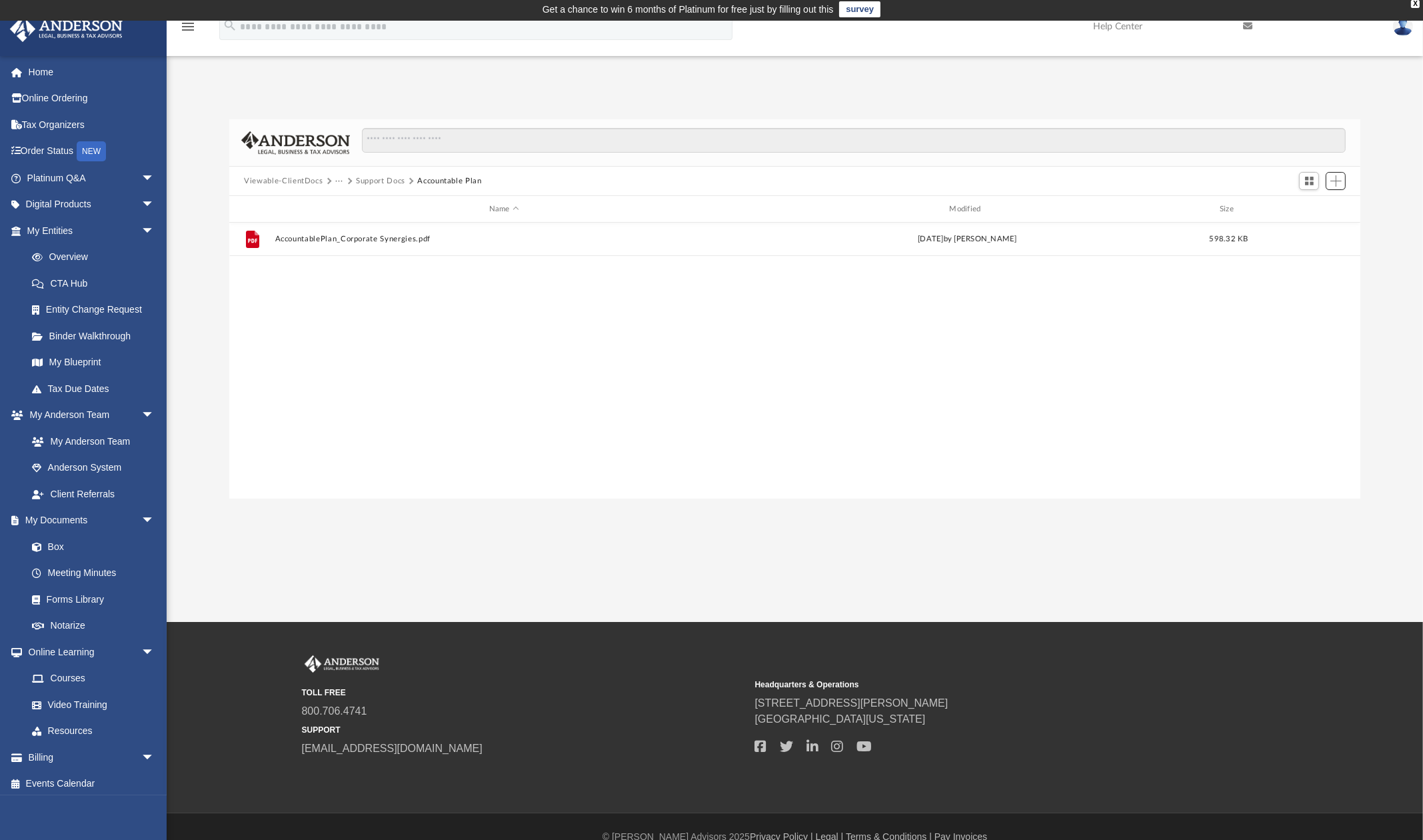
scroll to position [295, 1123]
click at [397, 182] on button "Support Docs" at bounding box center [380, 181] width 49 height 12
click at [1313, 186] on button "Add" at bounding box center [1335, 181] width 20 height 18
click at [1310, 234] on li "New Folder" at bounding box center [1317, 228] width 43 height 14
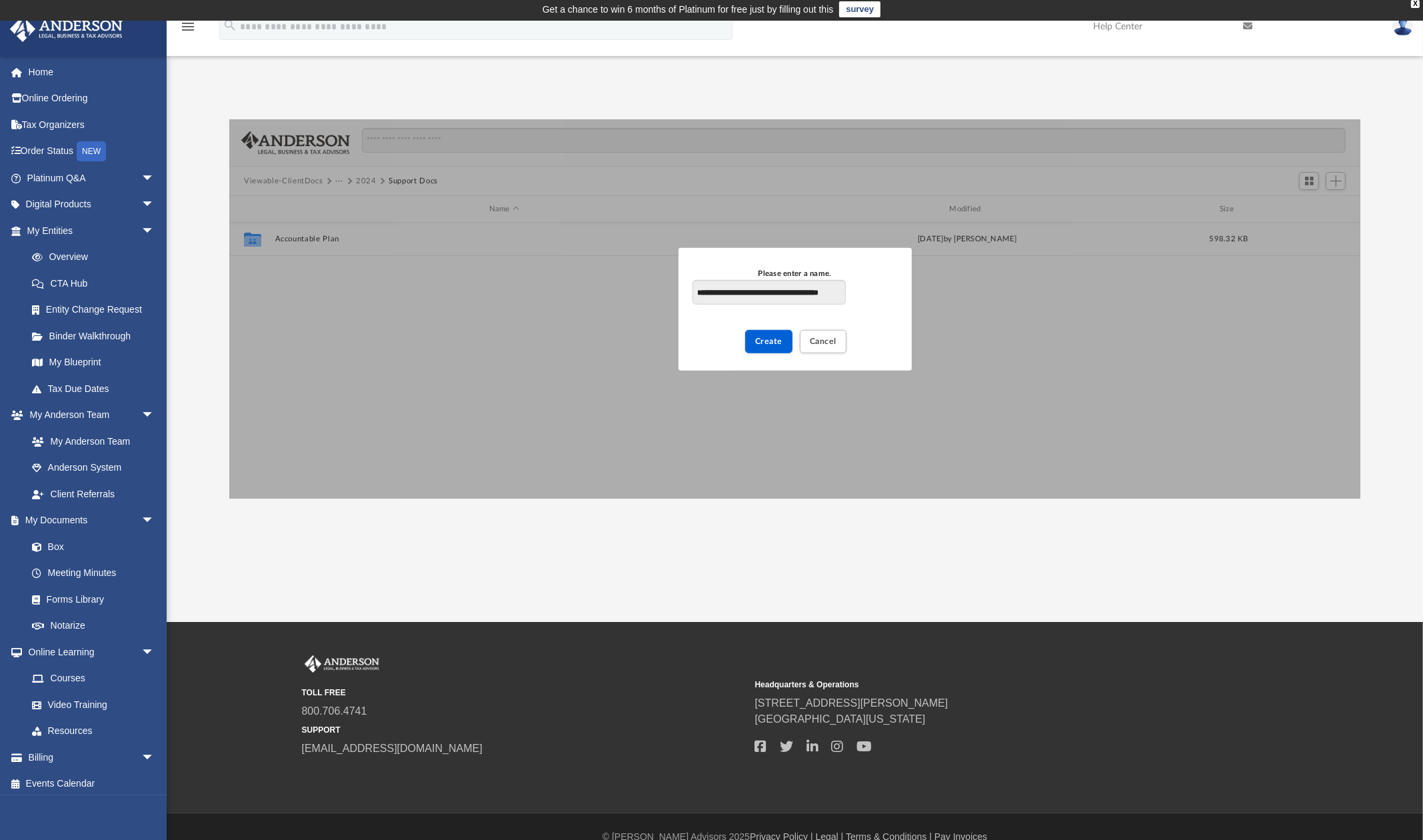
scroll to position [0, 10]
type input "**********"
click at [762, 347] on button "Create" at bounding box center [769, 340] width 47 height 23
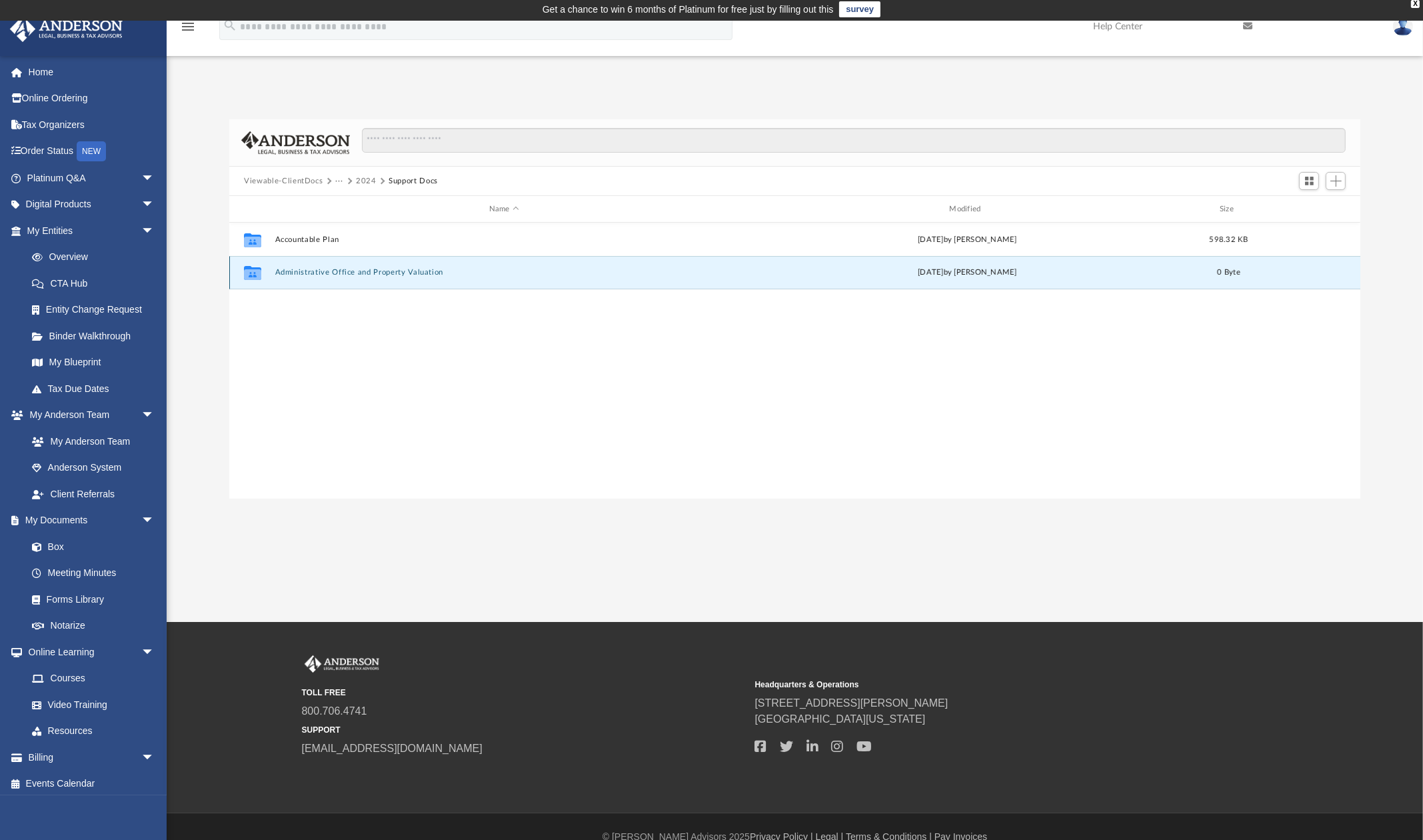
click at [304, 276] on button "Administrative Office and Property Valuation" at bounding box center [504, 272] width 458 height 9
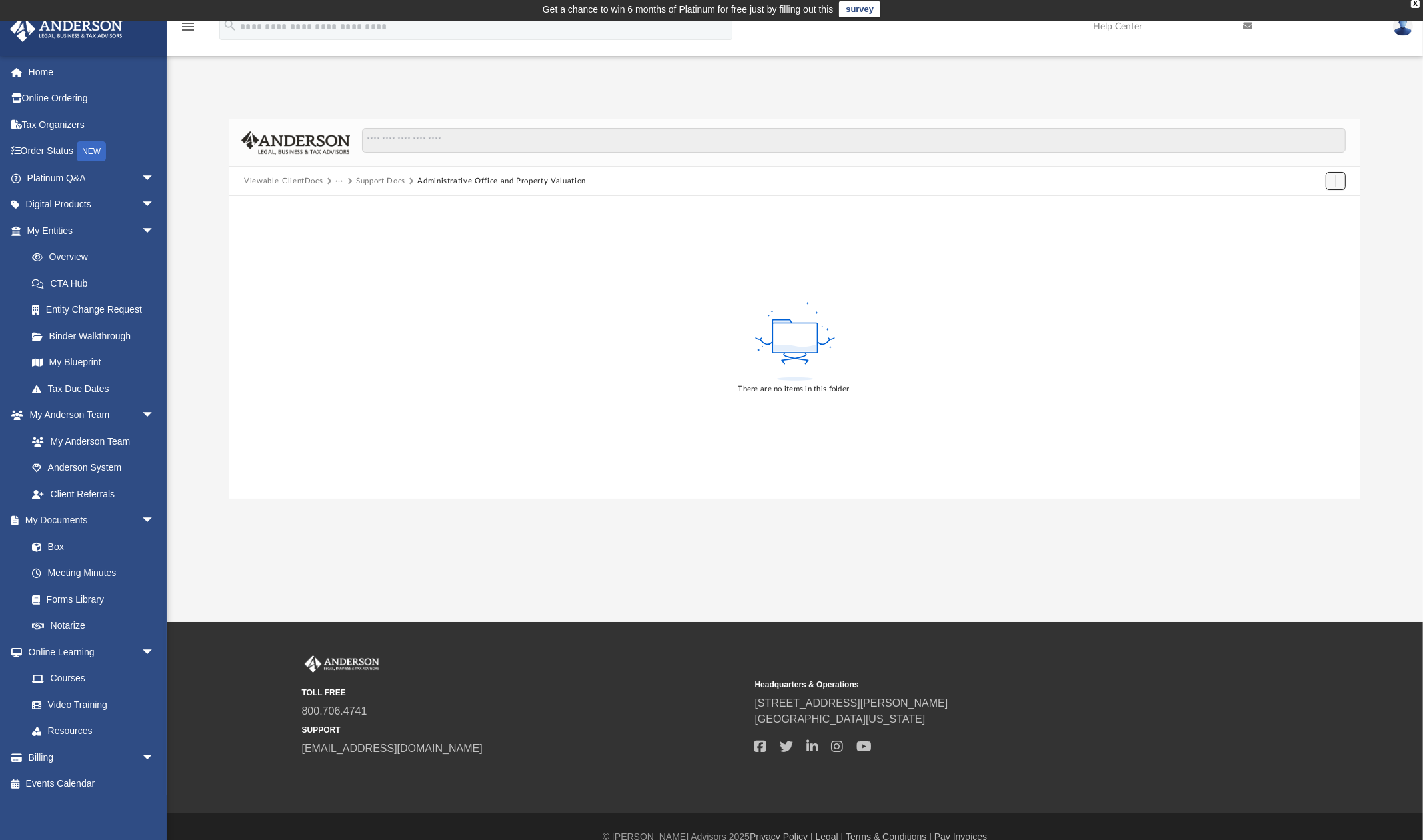
click at [1313, 178] on span "Add" at bounding box center [1336, 181] width 11 height 11
click at [1313, 206] on li "Upload" at bounding box center [1317, 207] width 43 height 14
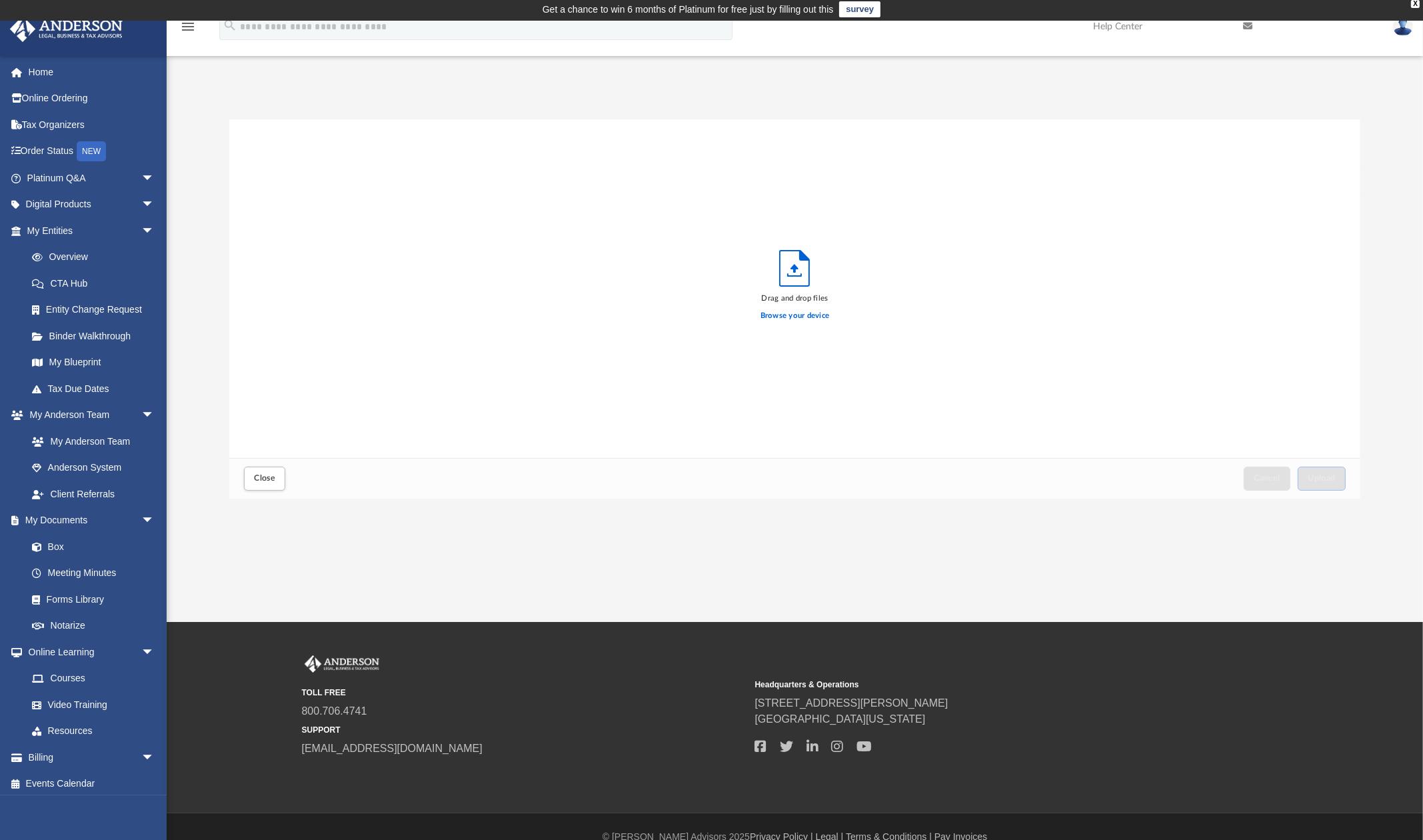
scroll to position [330, 1123]
click at [1313, 482] on span "Upload" at bounding box center [1322, 478] width 28 height 8
click at [268, 482] on span "Close" at bounding box center [264, 478] width 22 height 8
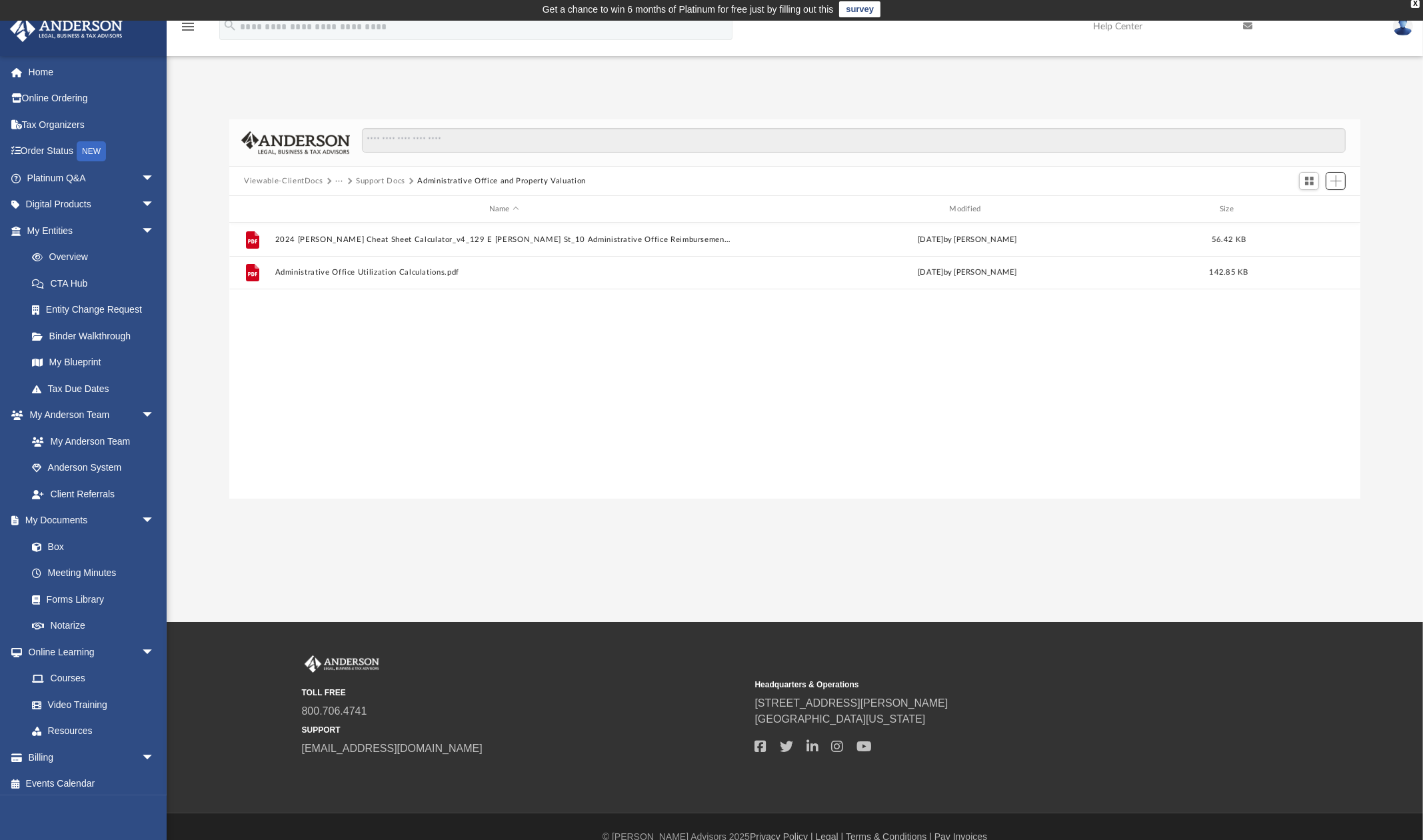
scroll to position [8, 9]
click at [375, 180] on button "Support Docs" at bounding box center [380, 181] width 49 height 12
click at [1313, 181] on span "Add" at bounding box center [1336, 181] width 11 height 11
click at [1311, 228] on li "New Folder" at bounding box center [1317, 228] width 43 height 14
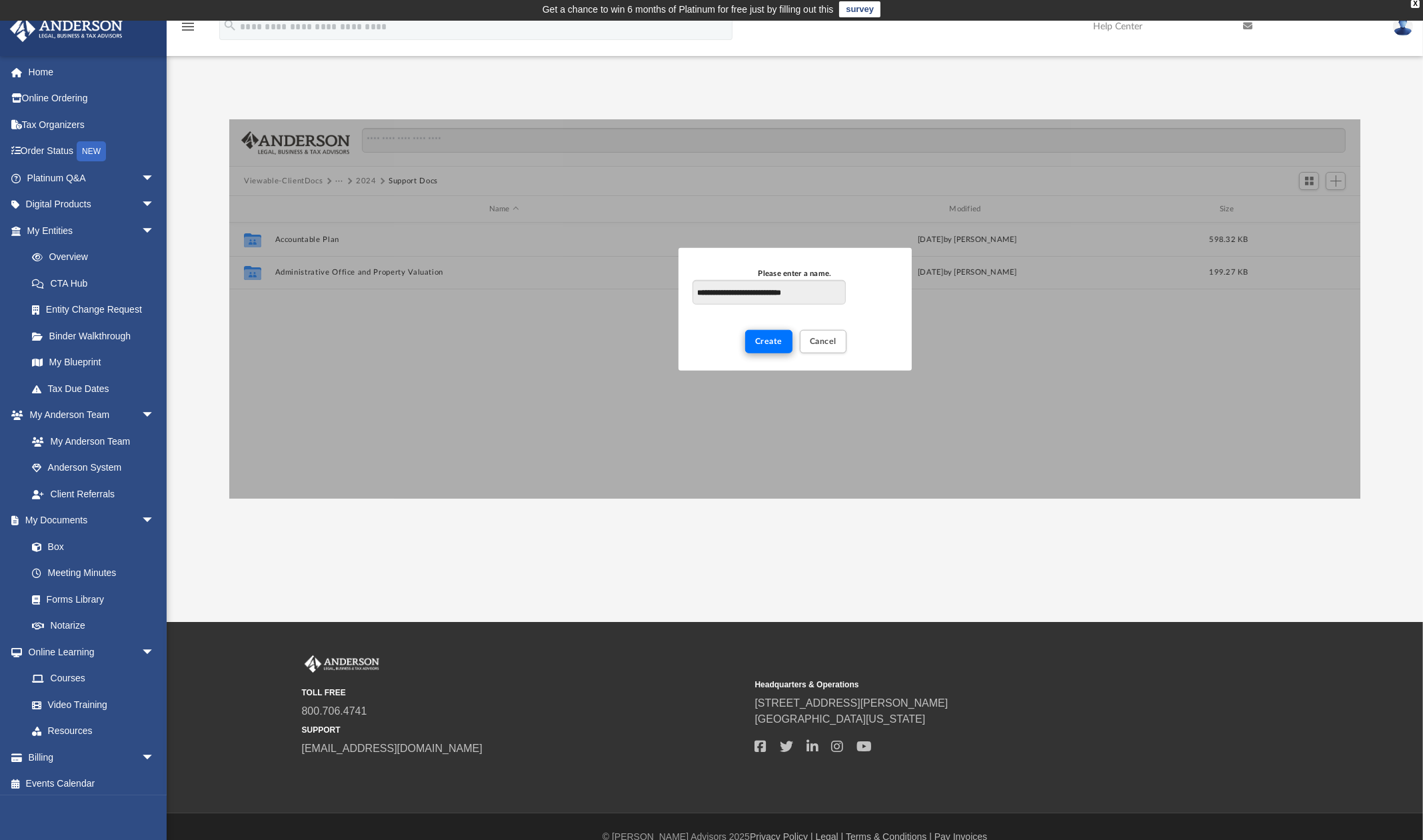
type input "**********"
click at [757, 345] on span "Create" at bounding box center [769, 340] width 27 height 8
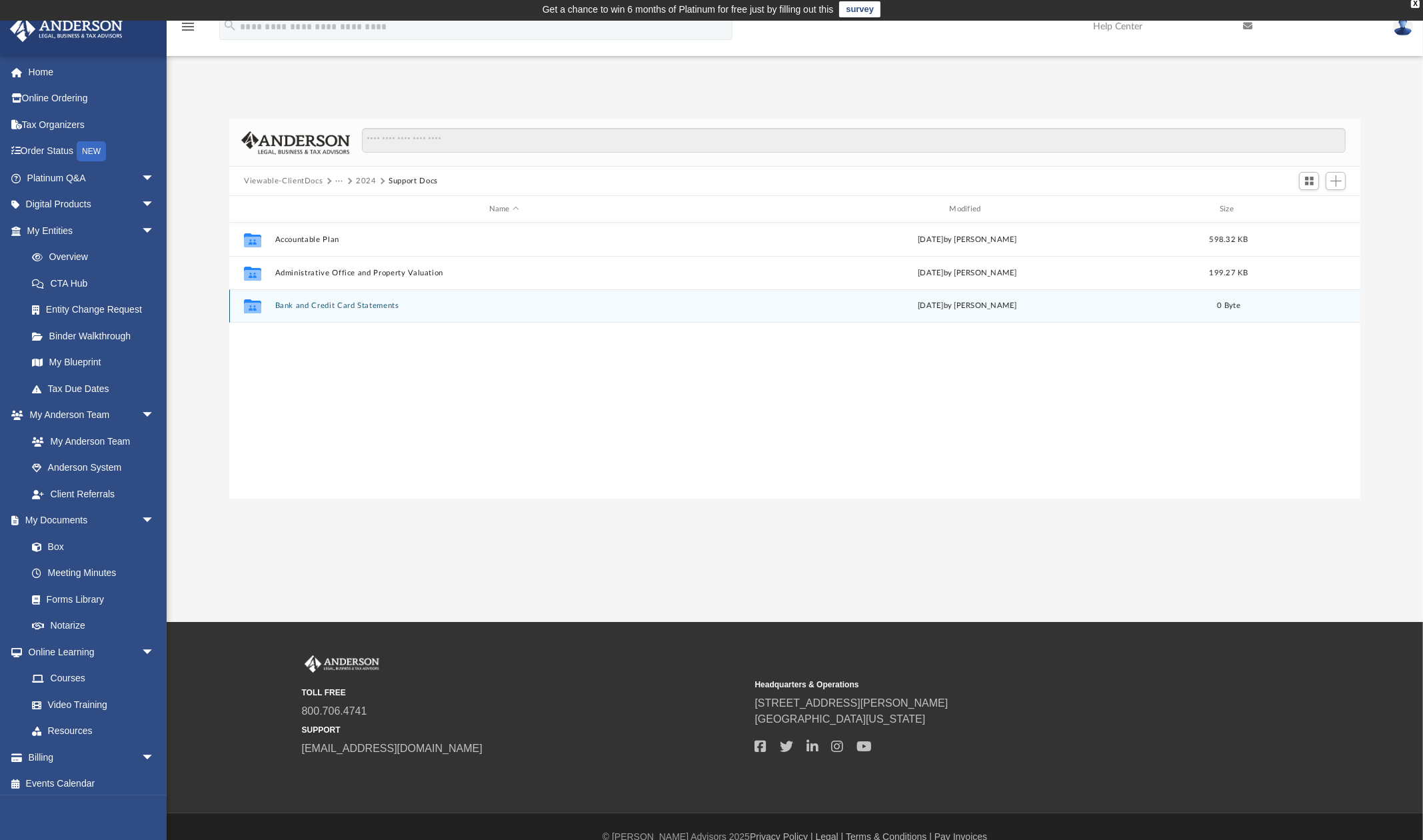
click at [348, 305] on button "Bank and Credit Card Statements" at bounding box center [504, 305] width 458 height 9
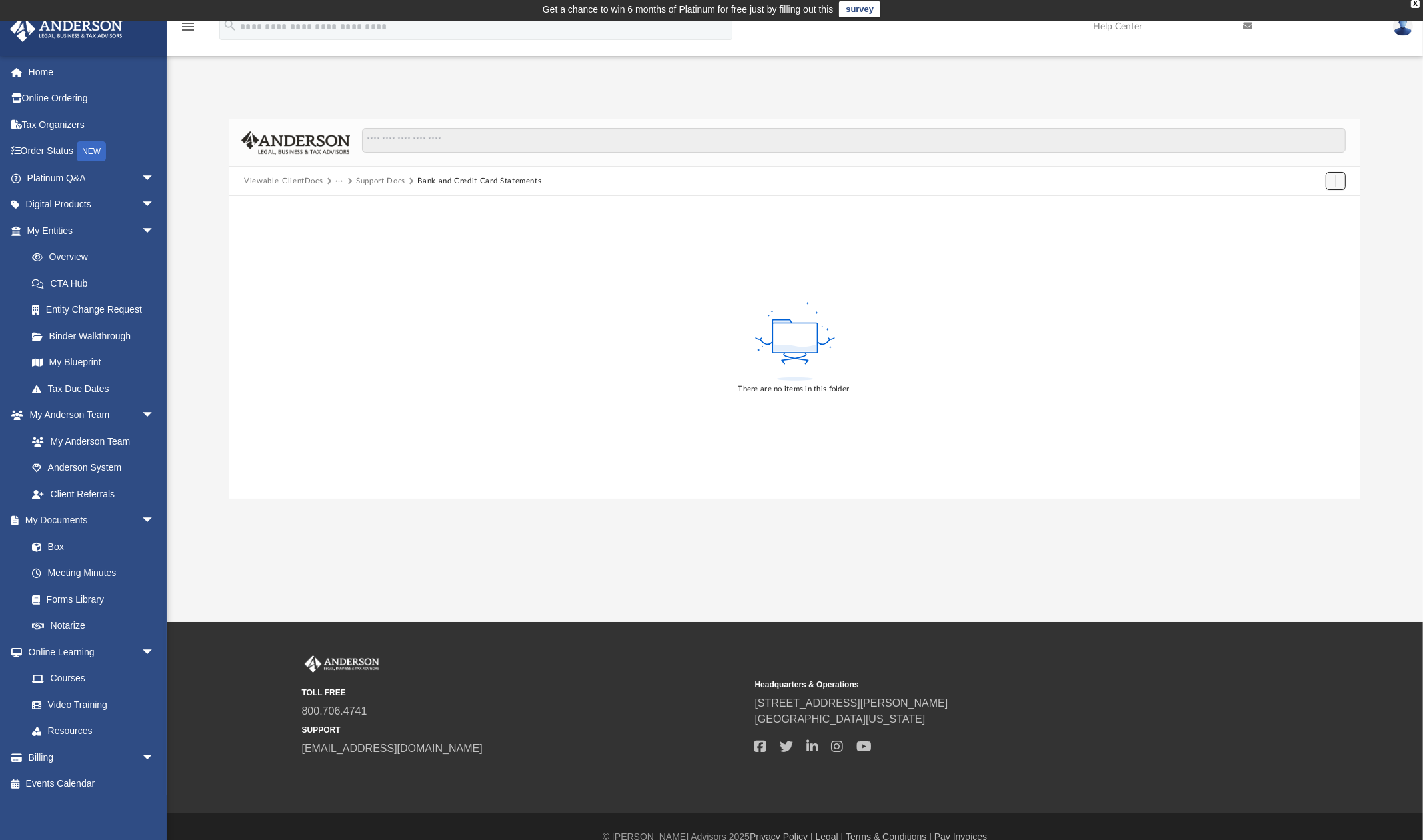
click at [1313, 182] on span "Add" at bounding box center [1336, 181] width 11 height 11
click at [1313, 206] on li "Upload" at bounding box center [1317, 207] width 43 height 14
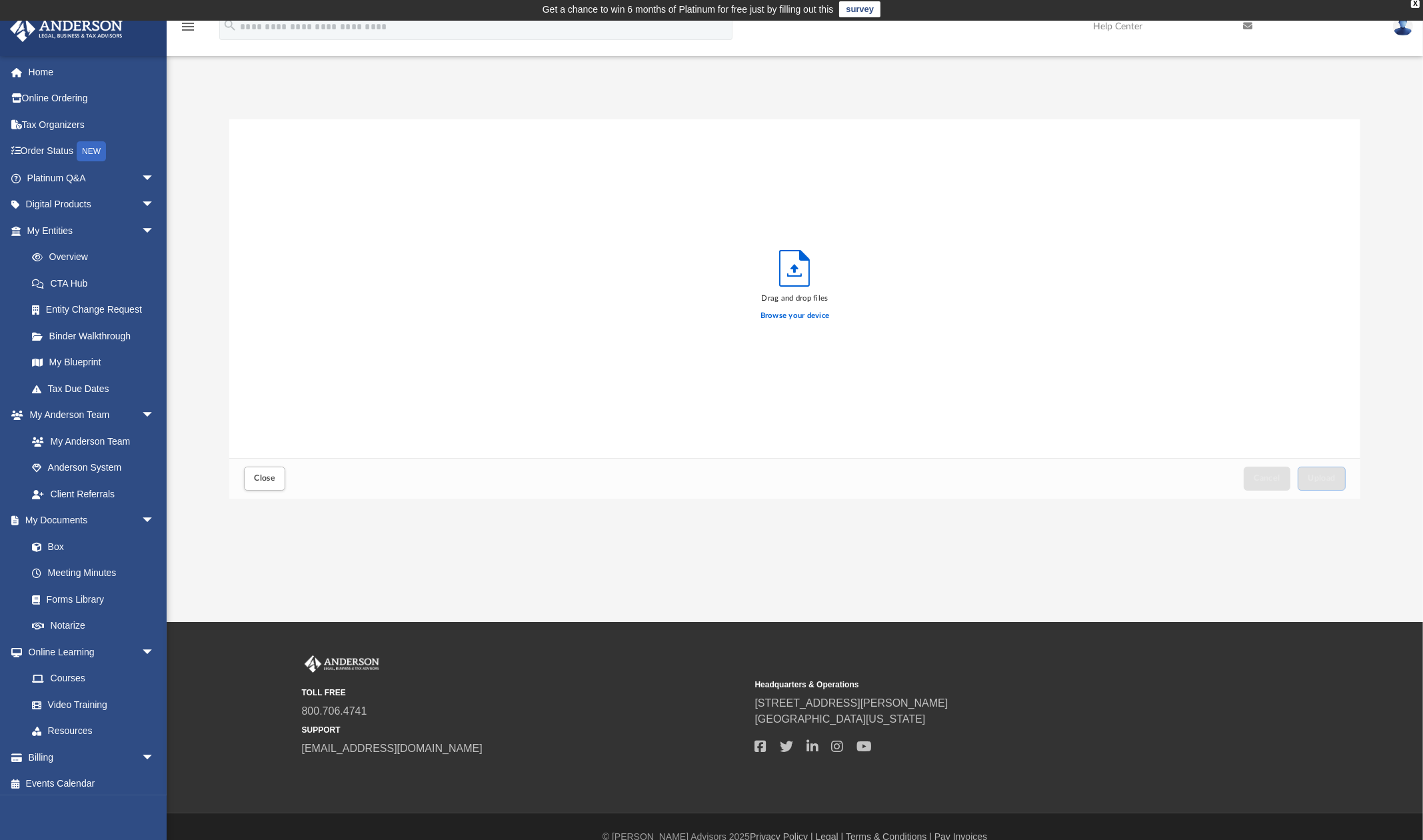
scroll to position [330, 1123]
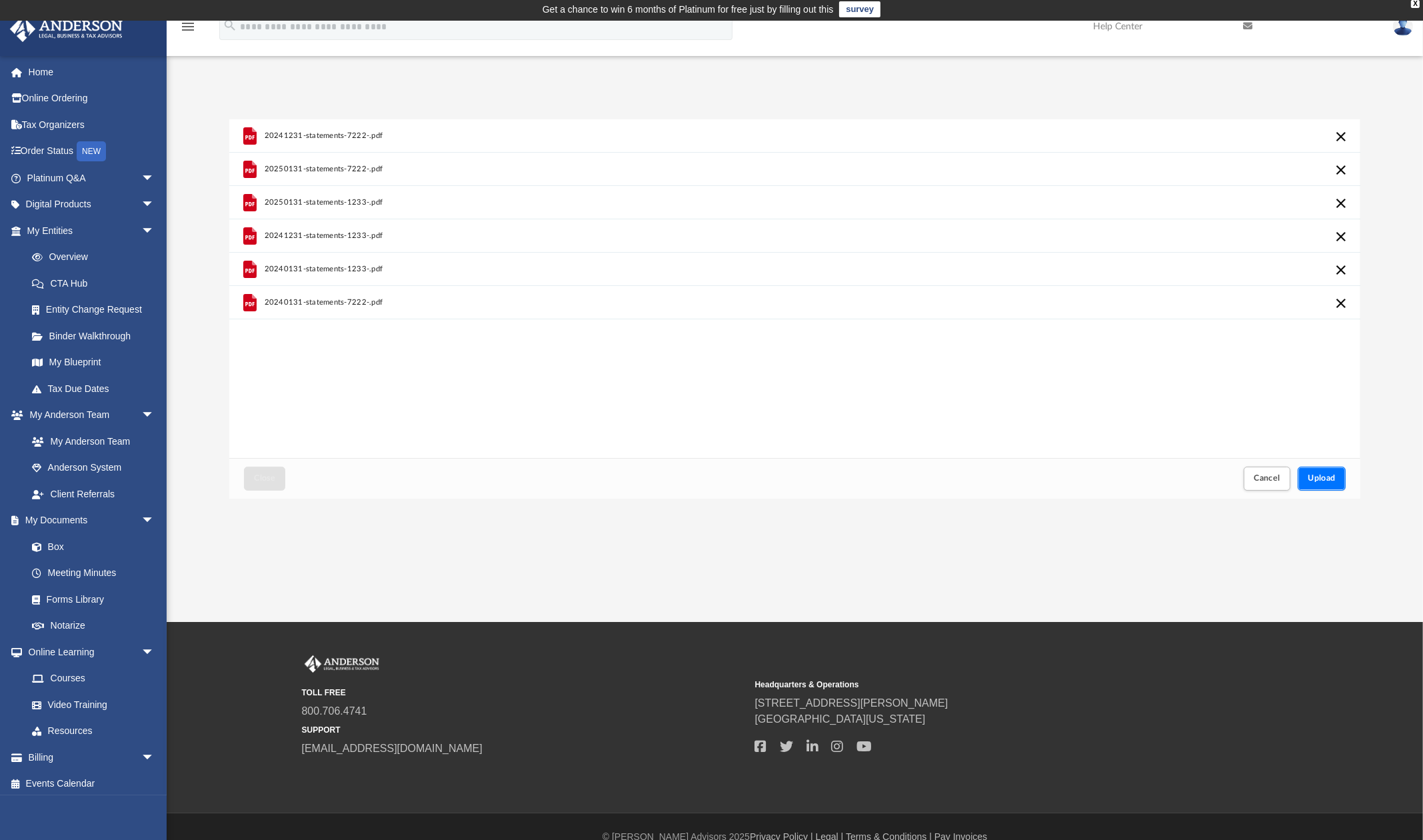
click at [1313, 477] on button "Upload" at bounding box center [1322, 478] width 48 height 23
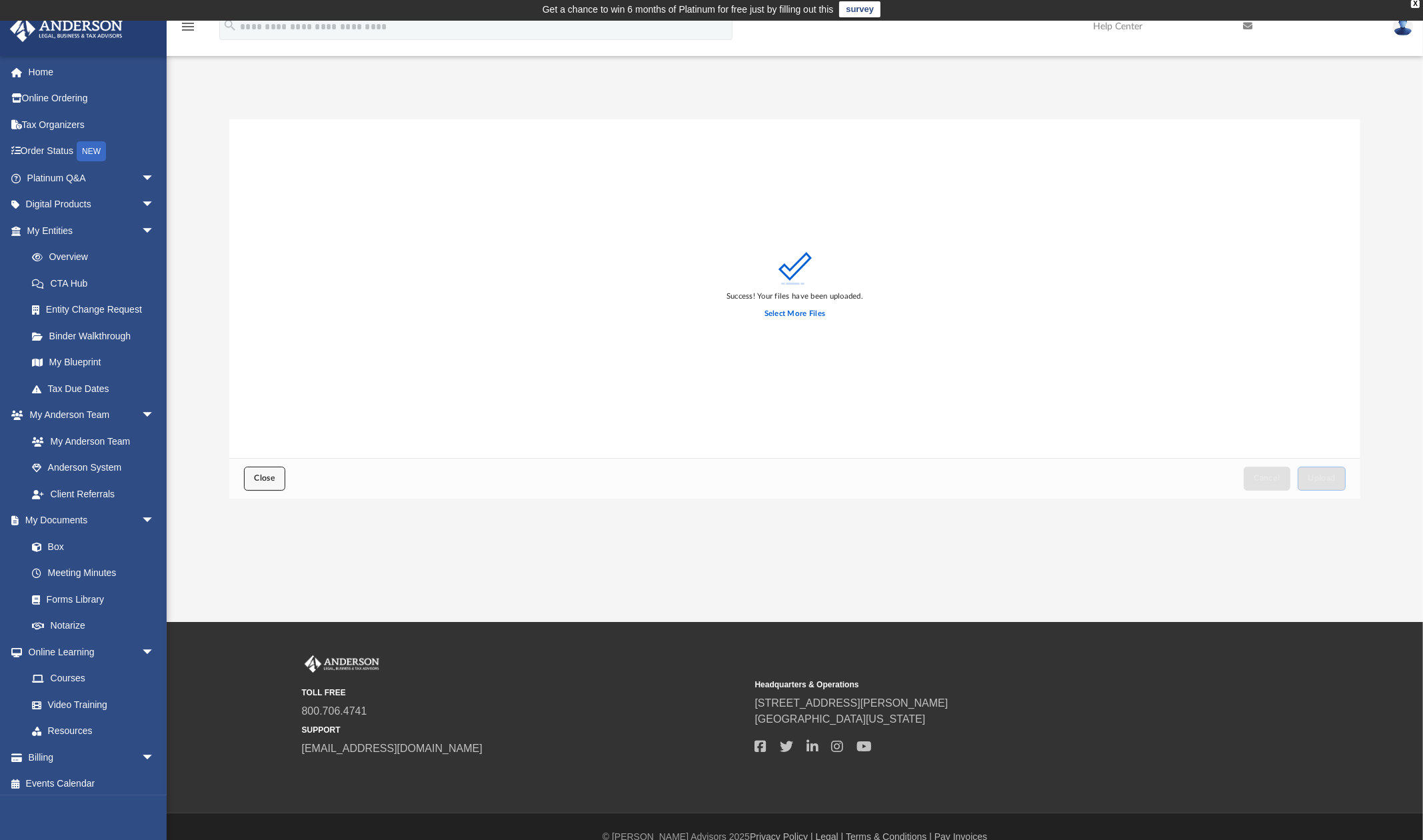
click at [283, 475] on button "Close" at bounding box center [264, 478] width 41 height 23
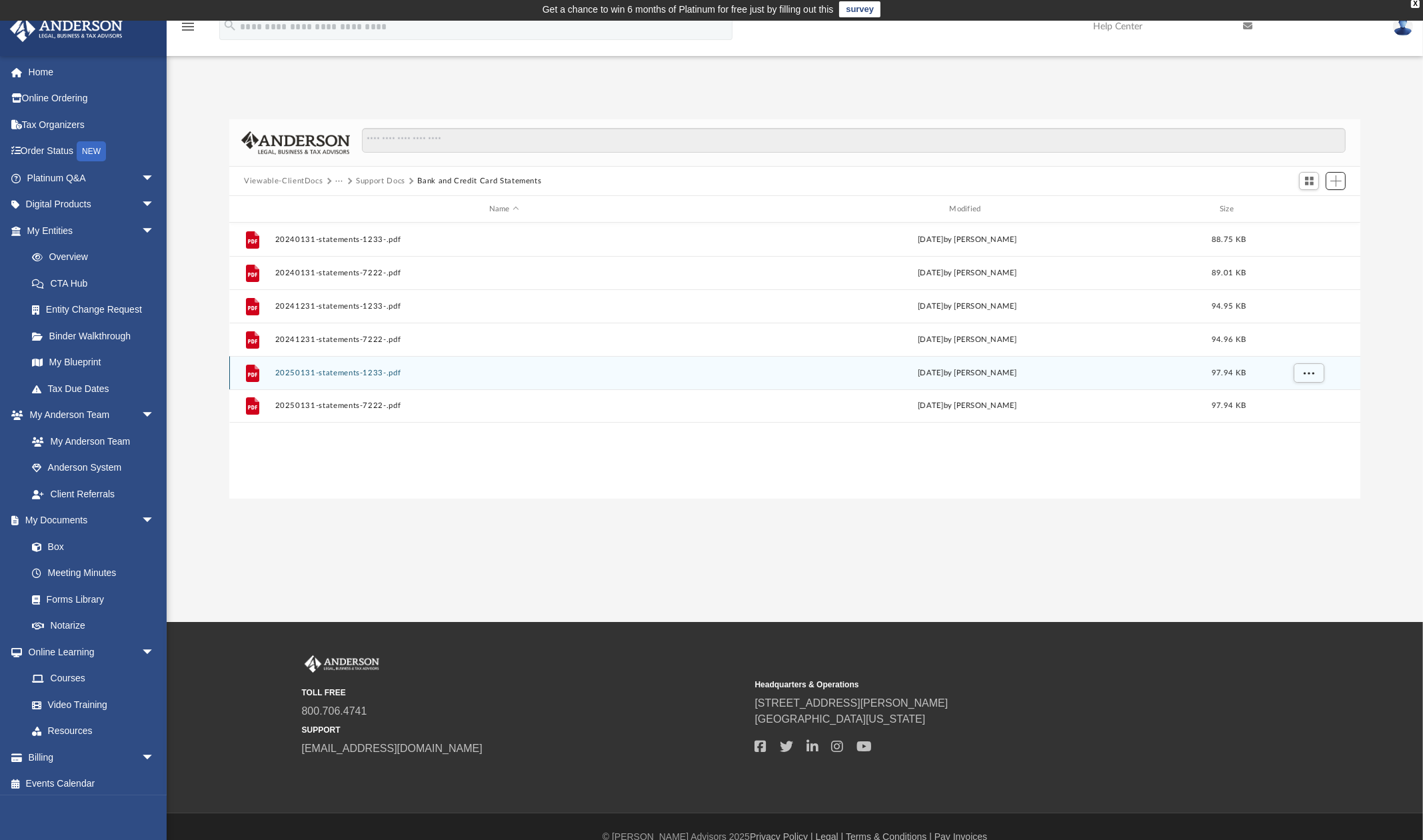
scroll to position [295, 1123]
click at [368, 180] on button "Support Docs" at bounding box center [380, 181] width 49 height 12
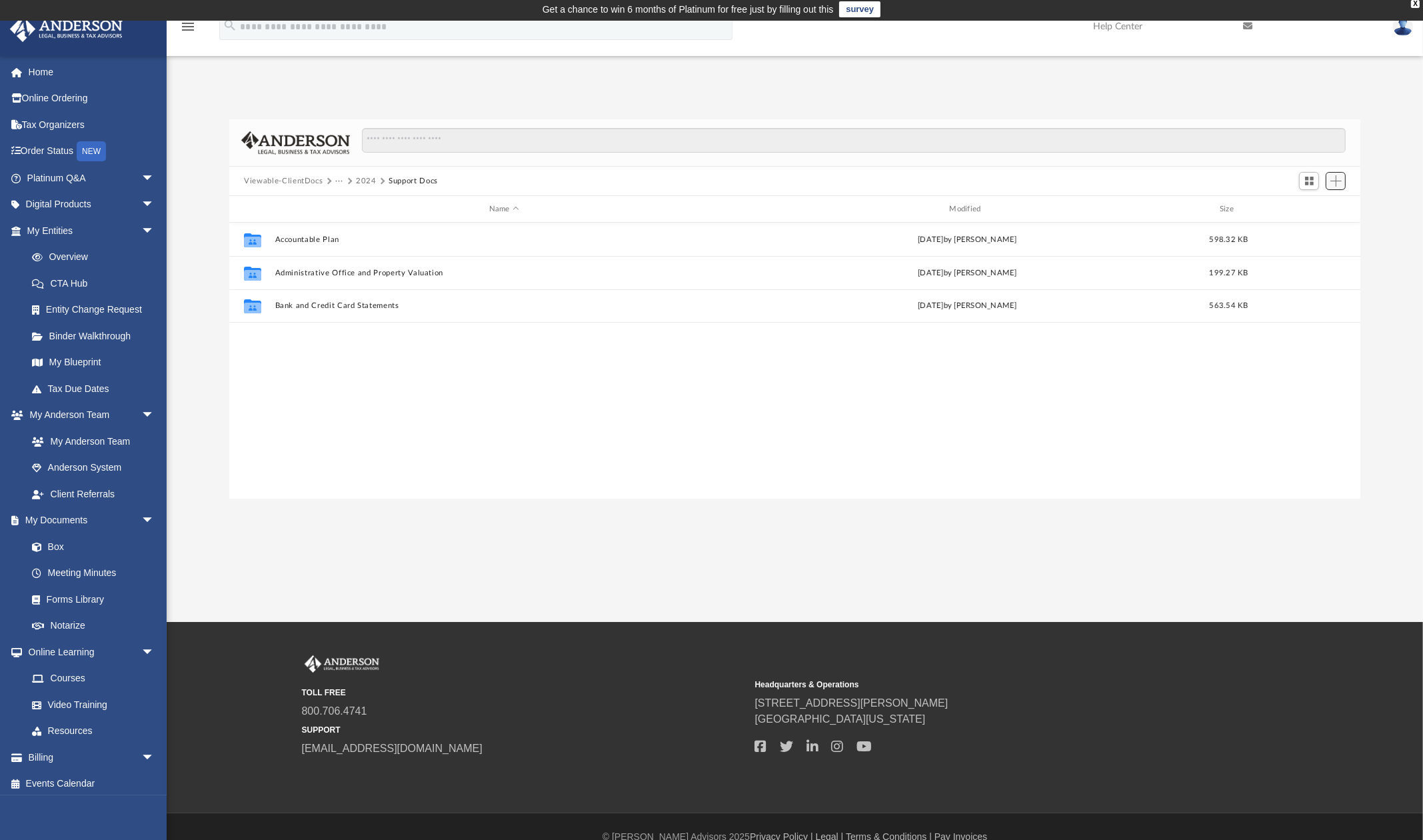
click at [1313, 183] on span "Add" at bounding box center [1336, 181] width 11 height 11
click at [1313, 206] on li "Upload" at bounding box center [1317, 207] width 43 height 14
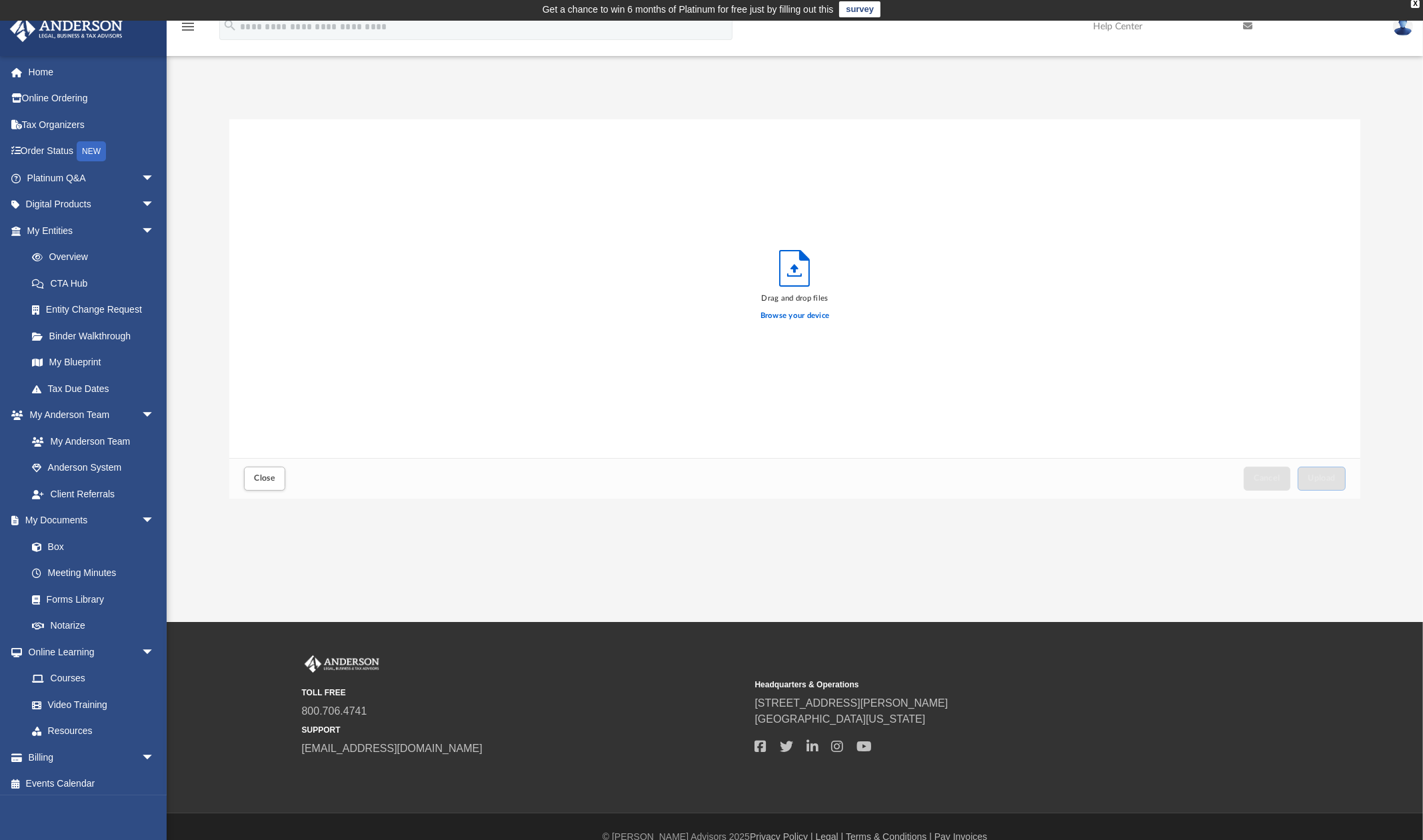
scroll to position [330, 1123]
click at [1313, 475] on button "Upload" at bounding box center [1322, 478] width 48 height 23
click at [275, 477] on button "Close" at bounding box center [264, 478] width 41 height 23
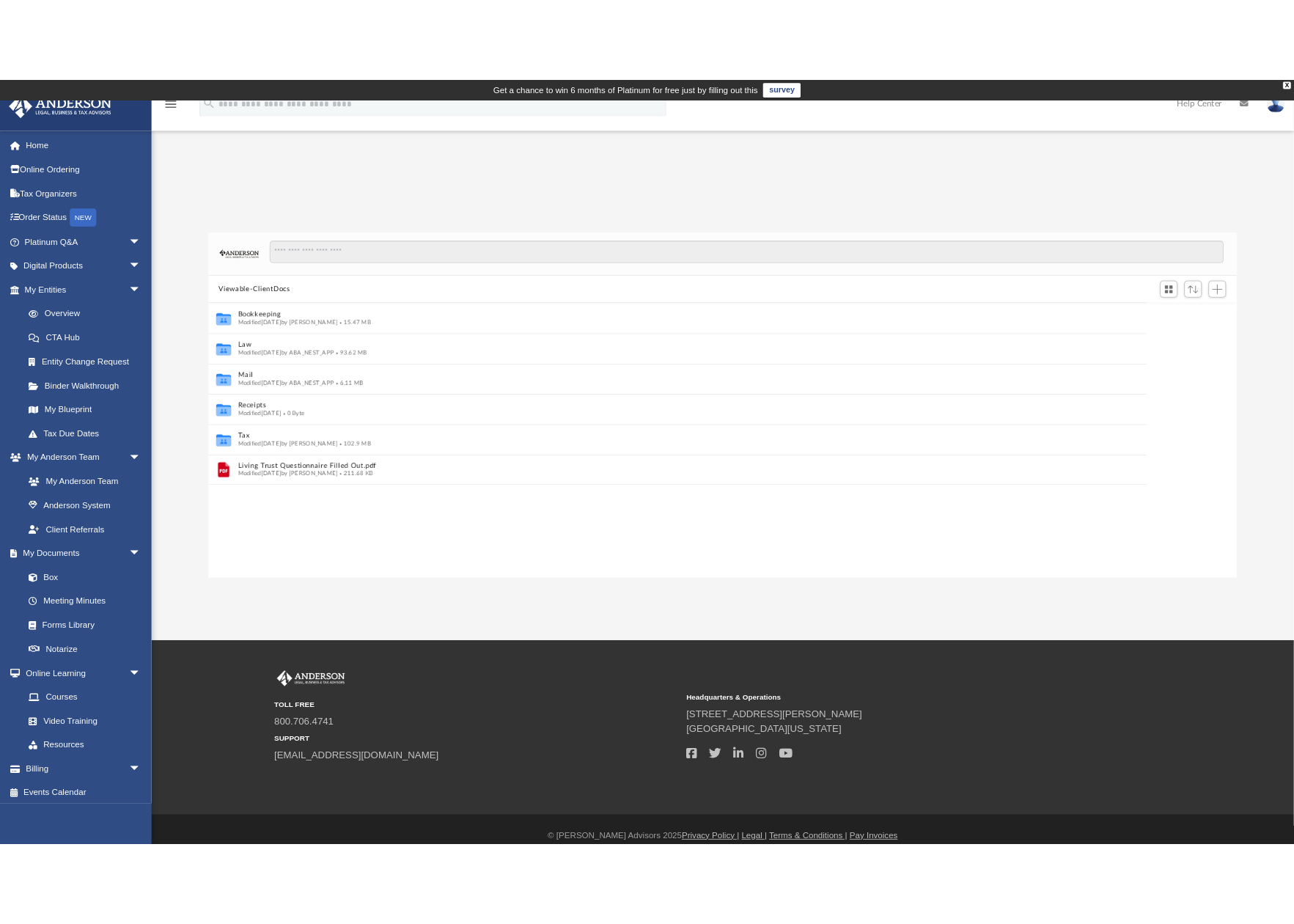
scroll to position [9, 10]
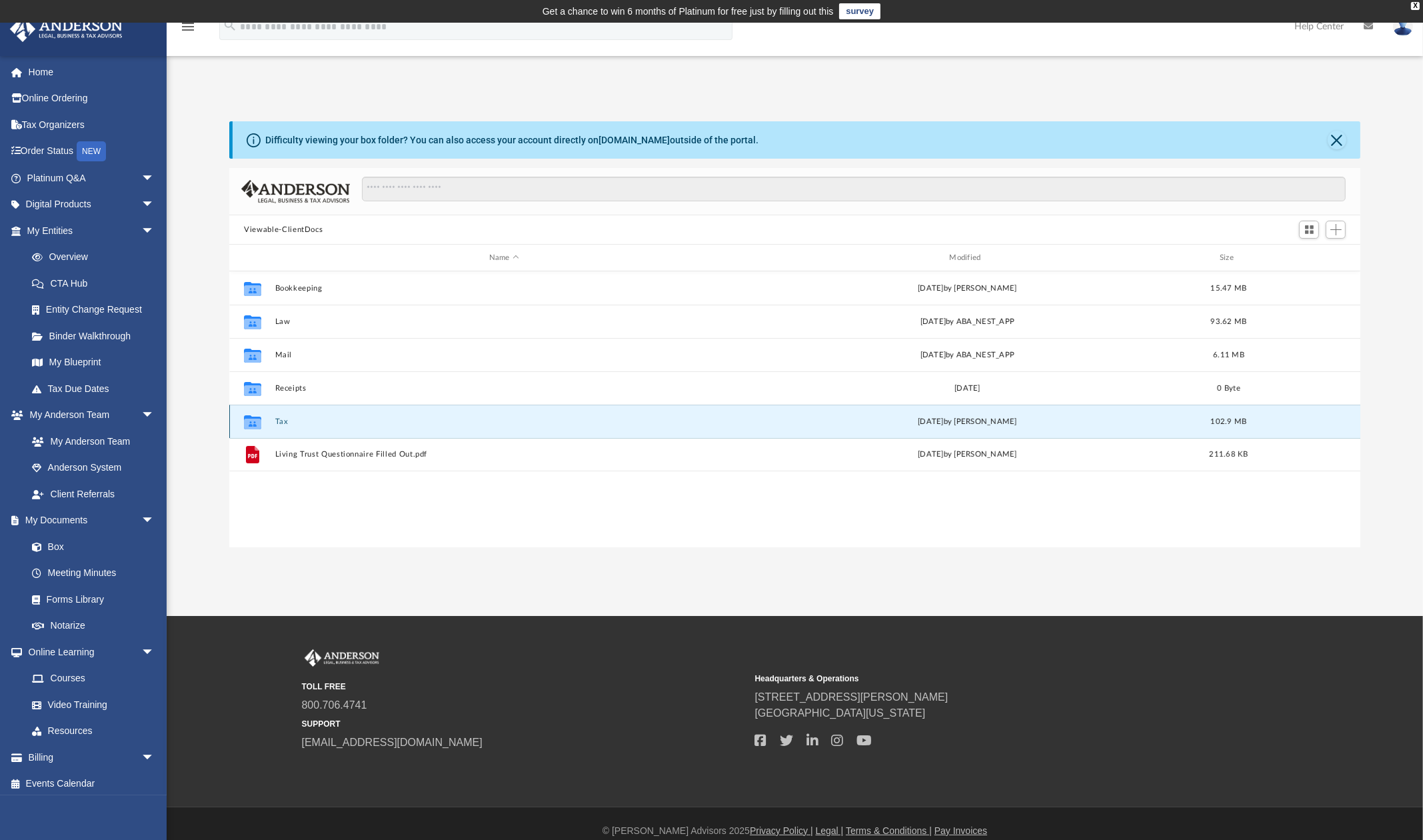
click at [284, 422] on button "Tax" at bounding box center [504, 422] width 458 height 9
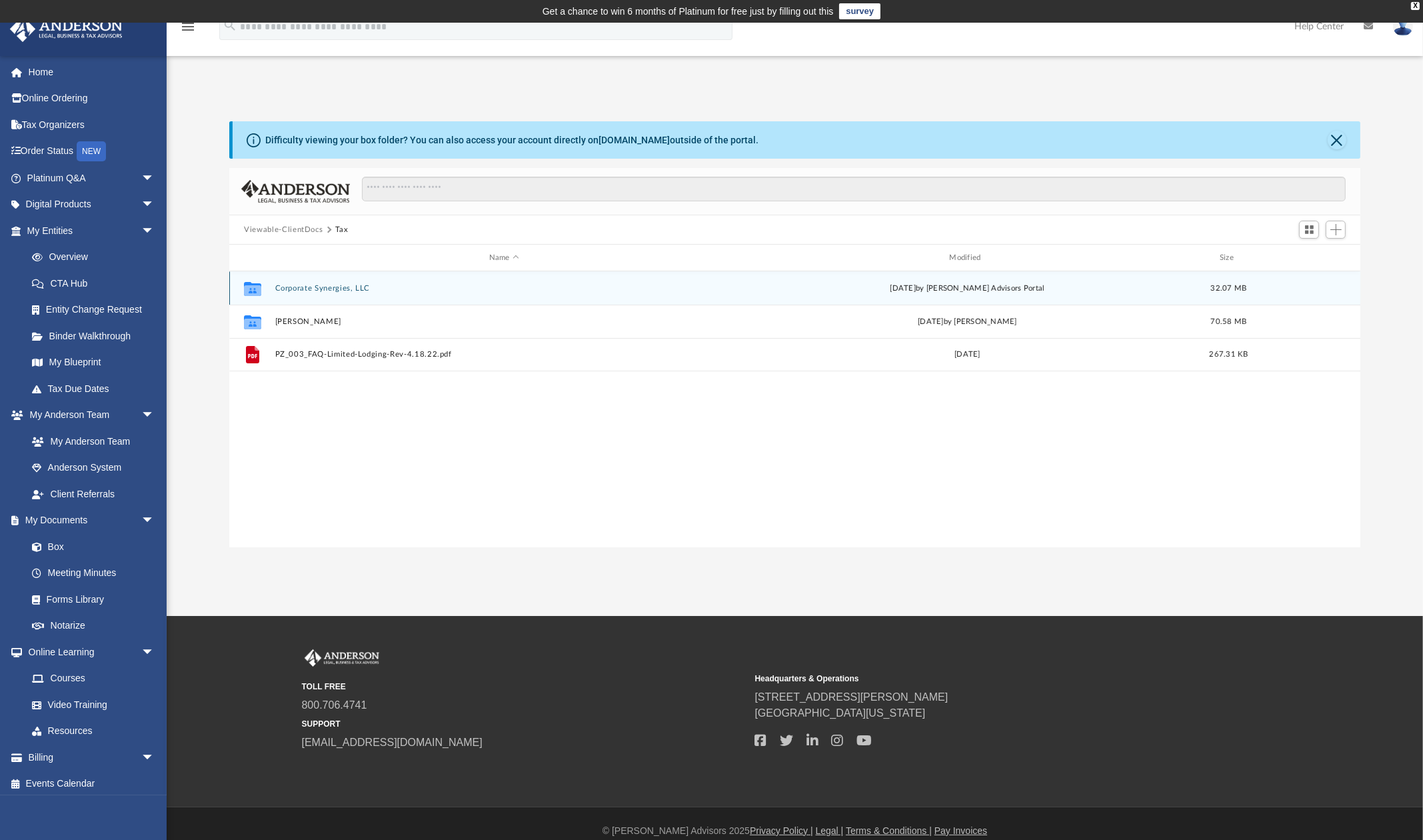
click at [288, 291] on button "Corporate Synergies, LLC" at bounding box center [504, 288] width 458 height 9
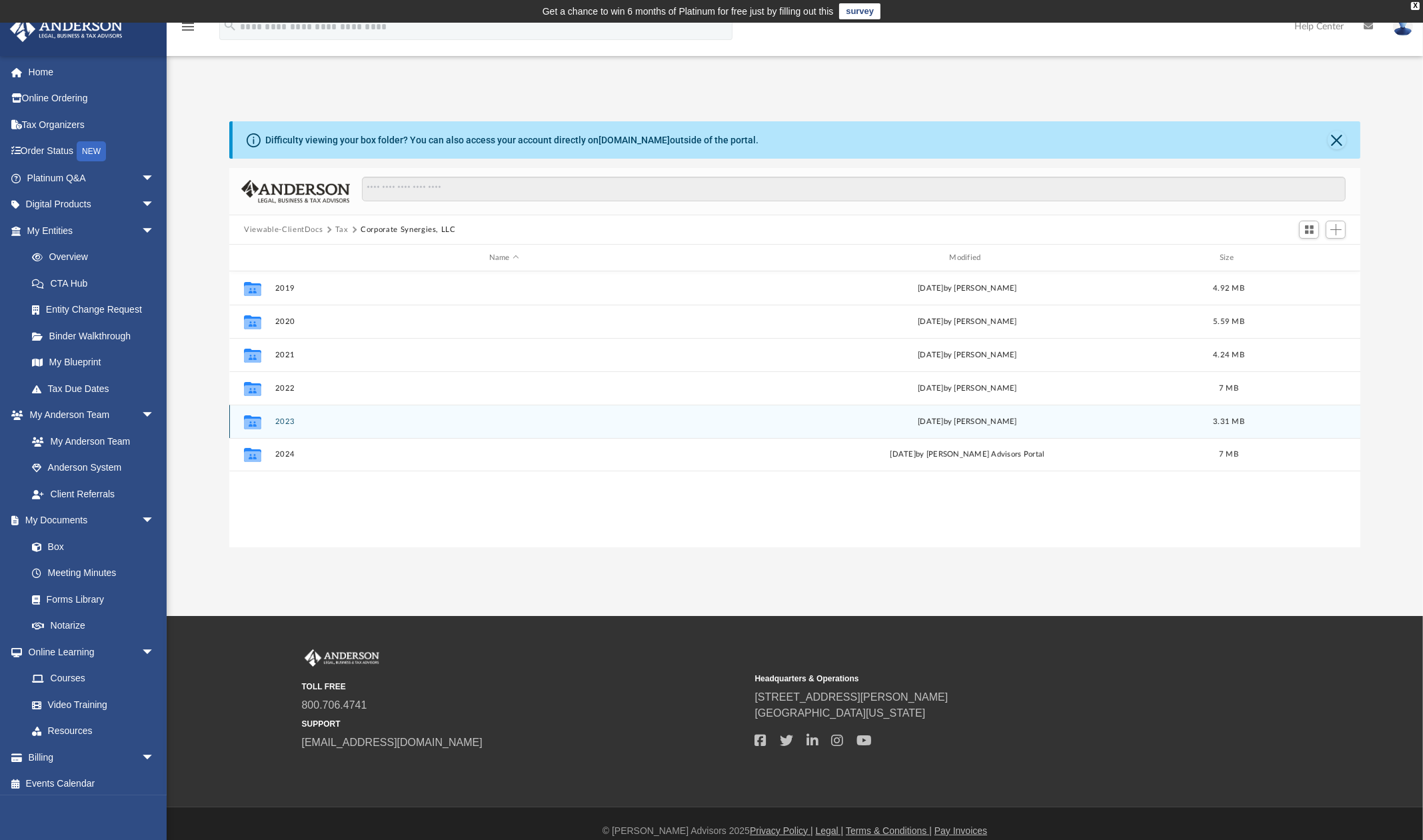
click at [289, 422] on button "2023" at bounding box center [504, 422] width 458 height 9
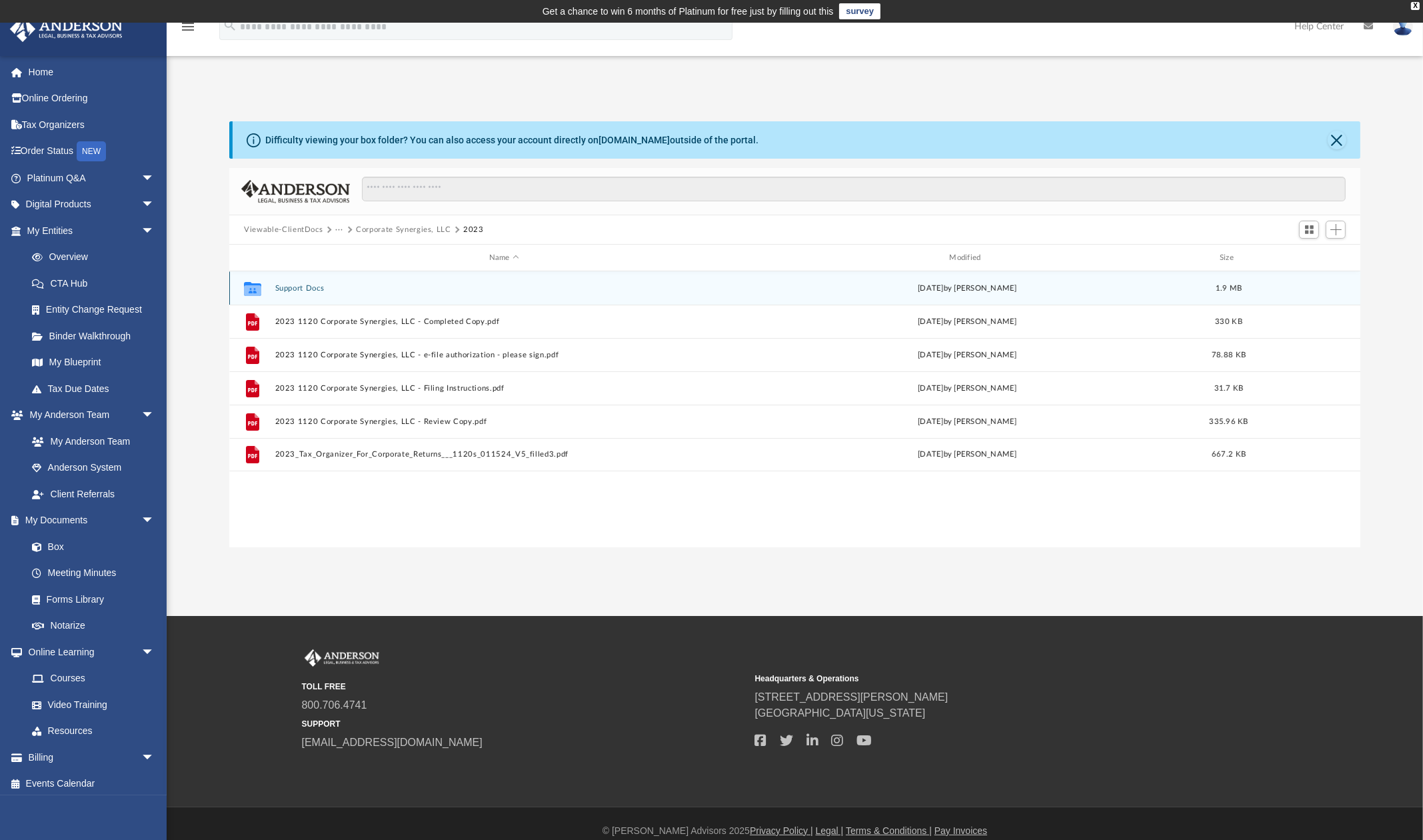
click at [304, 292] on button "Support Docs" at bounding box center [504, 288] width 458 height 9
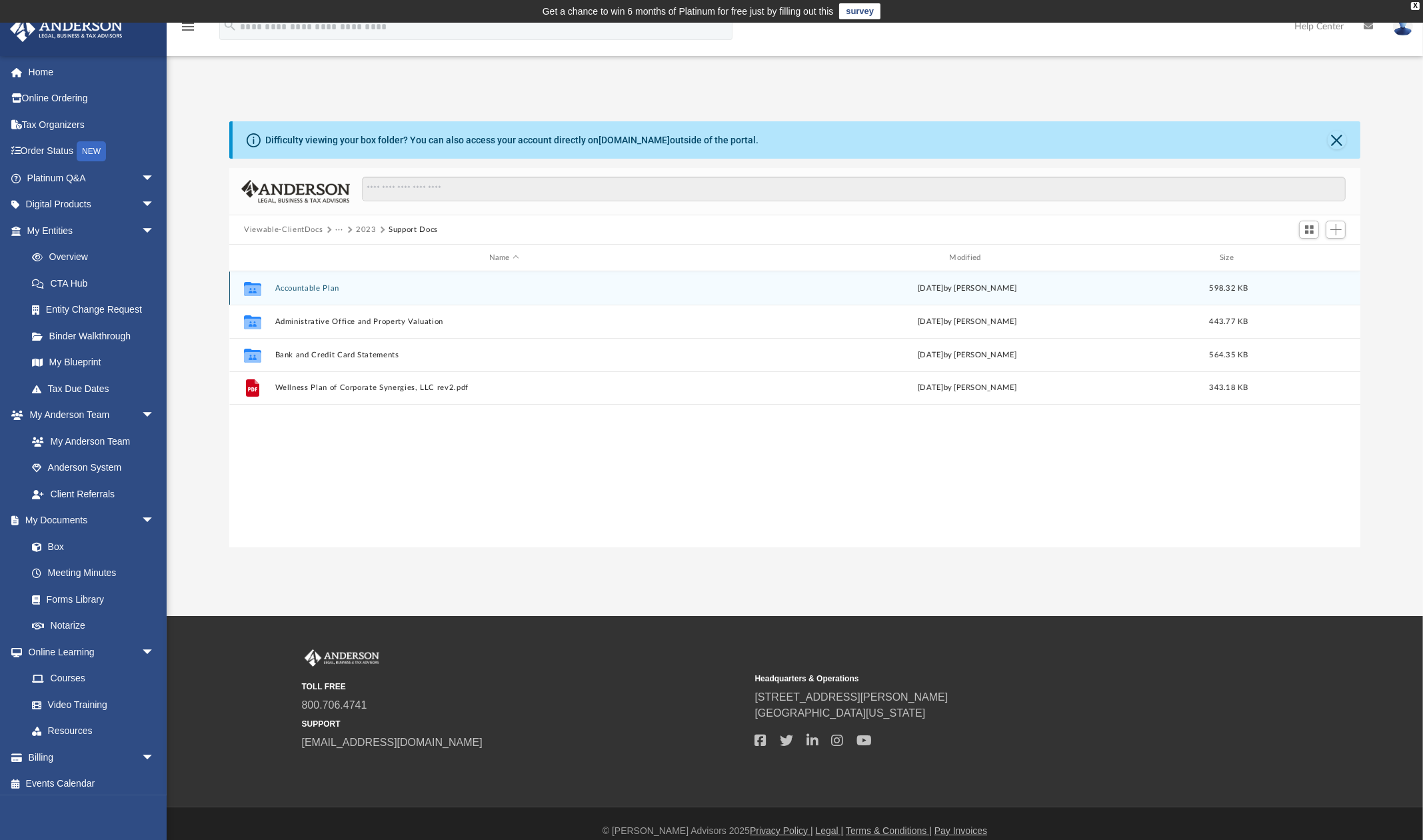
drag, startPoint x: 251, startPoint y: 288, endPoint x: 256, endPoint y: 300, distance: 13.0
click at [257, 300] on div "Collaborated Folder Accountable Plan [DATE] by [PERSON_NAME] 598.32 KB" at bounding box center [795, 288] width 1131 height 34
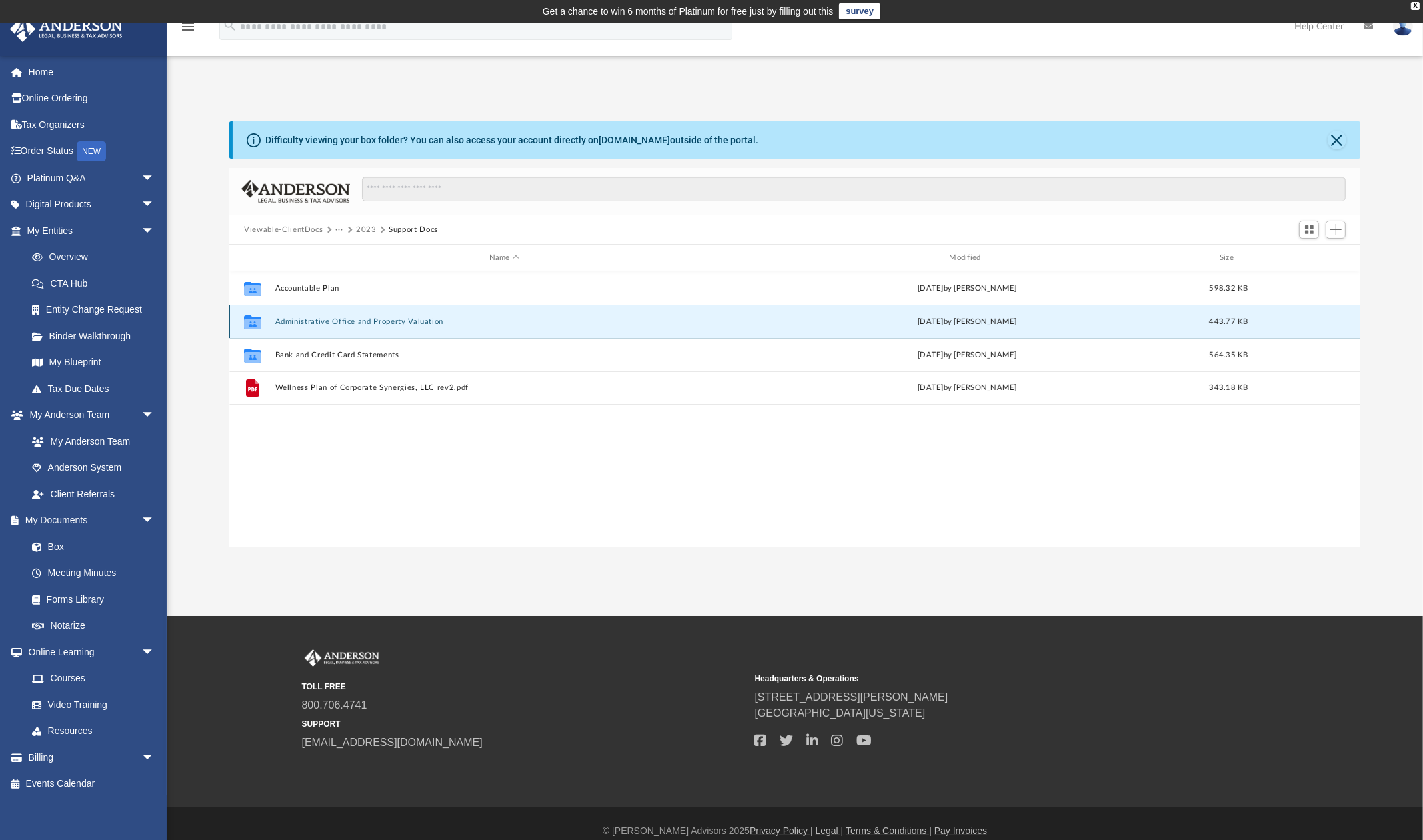
click at [306, 321] on button "Administrative Office and Property Valuation" at bounding box center [504, 321] width 458 height 9
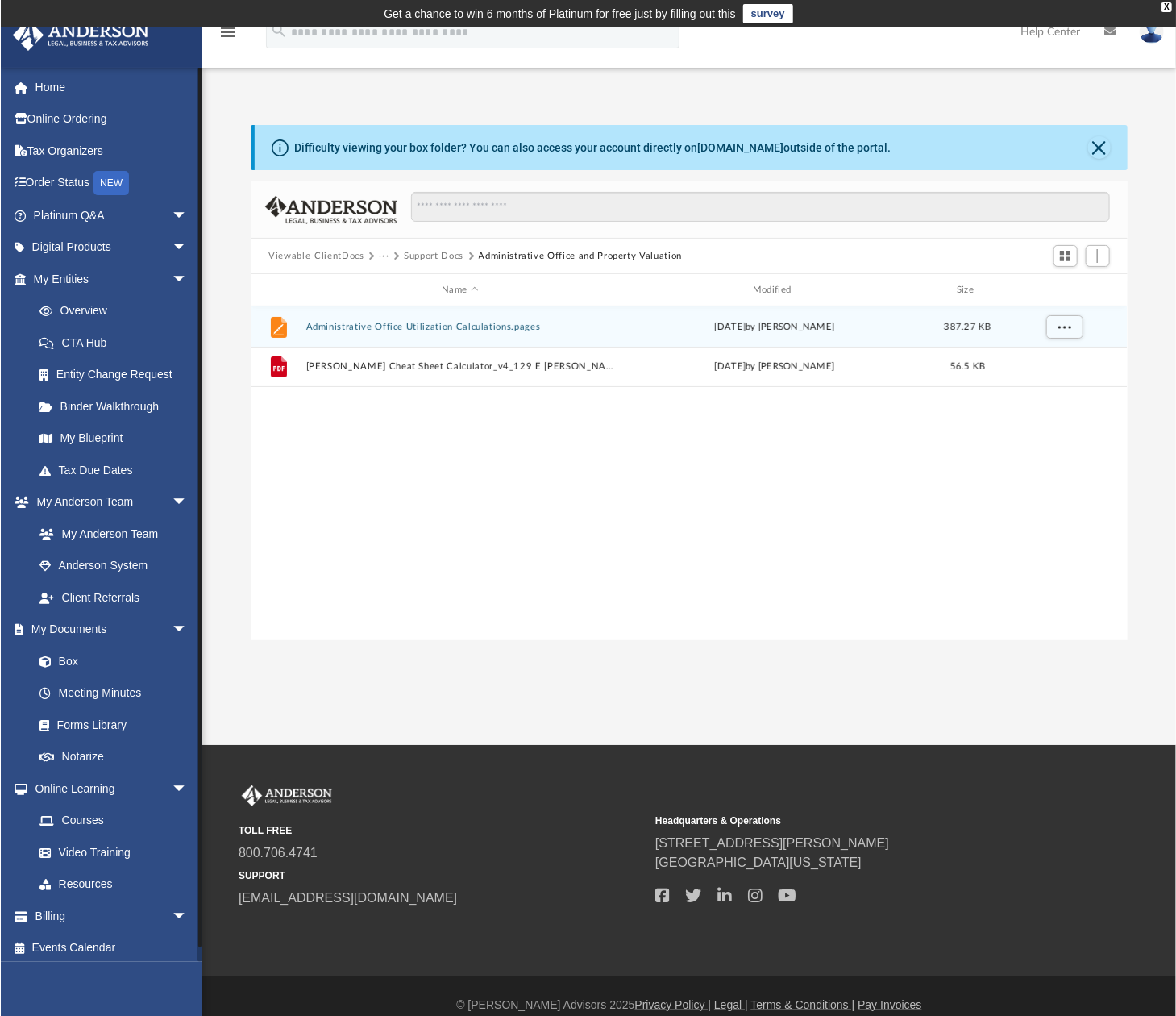
scroll to position [356, 867]
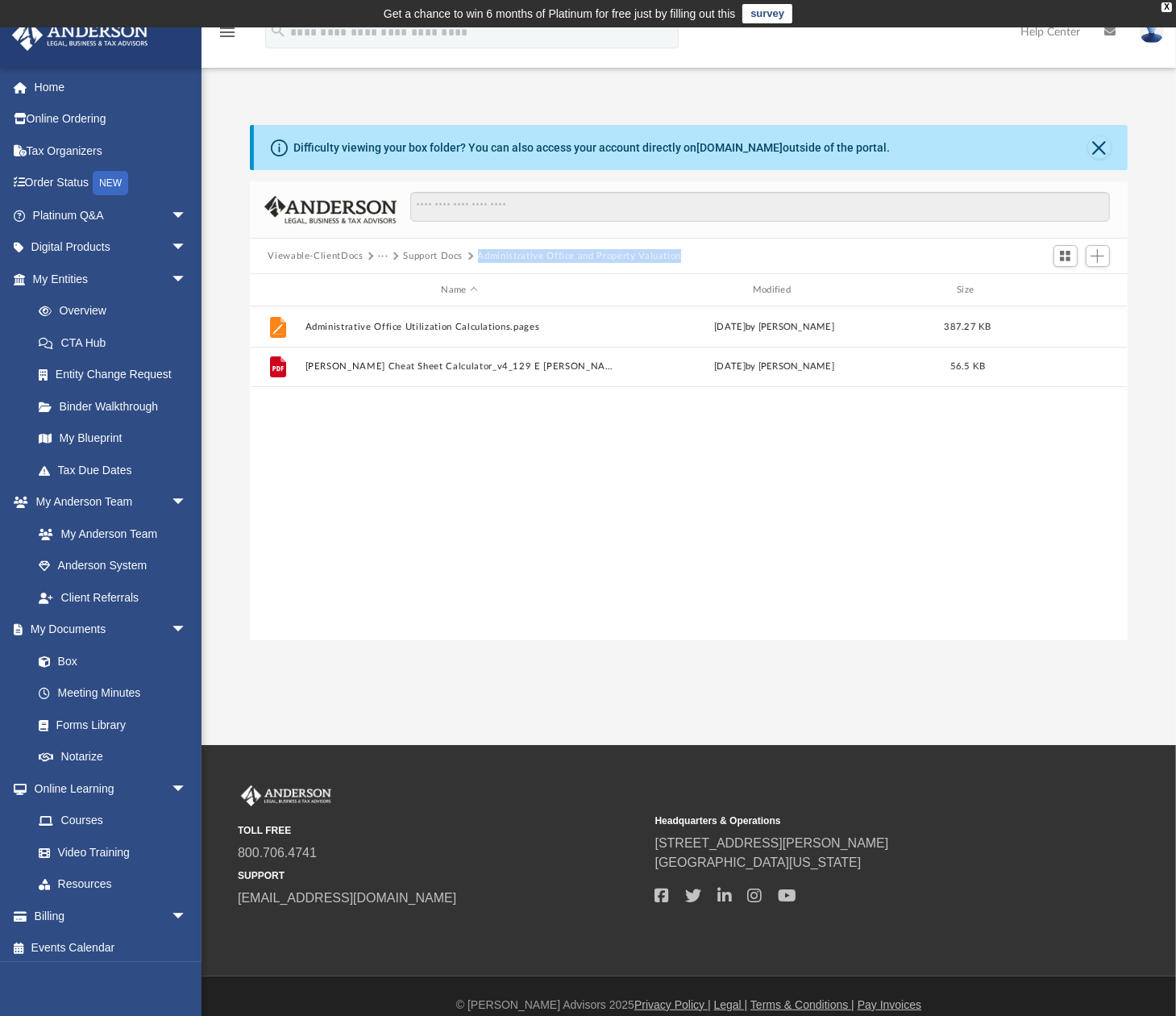
drag, startPoint x: 684, startPoint y: 261, endPoint x: 477, endPoint y: 263, distance: 207.0
click at [477, 263] on div "Viewable-ClientDocs ··· Support Docs Administrative Office and Property Valuati…" at bounding box center [688, 256] width 877 height 36
copy div "Administrative Office and Property Valuation"
click at [419, 257] on button "Support Docs" at bounding box center [432, 256] width 59 height 15
click at [419, 258] on button "Support Docs" at bounding box center [432, 256] width 59 height 15
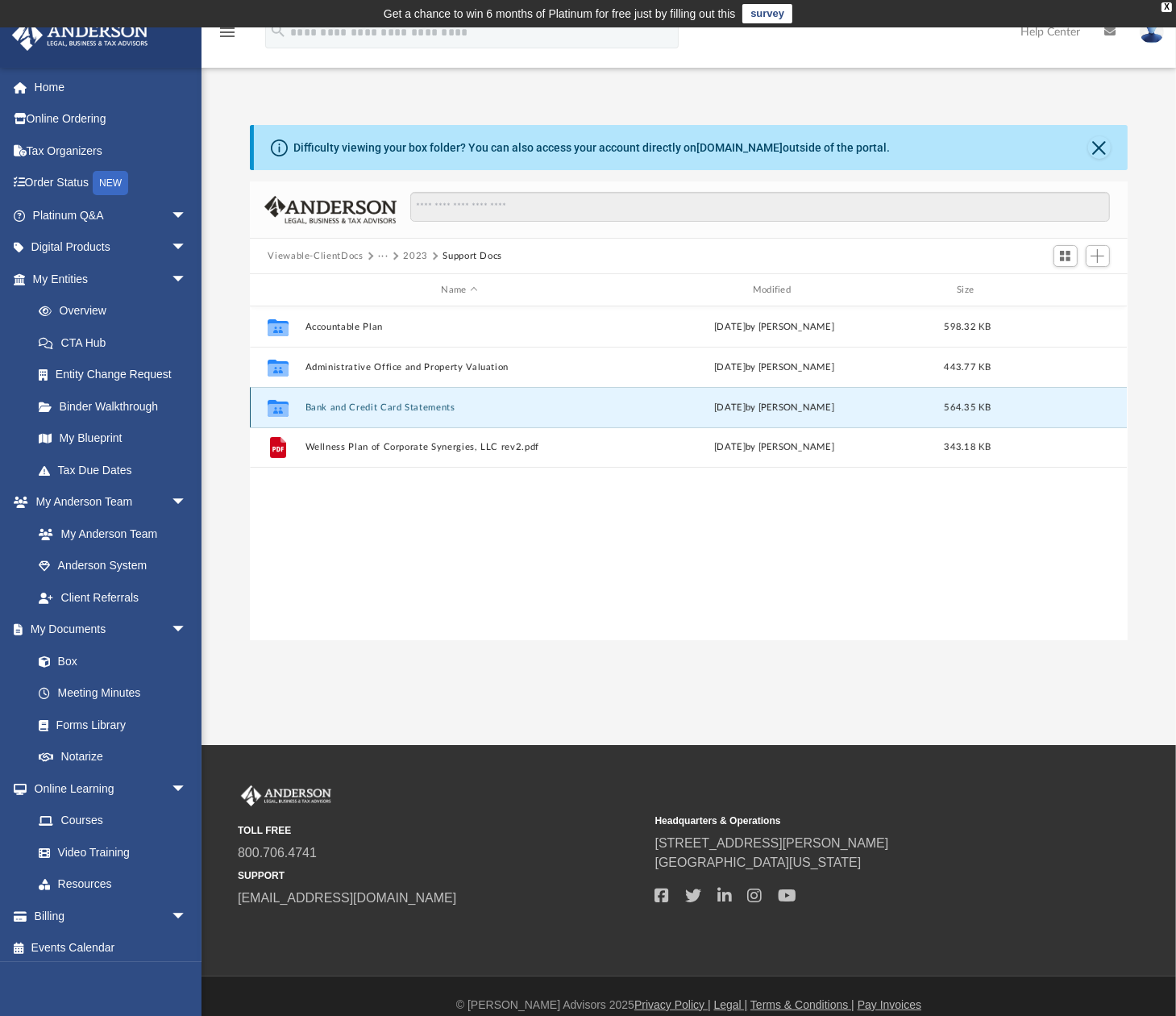
click at [411, 409] on button "Bank and Credit Card Statements" at bounding box center [459, 407] width 308 height 11
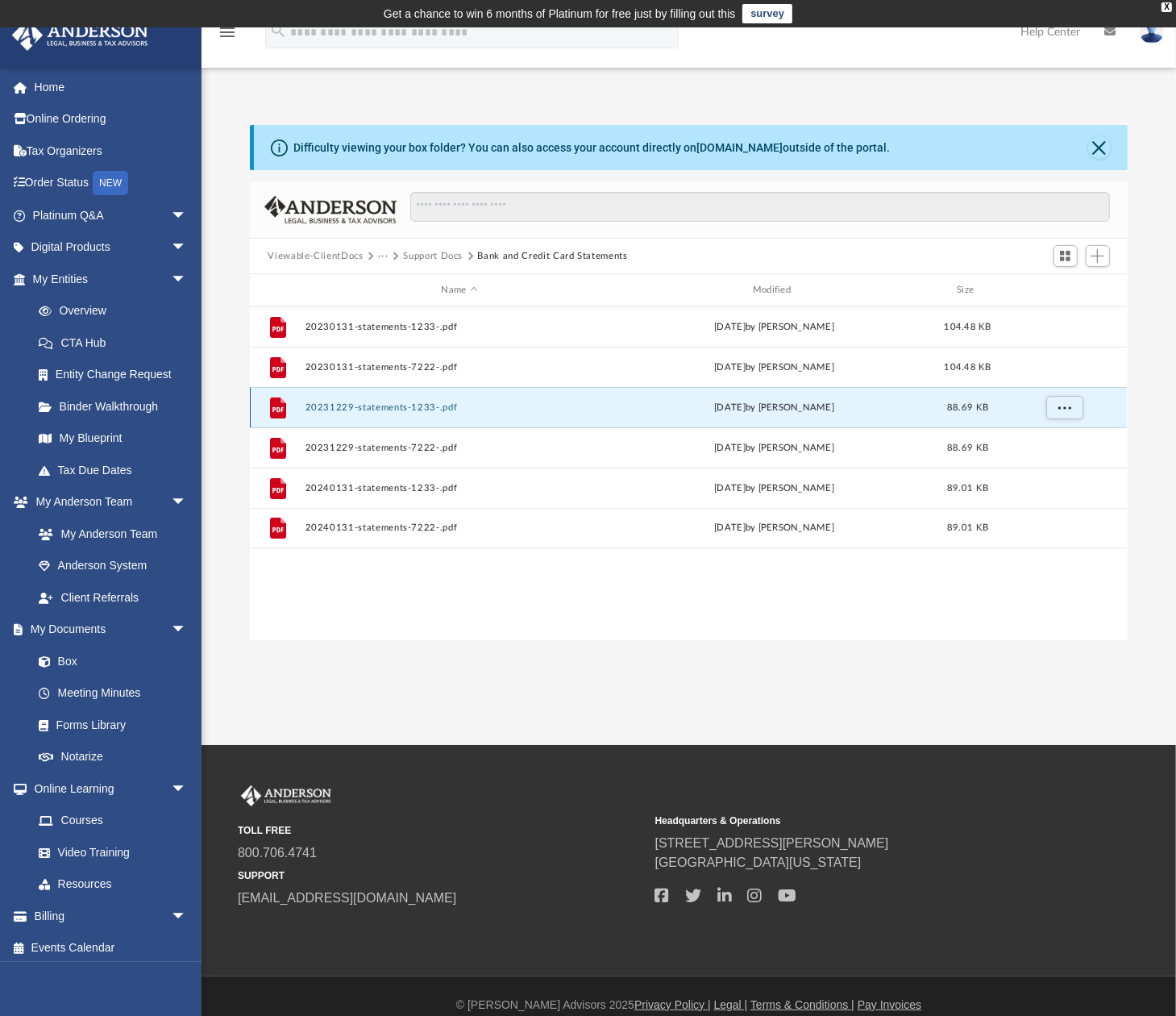
click at [394, 409] on button "20231229-statements-1233-.pdf" at bounding box center [459, 407] width 308 height 11
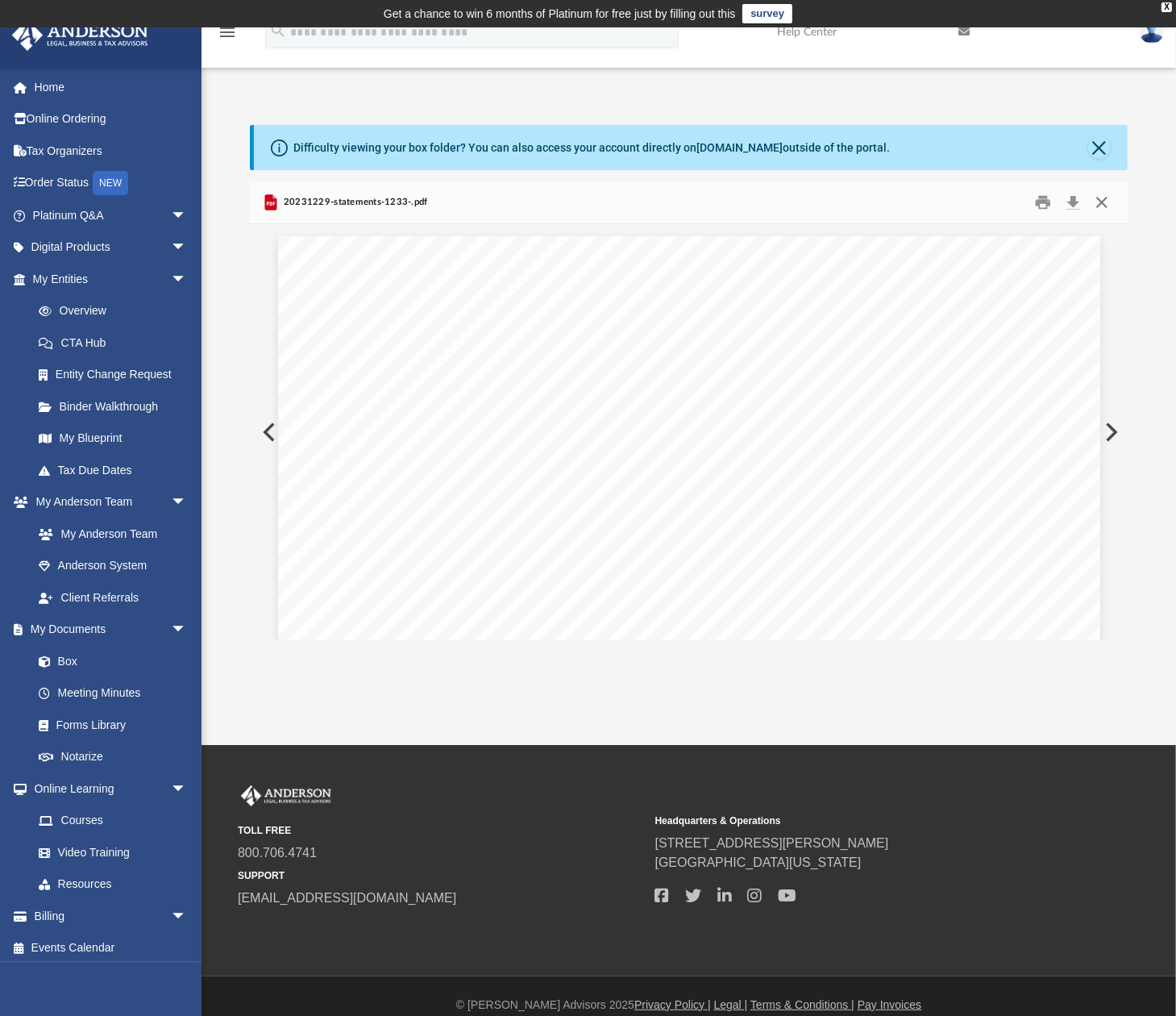
click at [1103, 207] on button "Close" at bounding box center [1102, 203] width 29 height 25
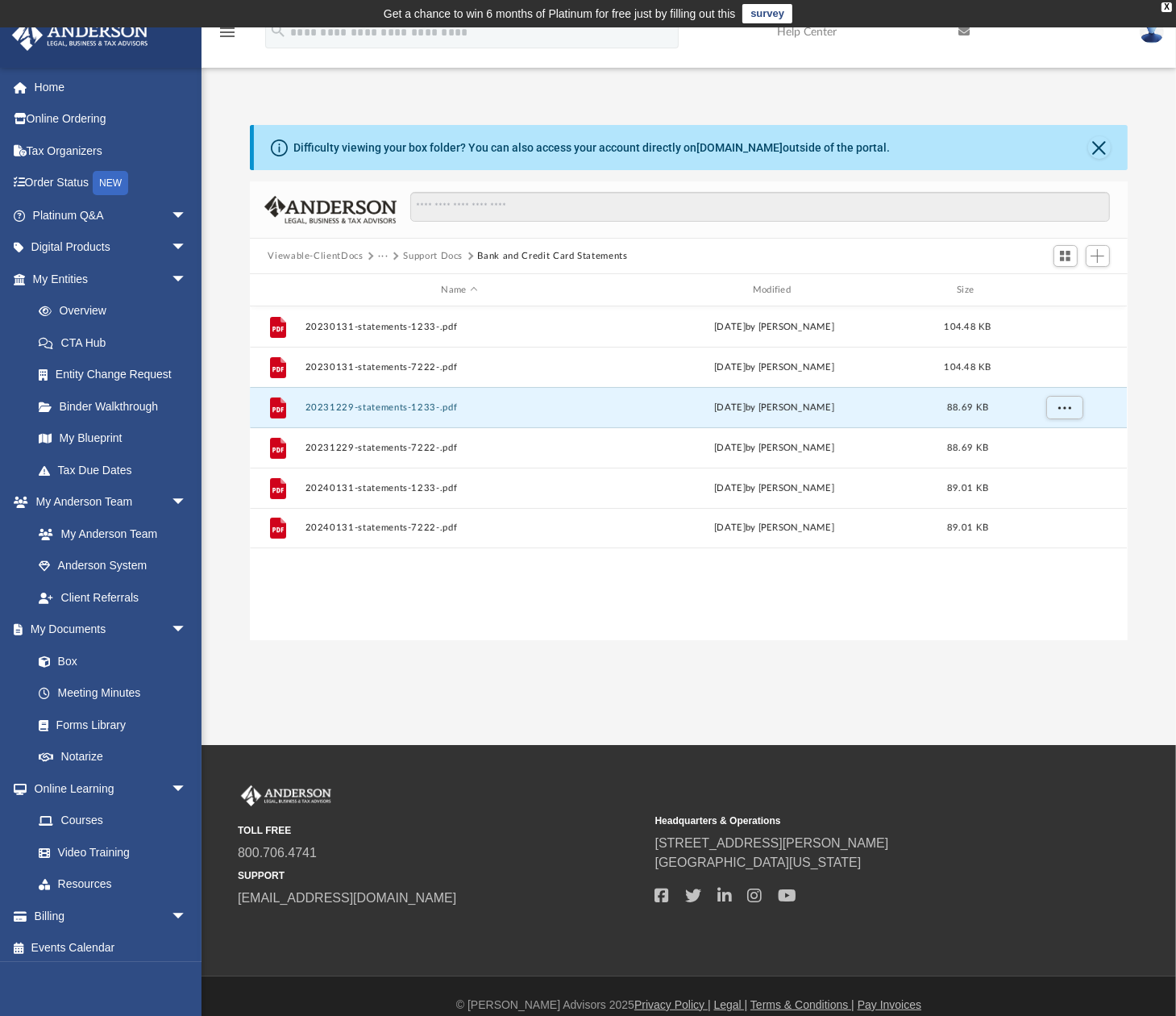
click at [369, 633] on div "File 20230131-statements-1233-.pdf Tue Jul 16 2024 by Kurt Knapp 104.48 KB File…" at bounding box center [688, 473] width 877 height 334
click at [633, 259] on div "Viewable-ClientDocs ··· Support Docs Bank and Credit Card Statements" at bounding box center [454, 256] width 374 height 15
drag, startPoint x: 633, startPoint y: 259, endPoint x: 490, endPoint y: 255, distance: 143.1
click at [490, 255] on div "Viewable-ClientDocs ··· Support Docs Bank and Credit Card Statements" at bounding box center [454, 256] width 374 height 15
copy div "Bank and Credit Card Statements"
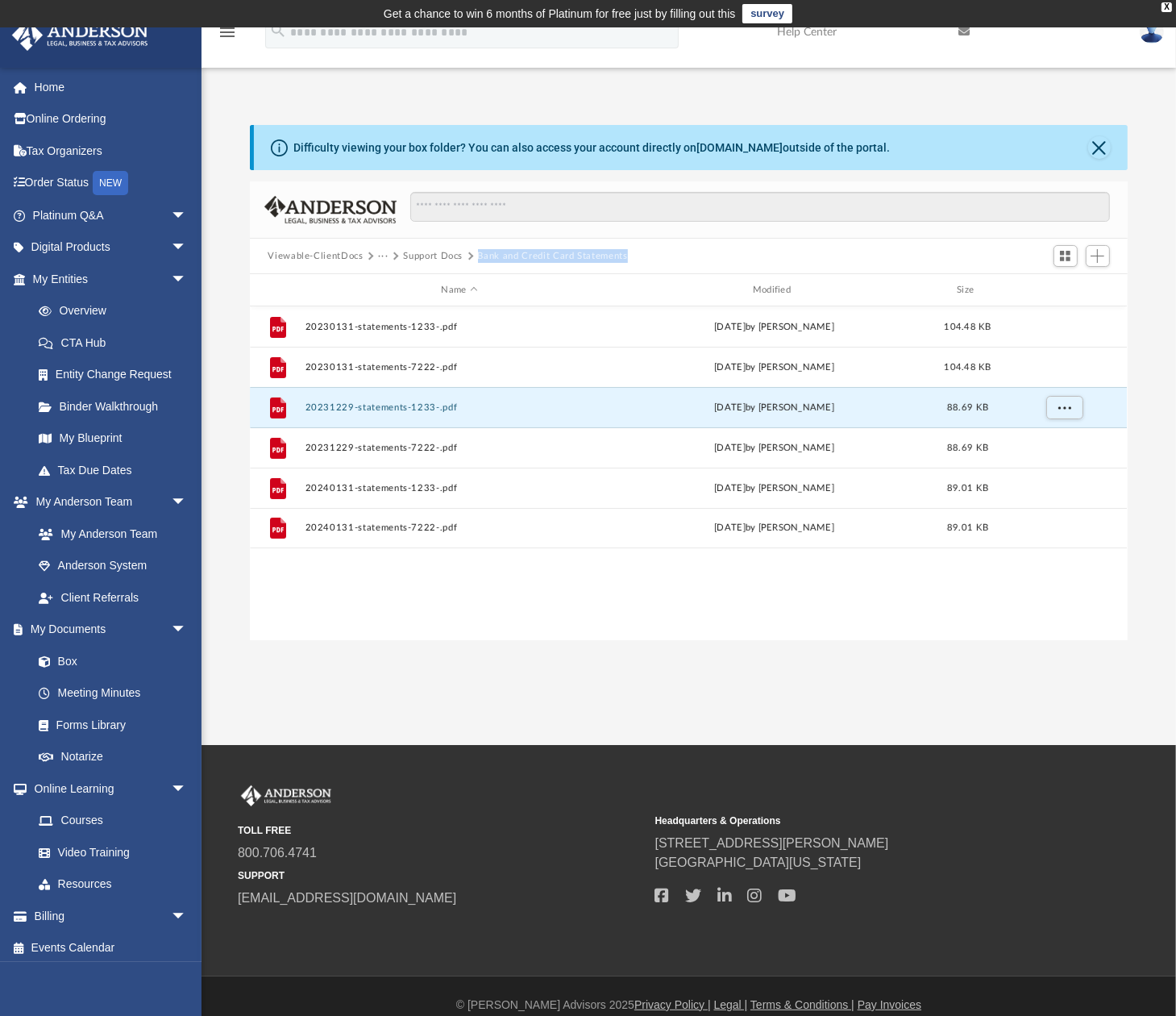
click at [415, 258] on button "Support Docs" at bounding box center [432, 256] width 59 height 15
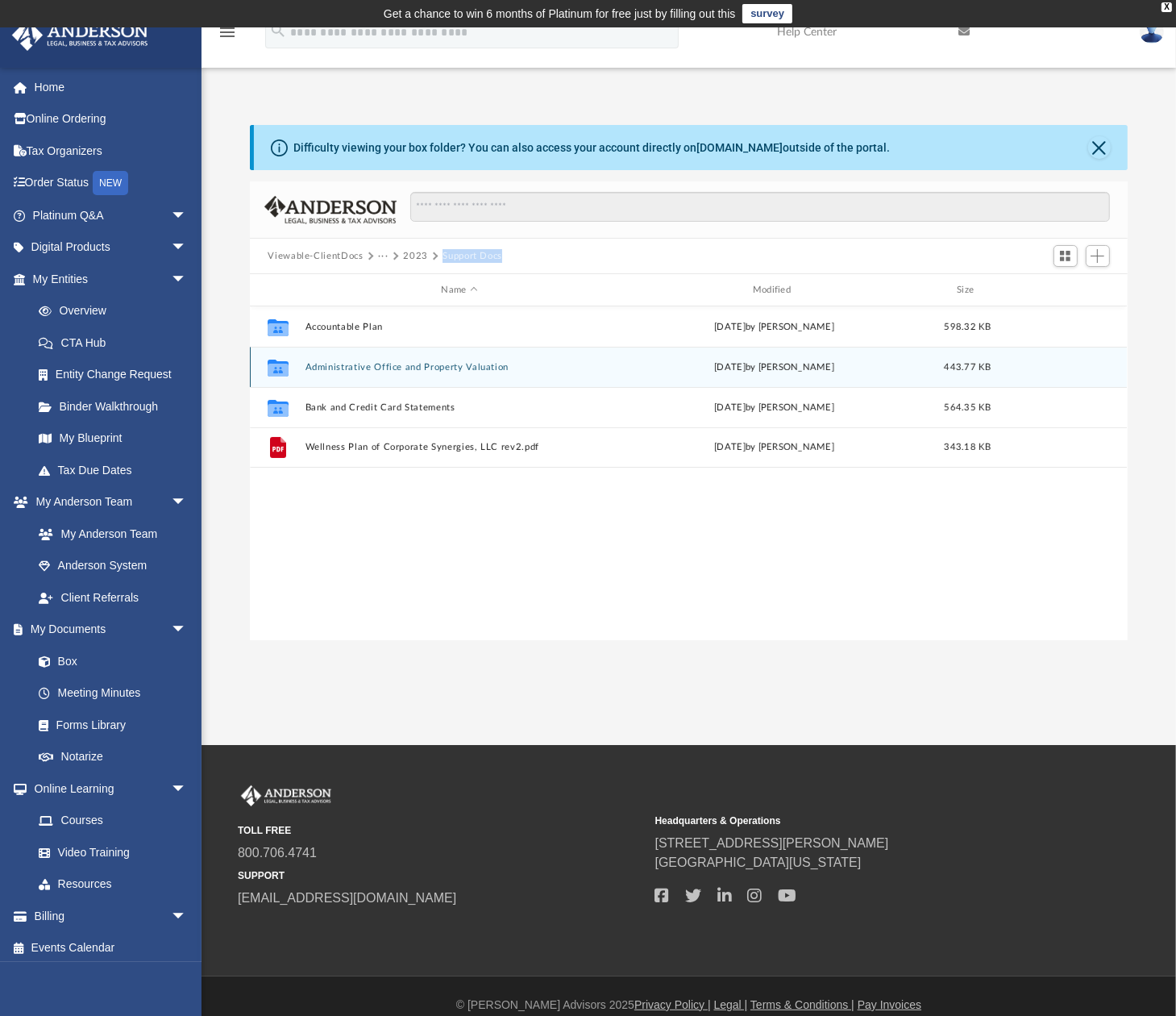
click at [331, 368] on button "Administrative Office and Property Valuation" at bounding box center [459, 367] width 308 height 11
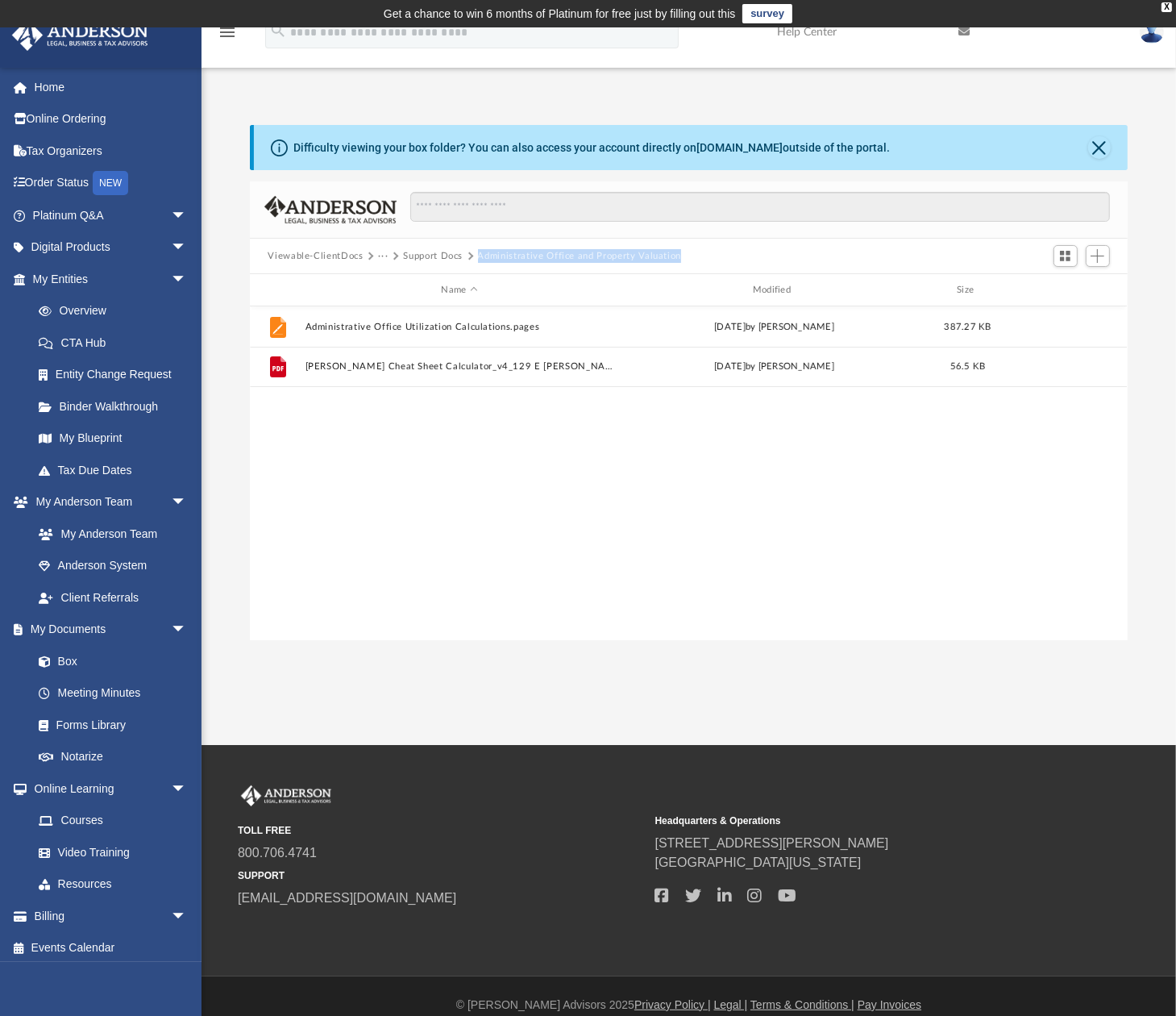
click at [438, 262] on button "Support Docs" at bounding box center [432, 256] width 59 height 15
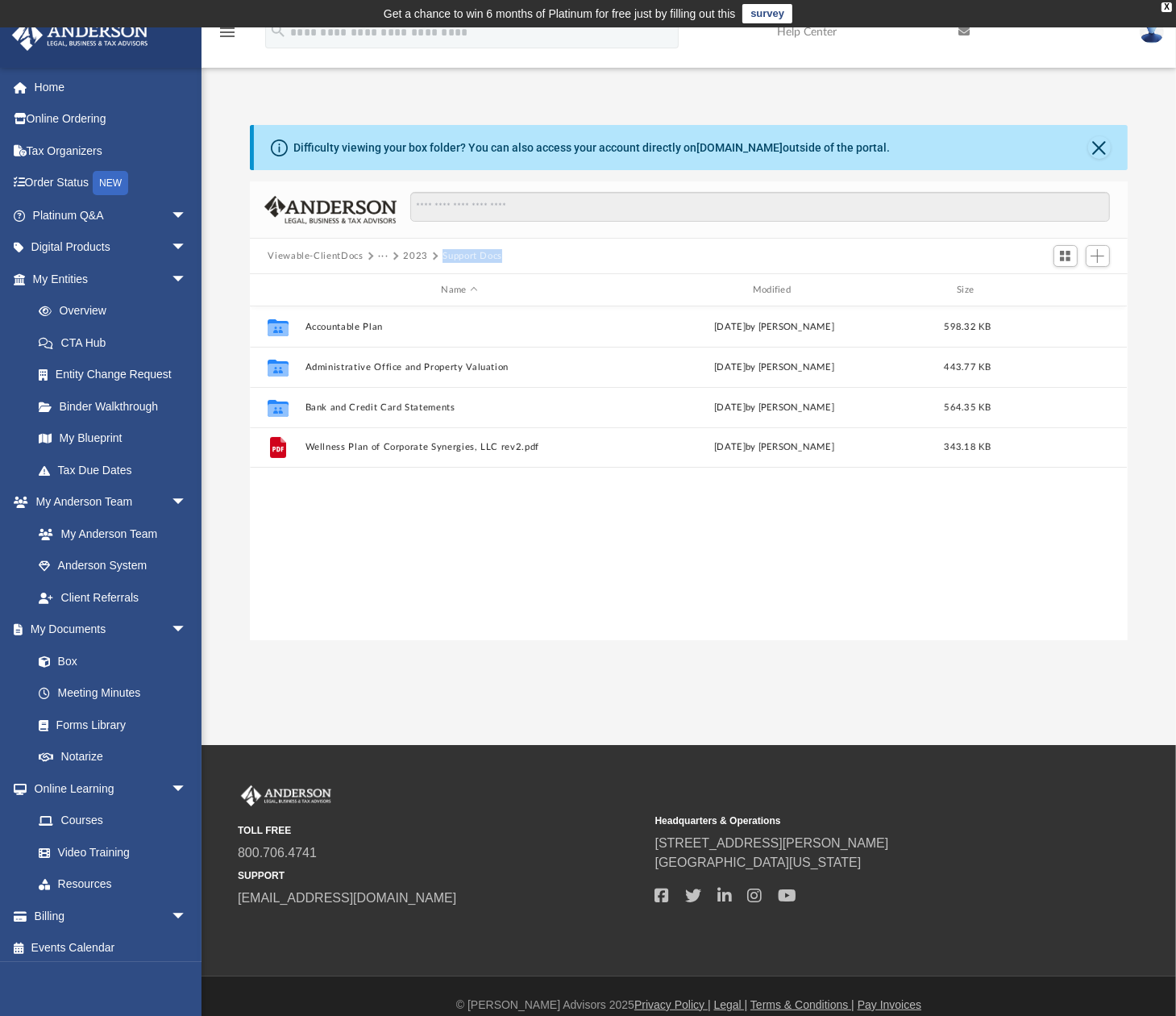
click at [411, 257] on button "2023" at bounding box center [416, 256] width 25 height 15
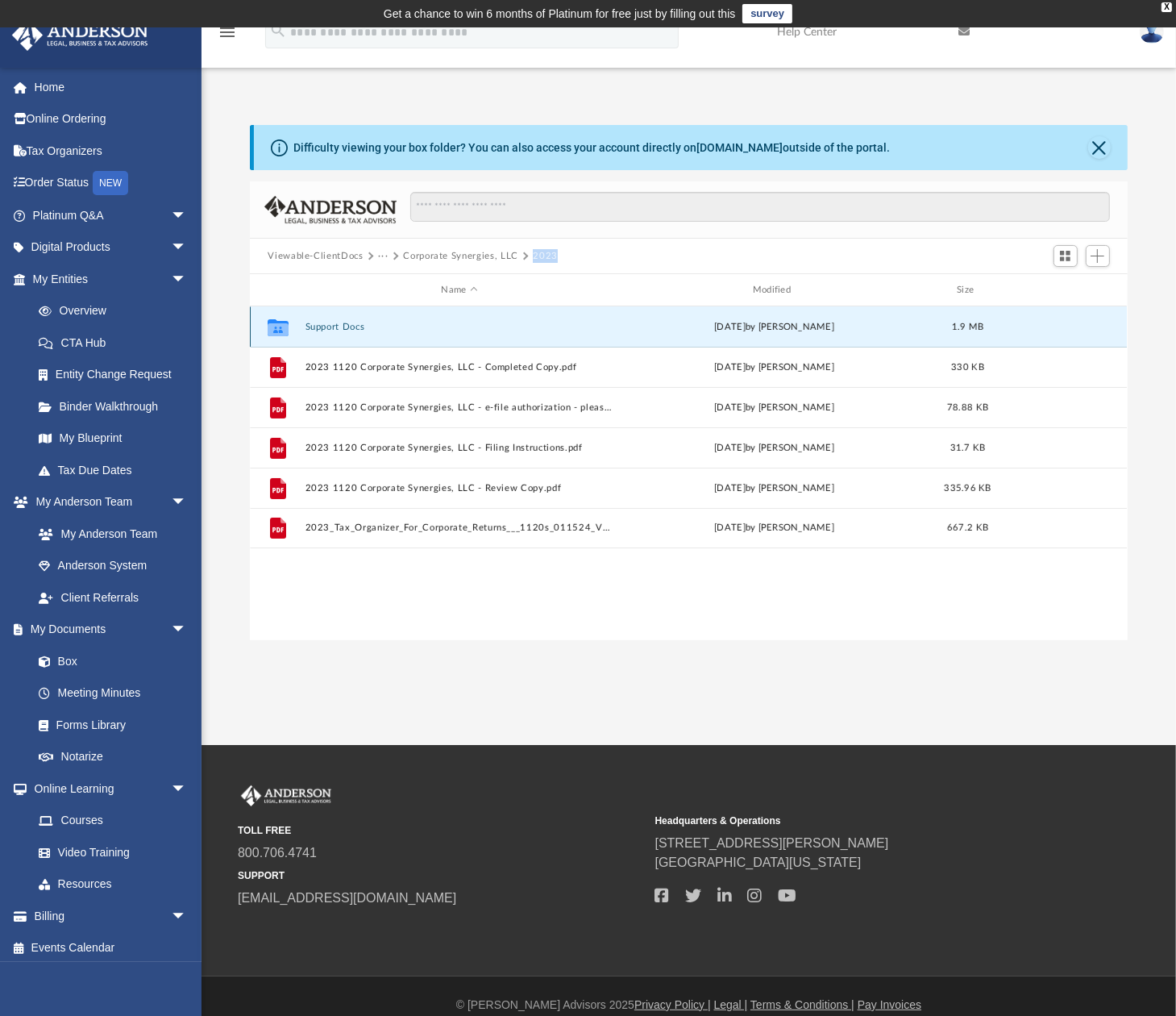
click at [354, 328] on button "Support Docs" at bounding box center [459, 326] width 308 height 11
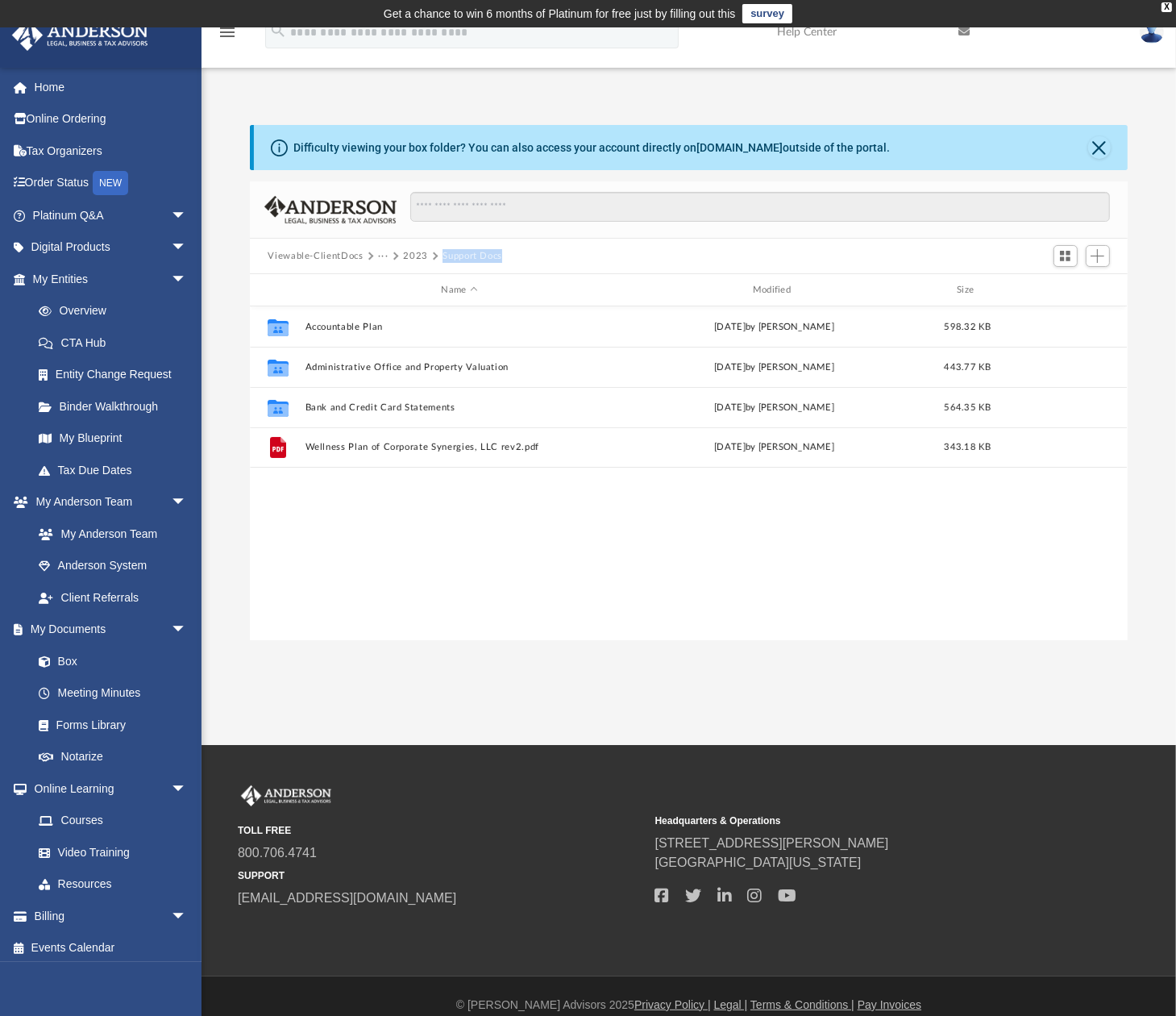
click at [380, 254] on button "···" at bounding box center [383, 256] width 11 height 15
click at [392, 311] on li "Corporate Synergies, LLC" at bounding box center [442, 309] width 112 height 17
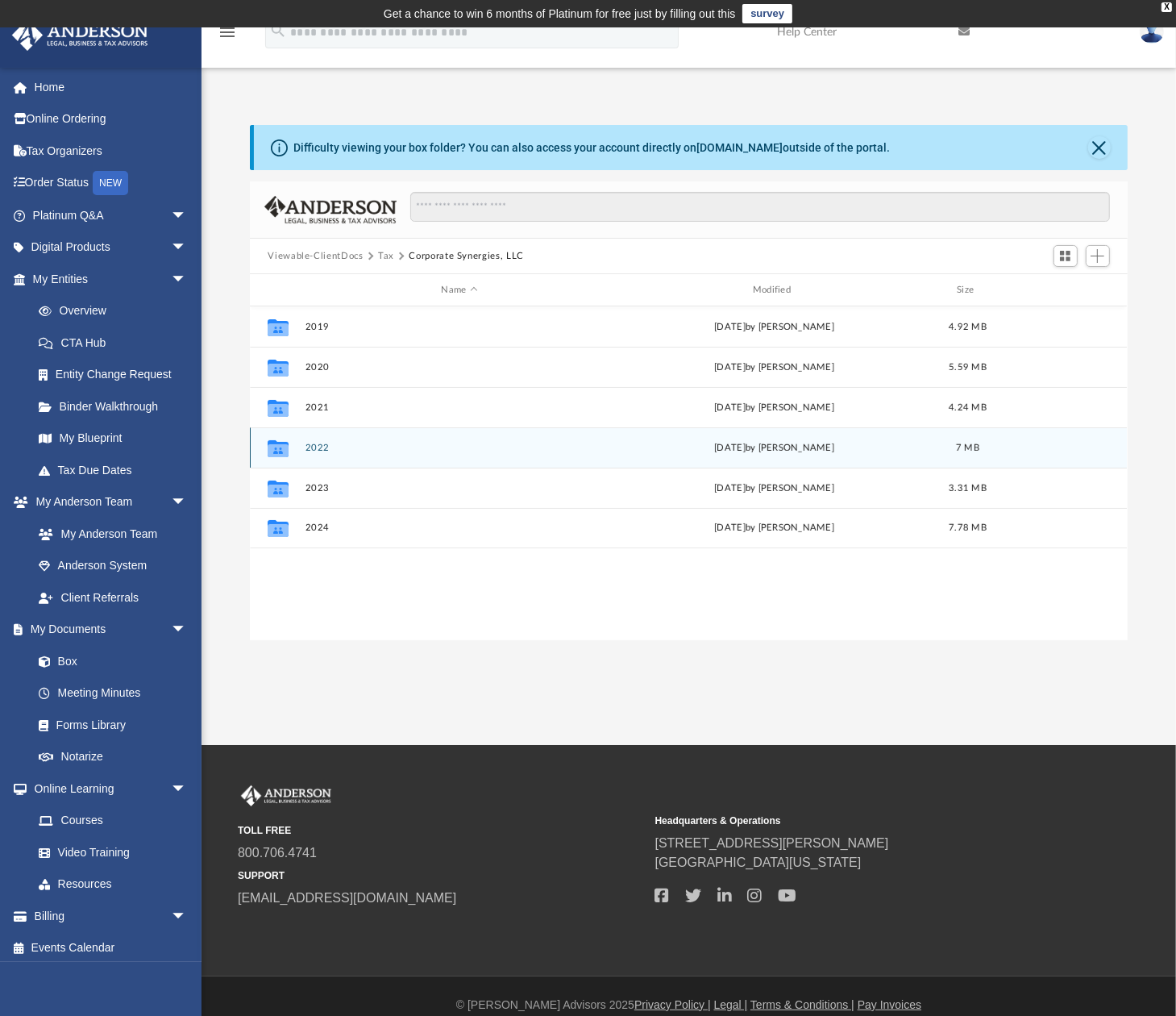
click at [321, 449] on button "2022" at bounding box center [459, 448] width 308 height 11
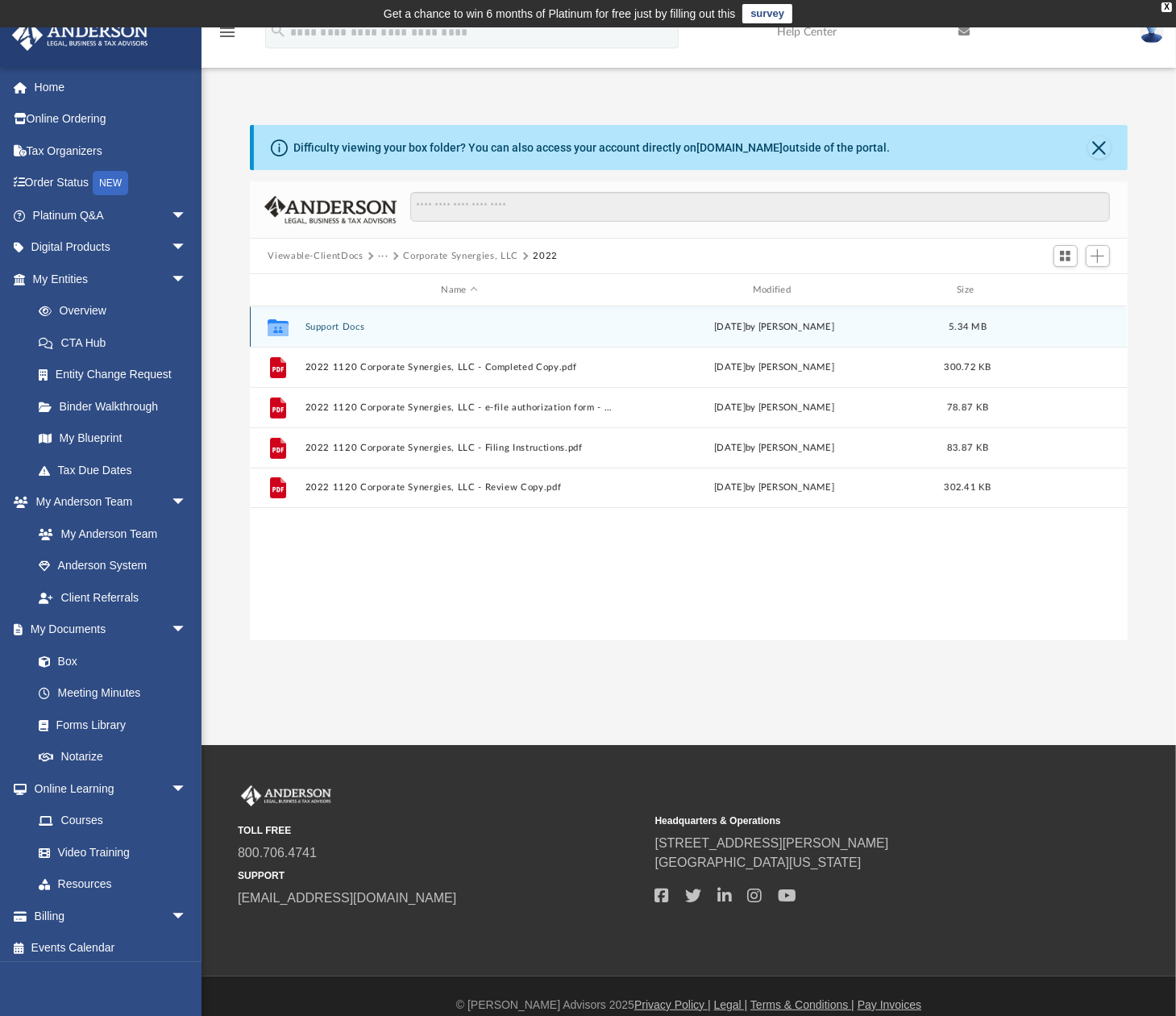
click at [341, 328] on button "Support Docs" at bounding box center [459, 326] width 308 height 11
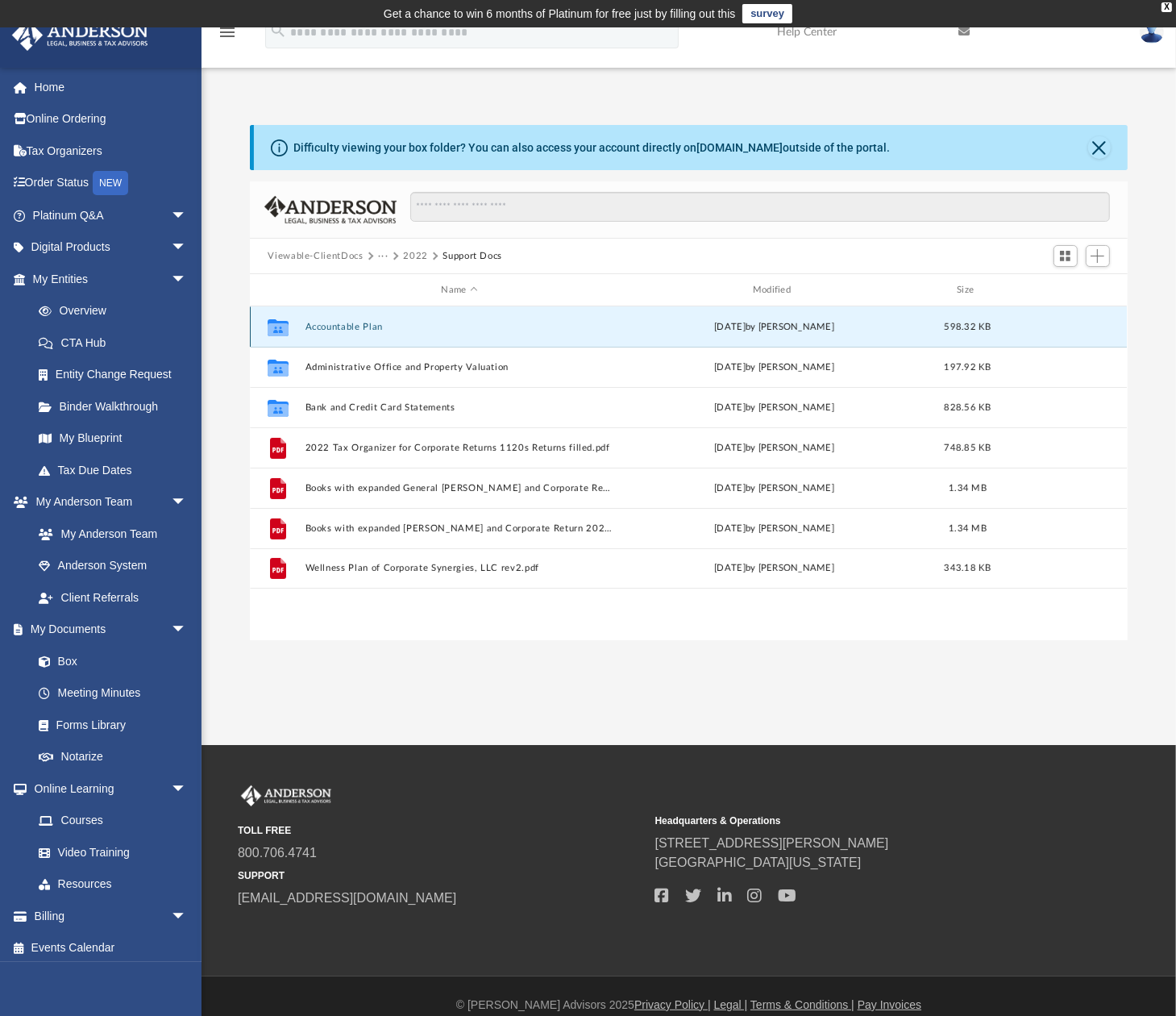
click at [347, 327] on button "Accountable Plan" at bounding box center [459, 326] width 308 height 11
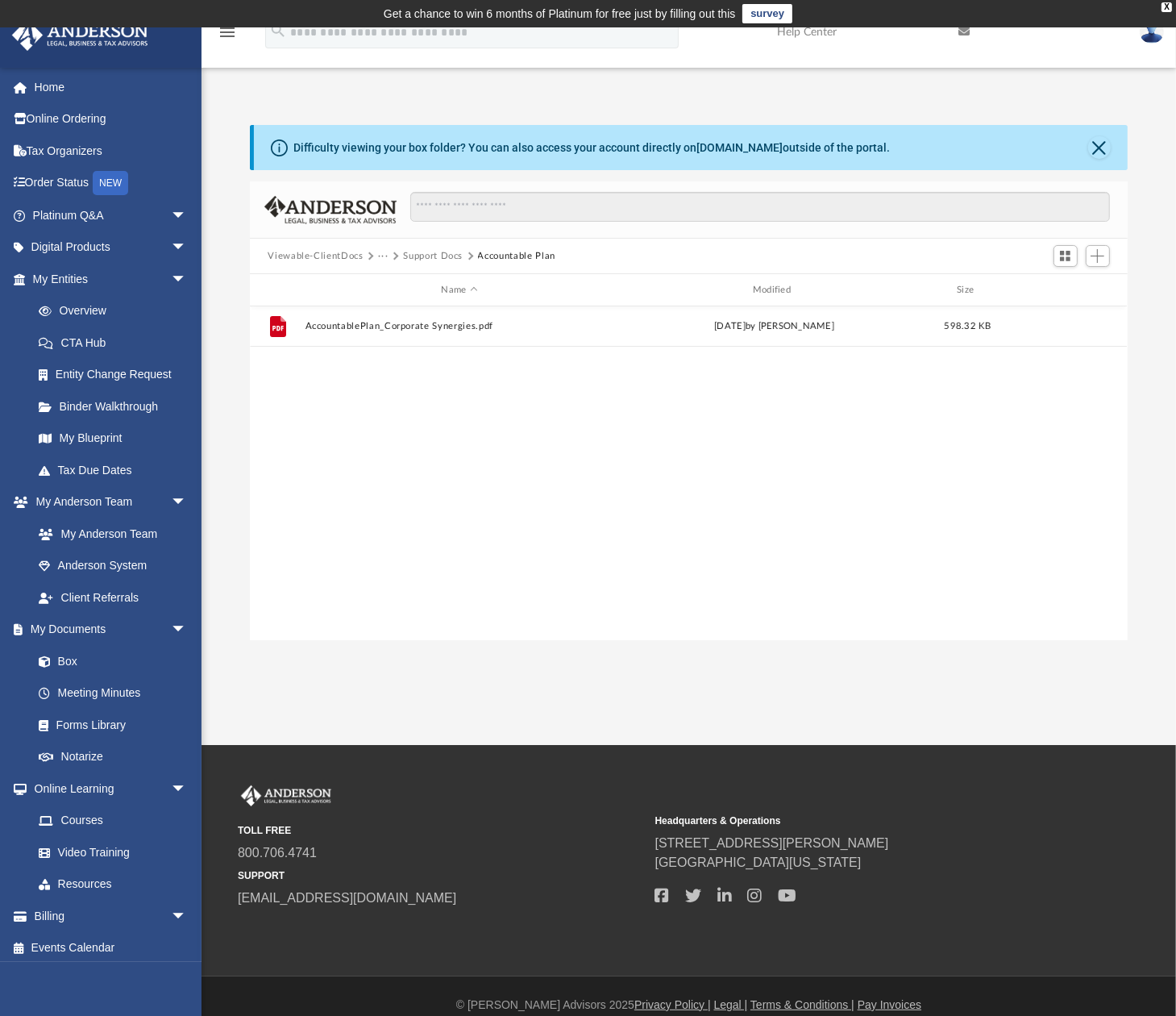
click at [434, 257] on button "Support Docs" at bounding box center [432, 256] width 59 height 15
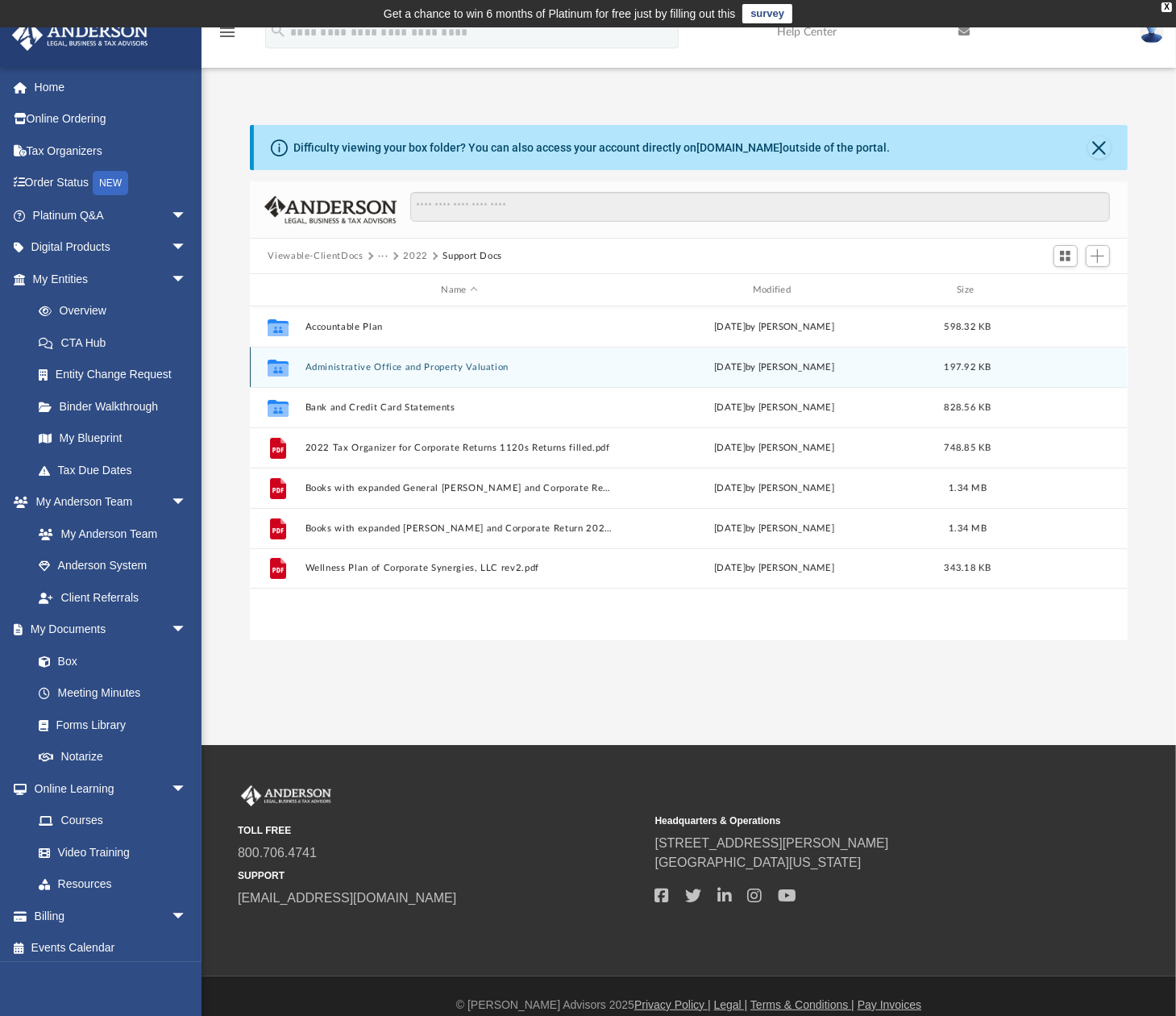
click at [379, 366] on button "Administrative Office and Property Valuation" at bounding box center [459, 367] width 308 height 11
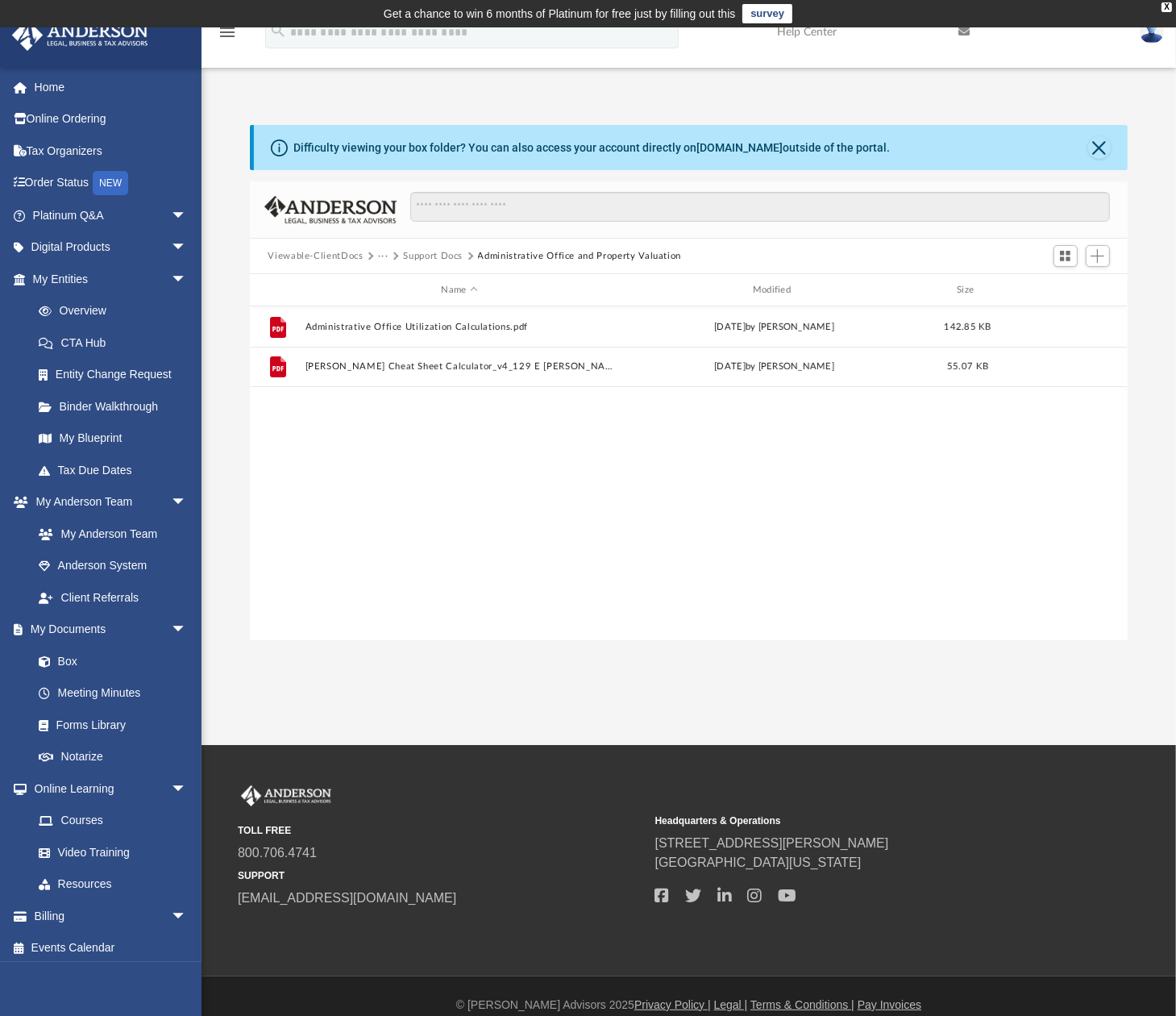
click at [432, 257] on button "Support Docs" at bounding box center [432, 256] width 59 height 15
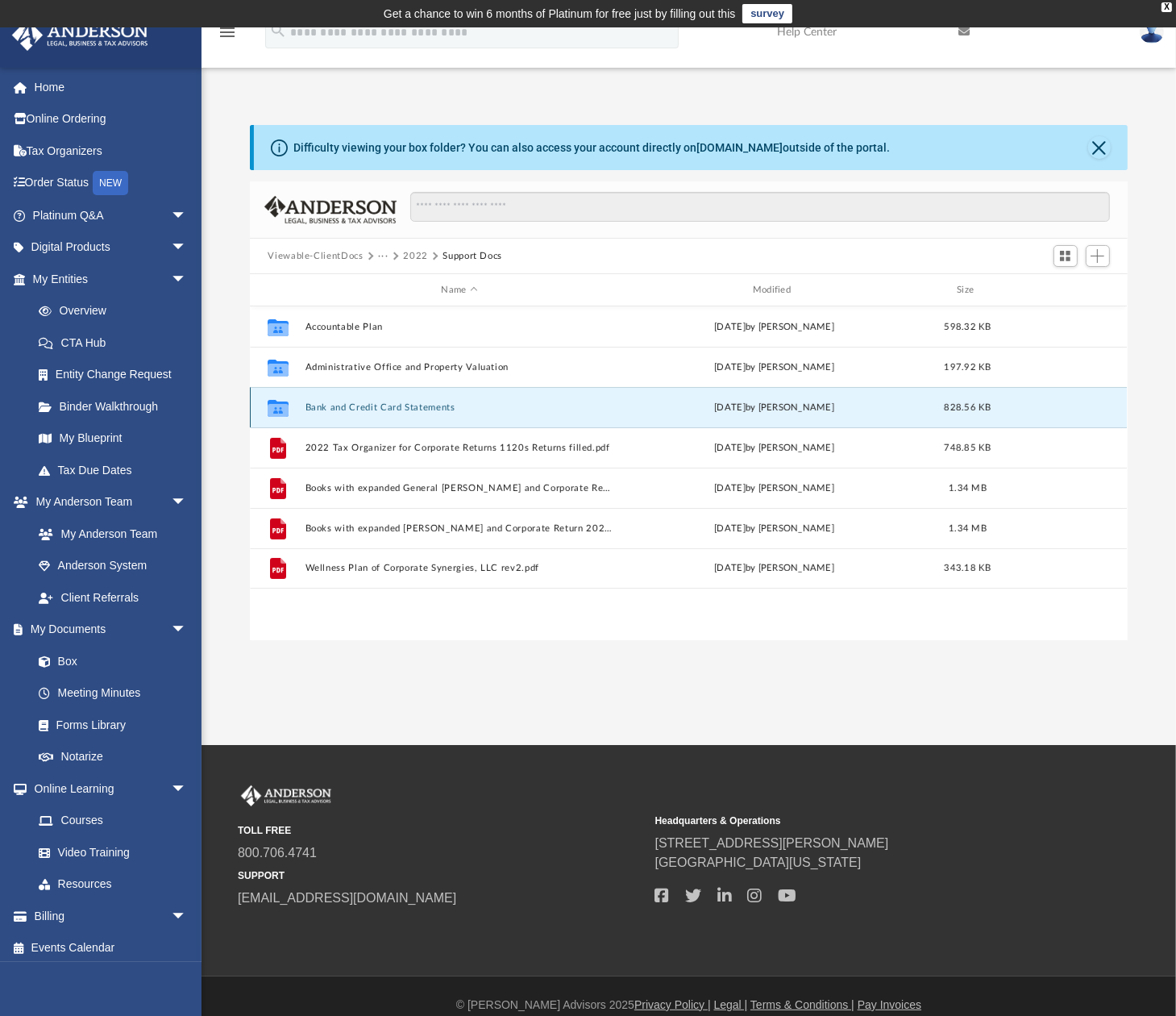
click at [370, 404] on button "Bank and Credit Card Statements" at bounding box center [459, 407] width 308 height 11
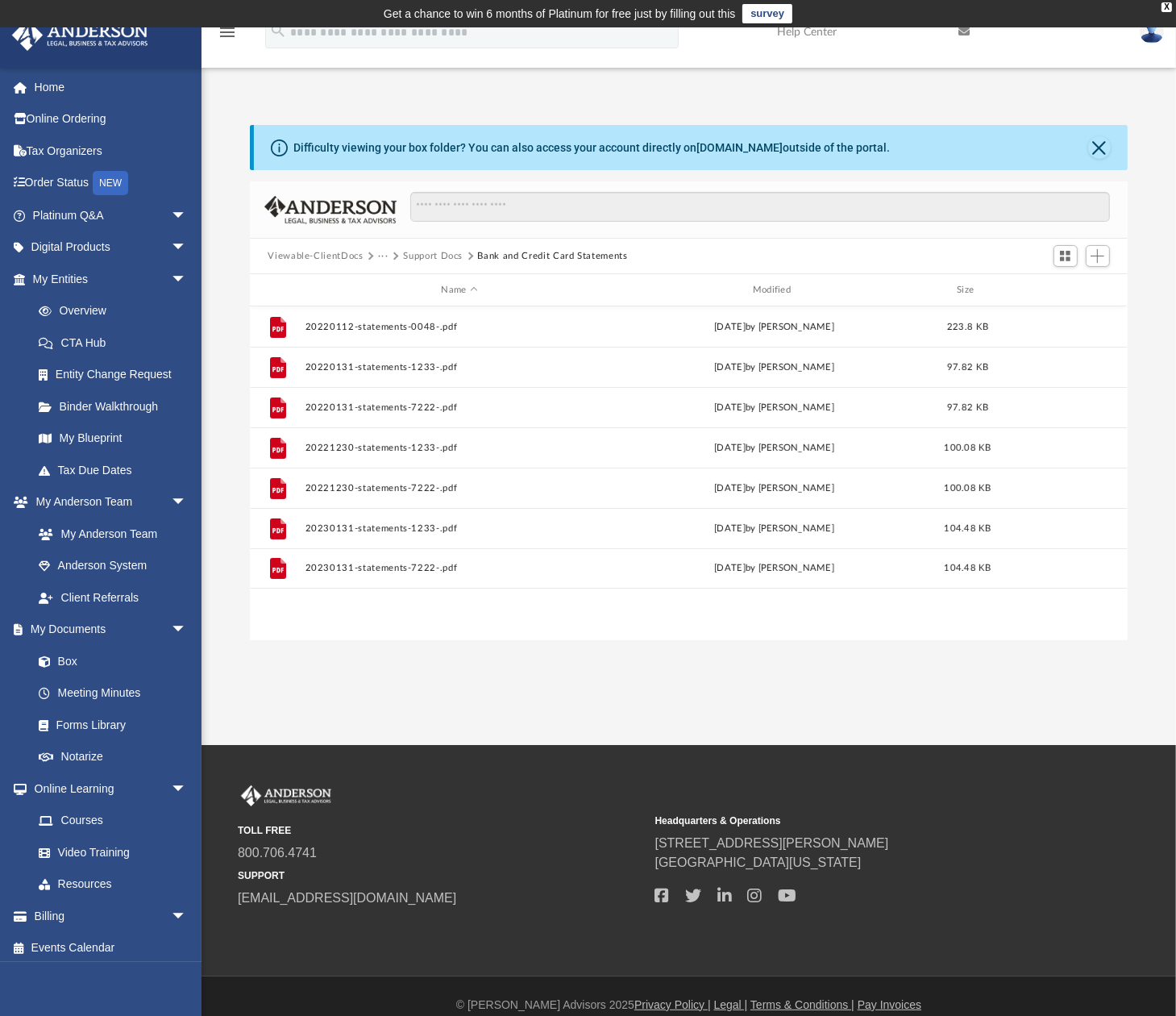
click at [447, 258] on button "Support Docs" at bounding box center [432, 256] width 59 height 15
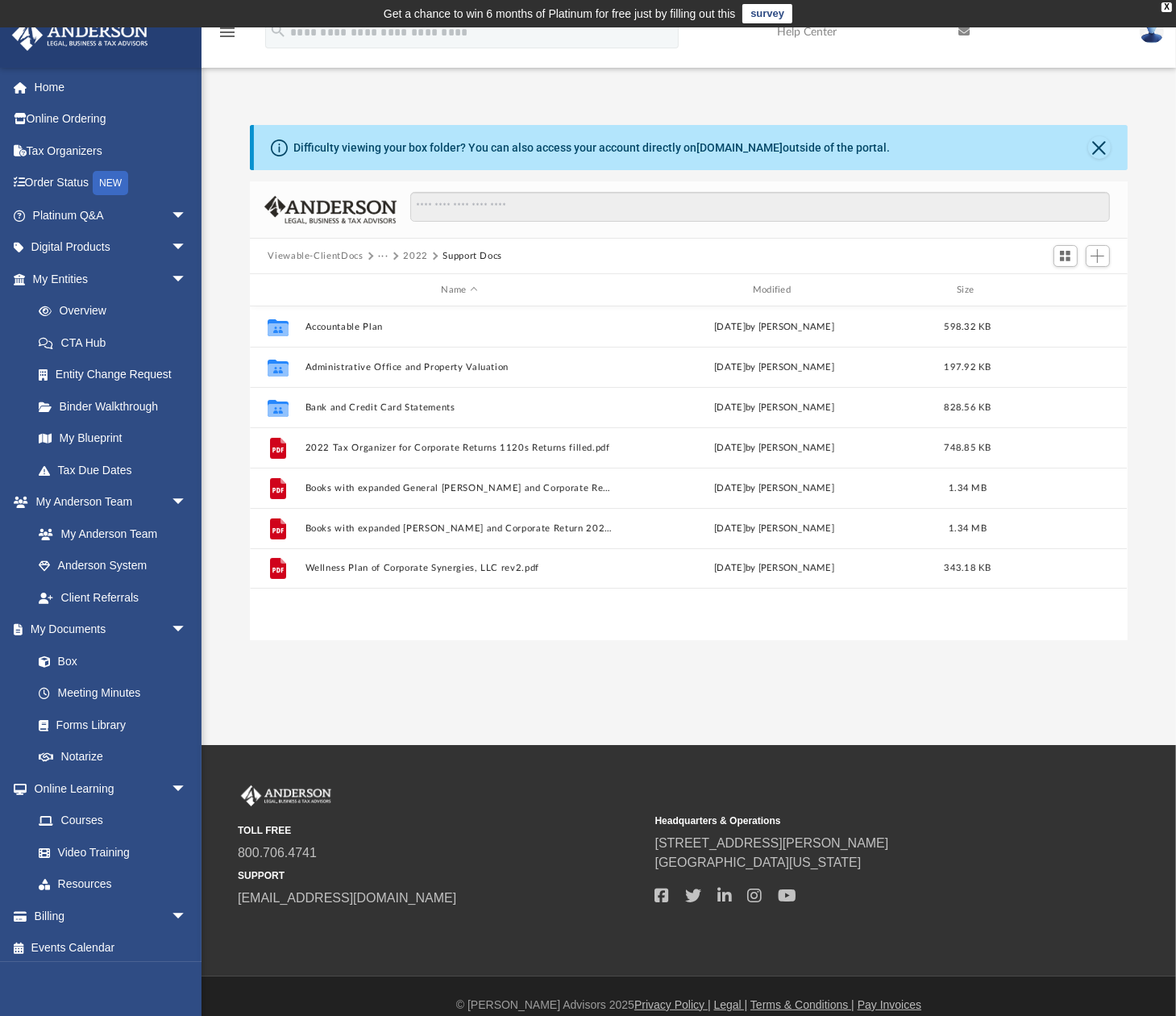
click at [342, 254] on button "Viewable-ClientDocs" at bounding box center [316, 256] width 95 height 15
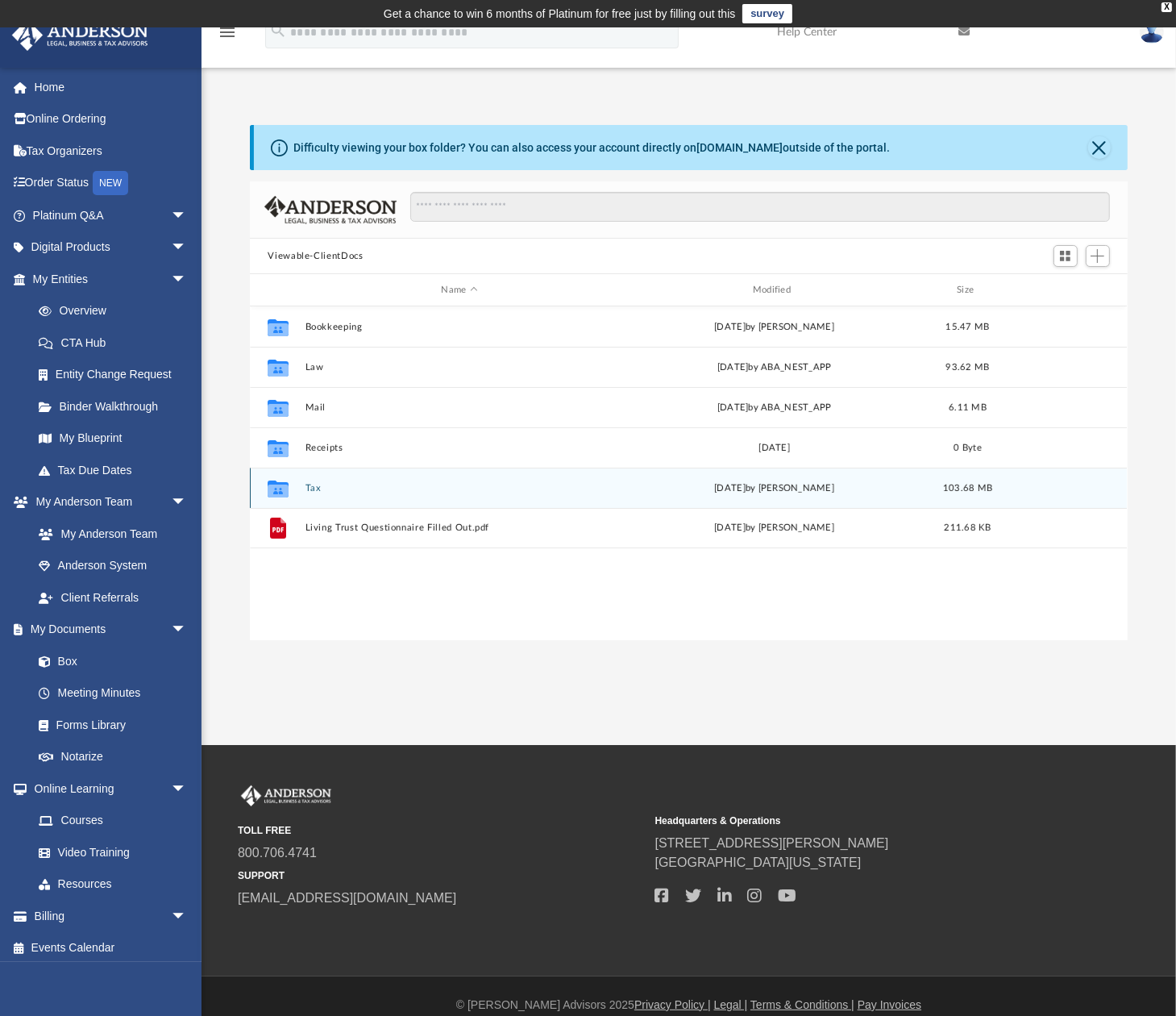
click at [299, 491] on div "Collaborated Folder Tax today by Kurt Knapp 103.68 MB" at bounding box center [688, 488] width 877 height 41
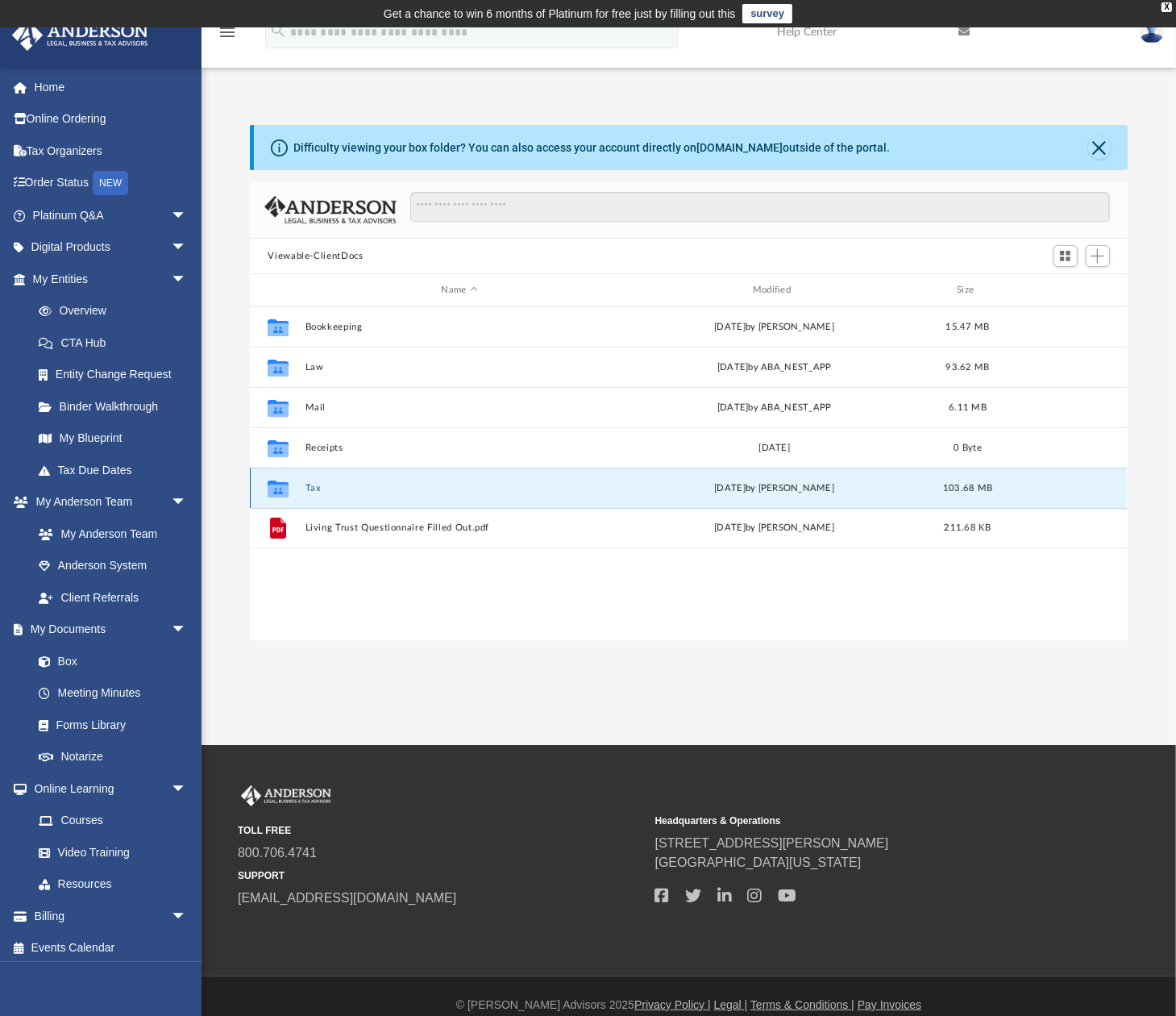
click at [316, 485] on button "Tax" at bounding box center [459, 488] width 308 height 11
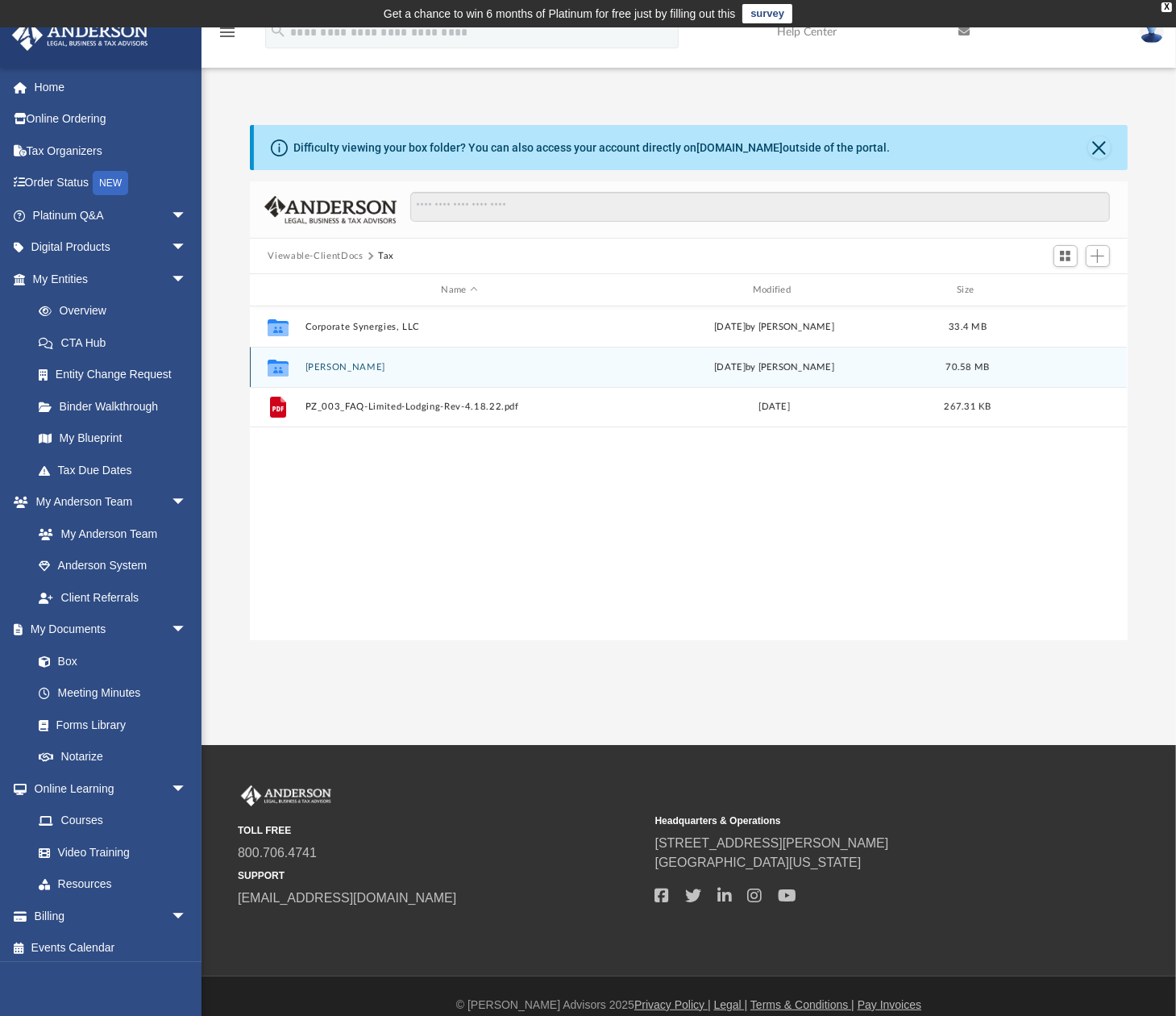
click at [335, 368] on button "[PERSON_NAME]" at bounding box center [459, 367] width 308 height 11
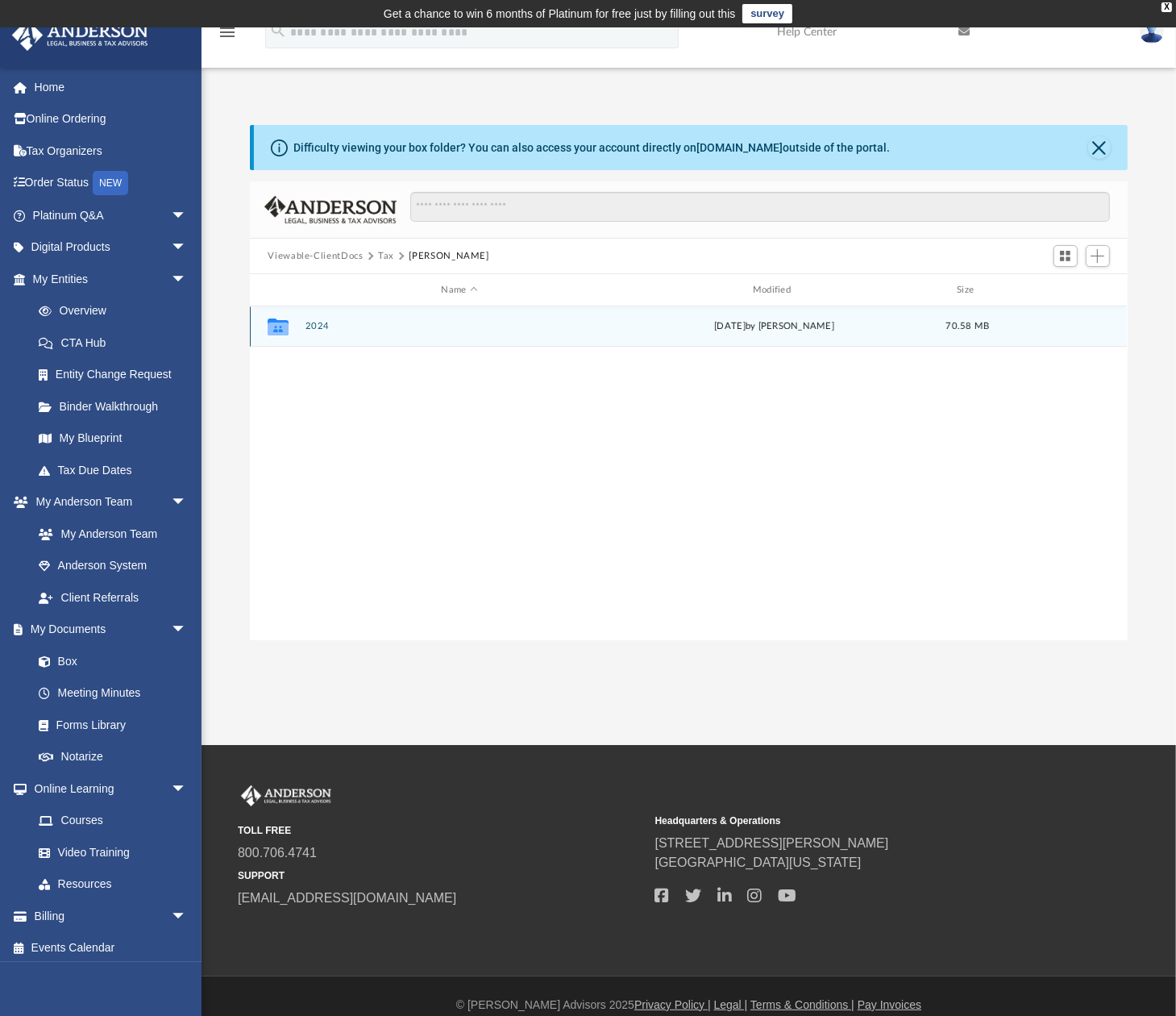
click at [318, 329] on button "2024" at bounding box center [459, 325] width 308 height 11
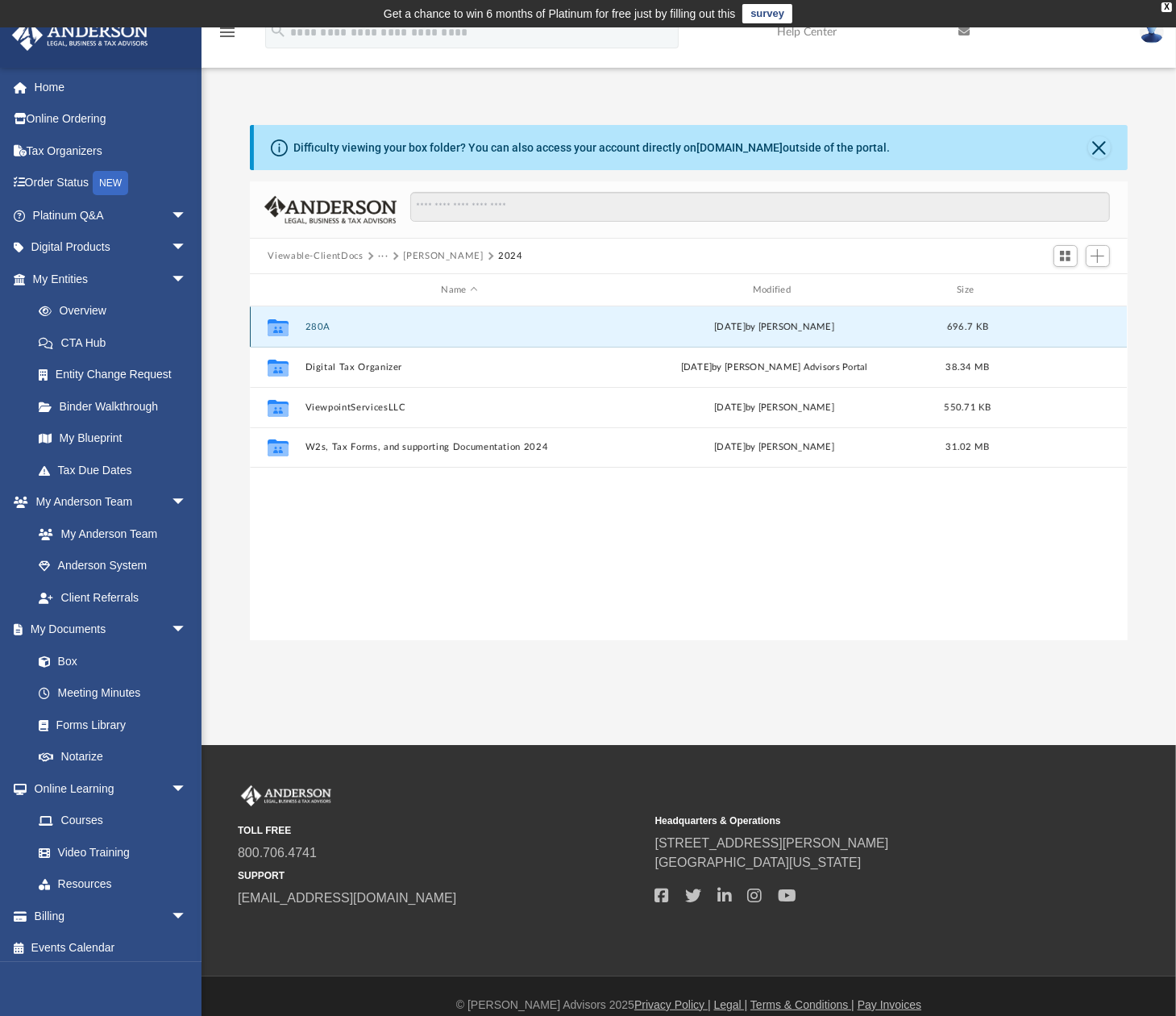
click at [318, 330] on button "280A" at bounding box center [459, 326] width 308 height 11
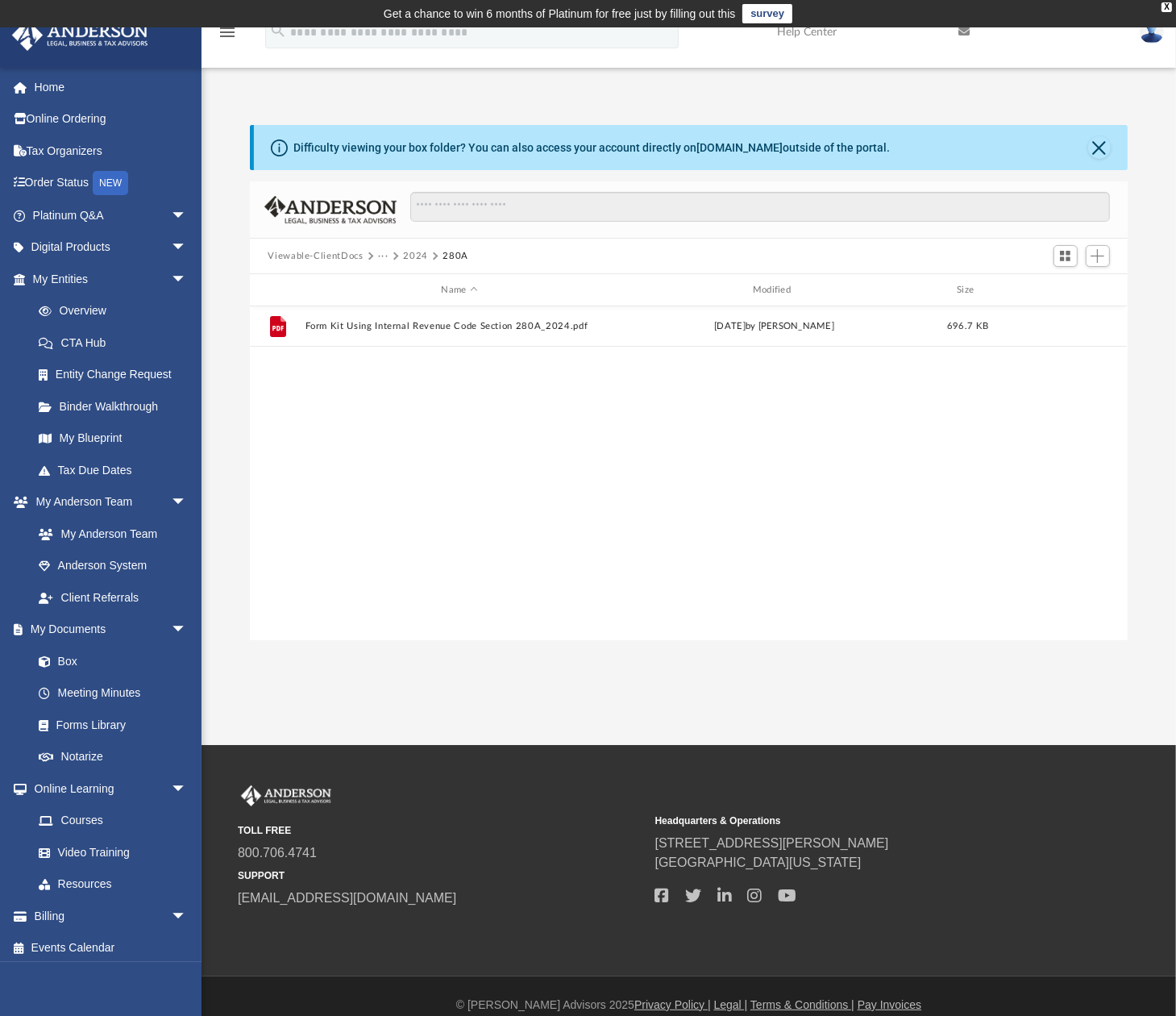
click at [403, 254] on button "2024" at bounding box center [416, 256] width 25 height 15
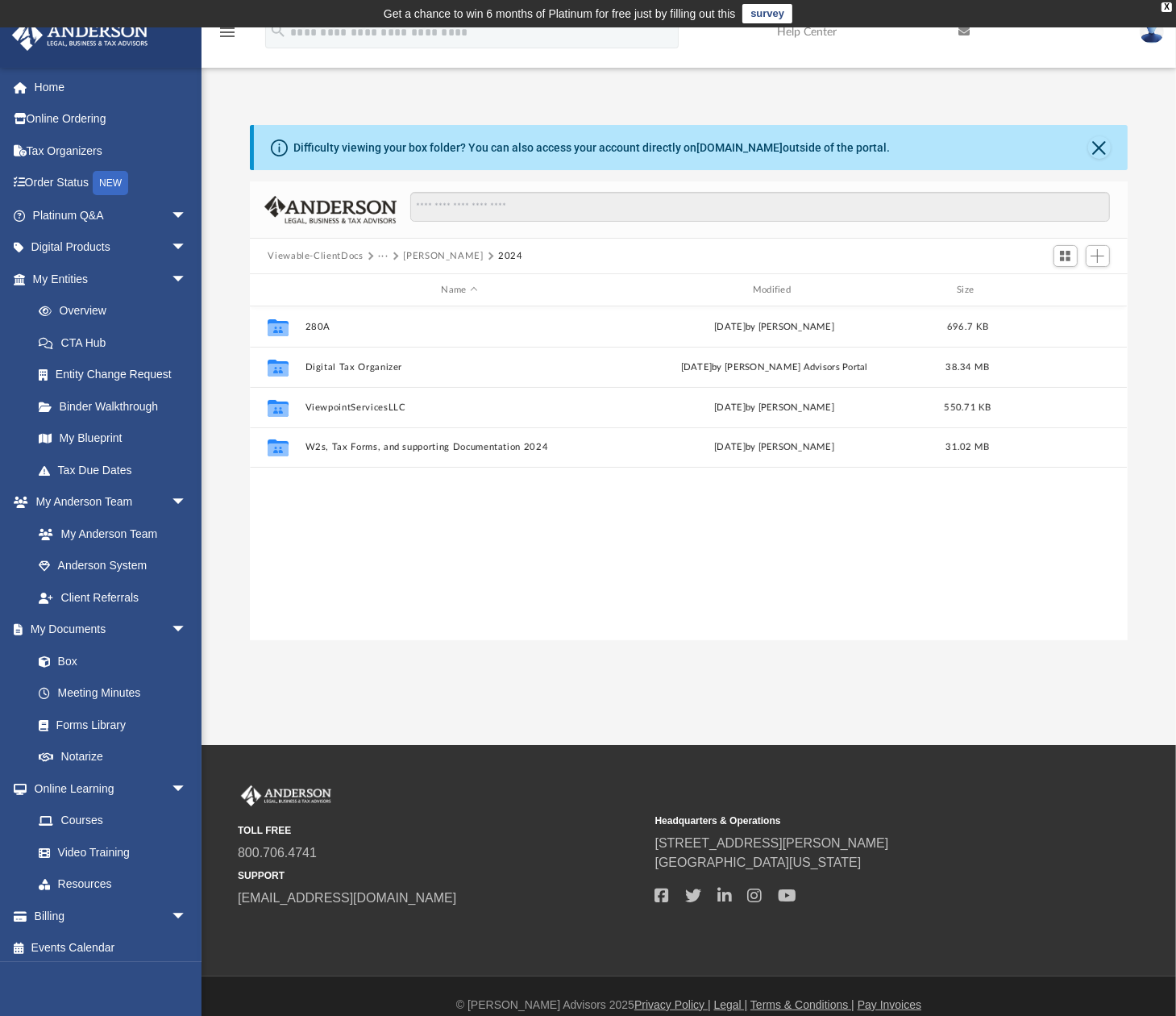
click at [384, 257] on button "···" at bounding box center [383, 256] width 11 height 15
click at [390, 279] on li "Tax" at bounding box center [394, 284] width 16 height 17
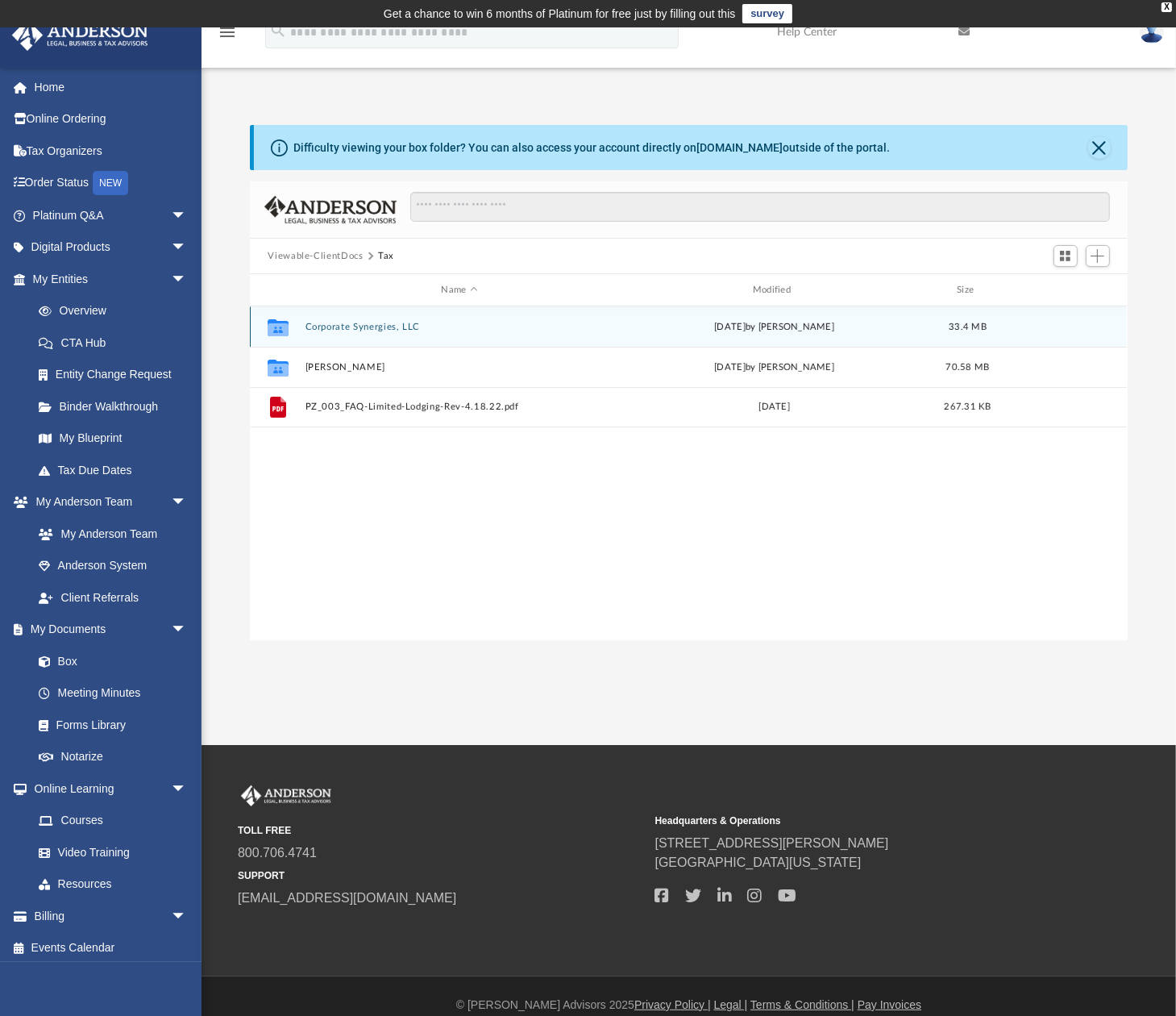
click at [349, 330] on button "Corporate Synergies, LLC" at bounding box center [459, 326] width 308 height 11
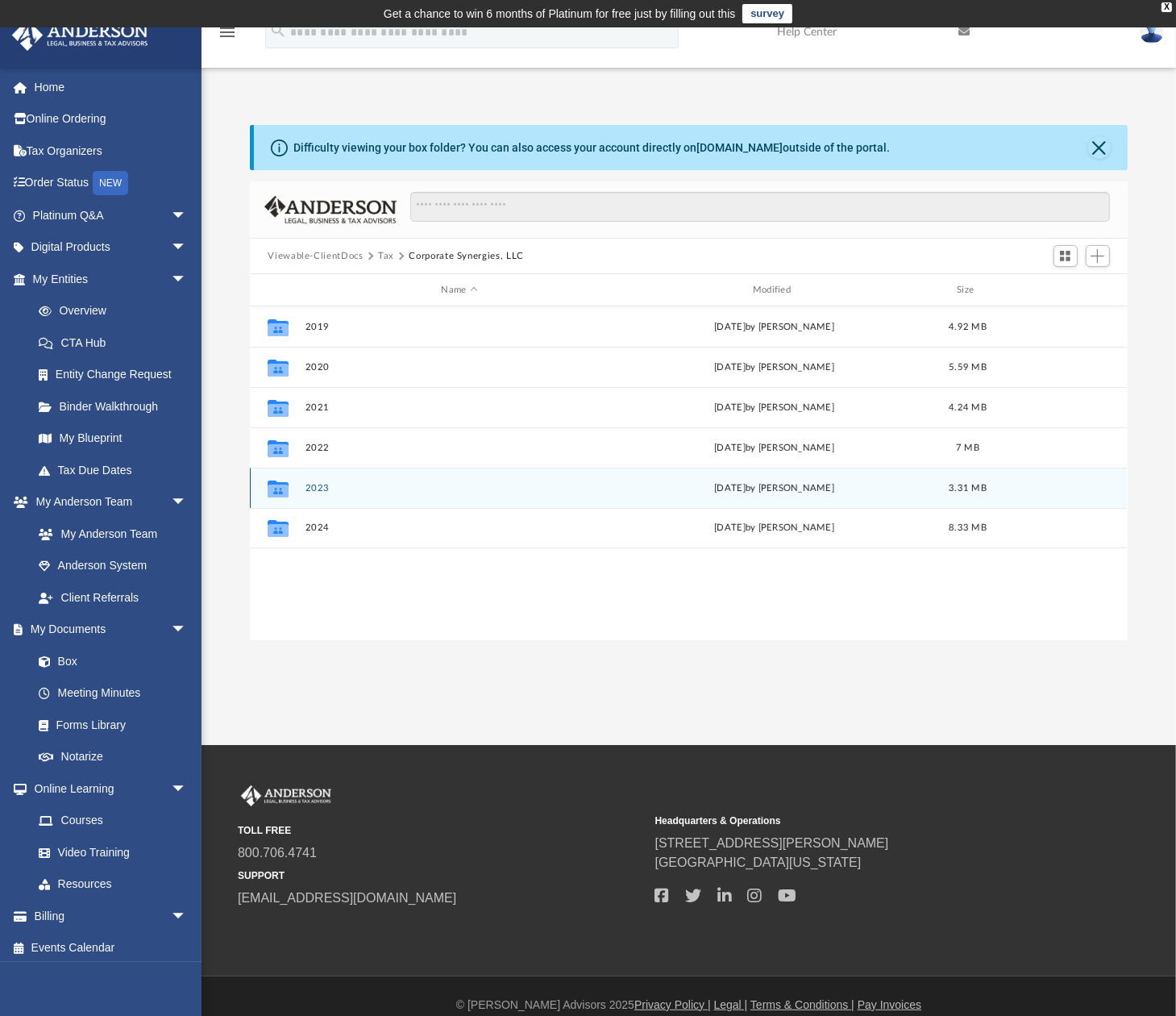
click at [325, 491] on button "2023" at bounding box center [459, 488] width 308 height 11
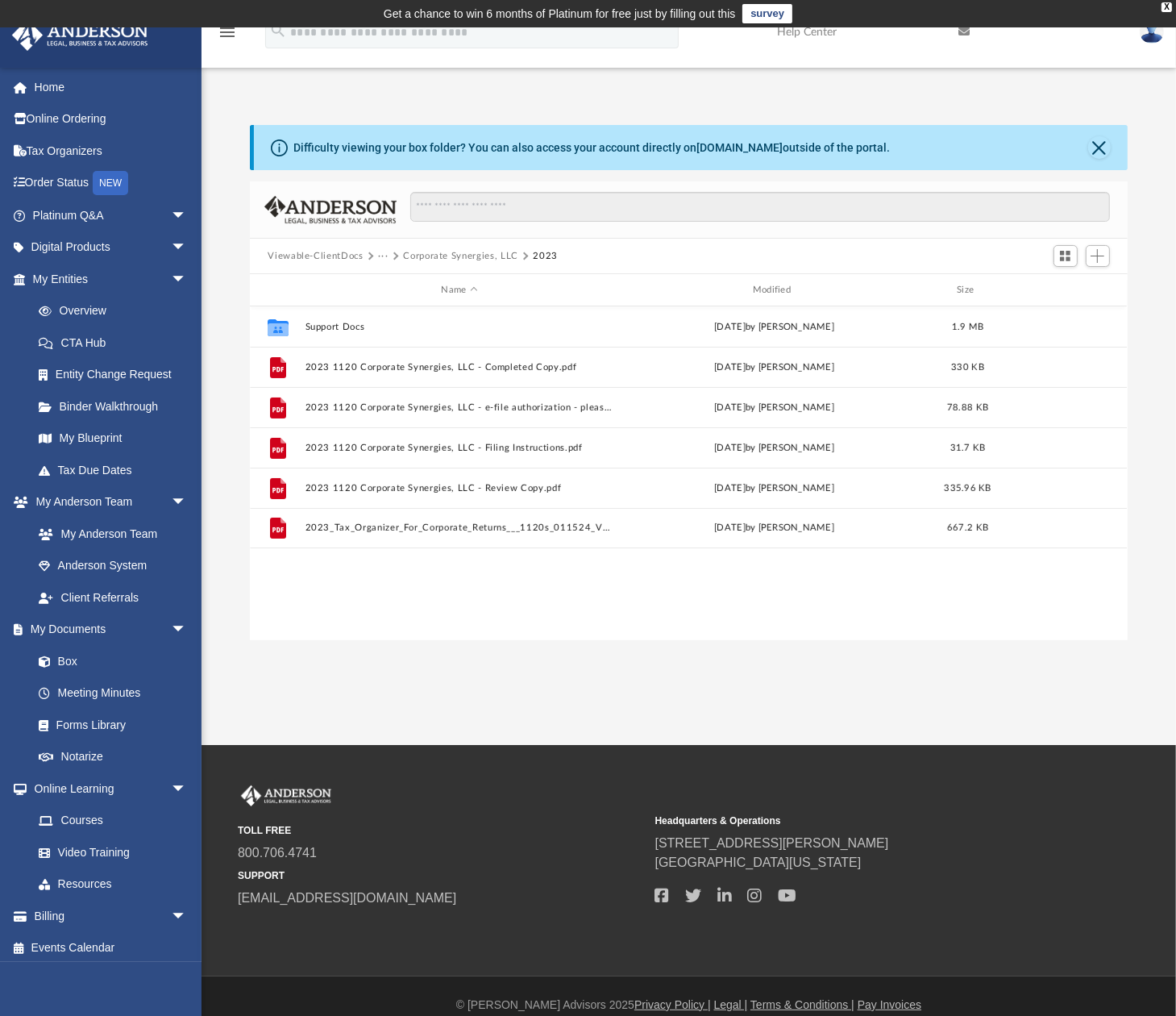
click at [503, 258] on button "Corporate Synergies, LLC" at bounding box center [460, 256] width 116 height 15
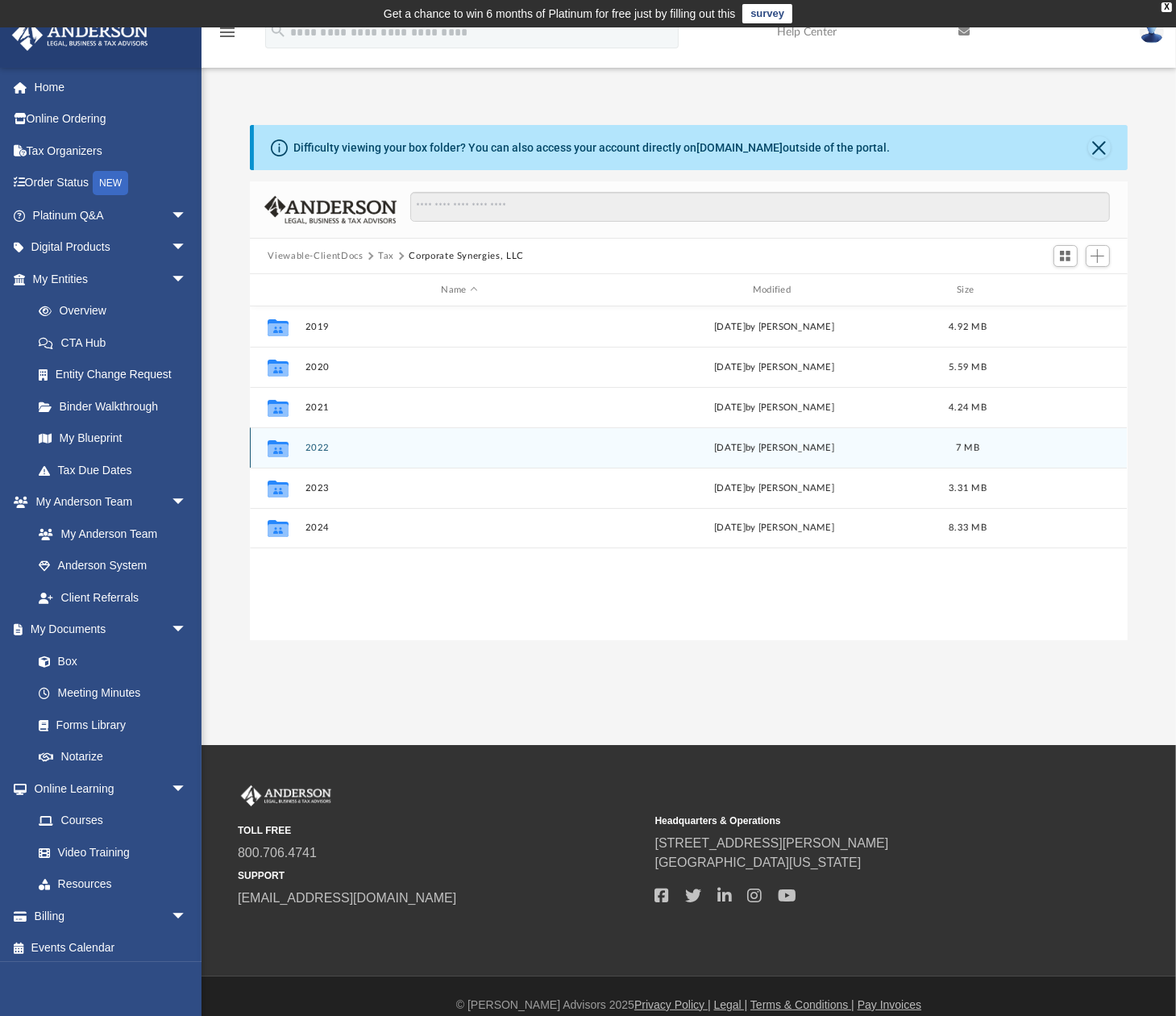
click at [316, 449] on button "2022" at bounding box center [459, 448] width 308 height 11
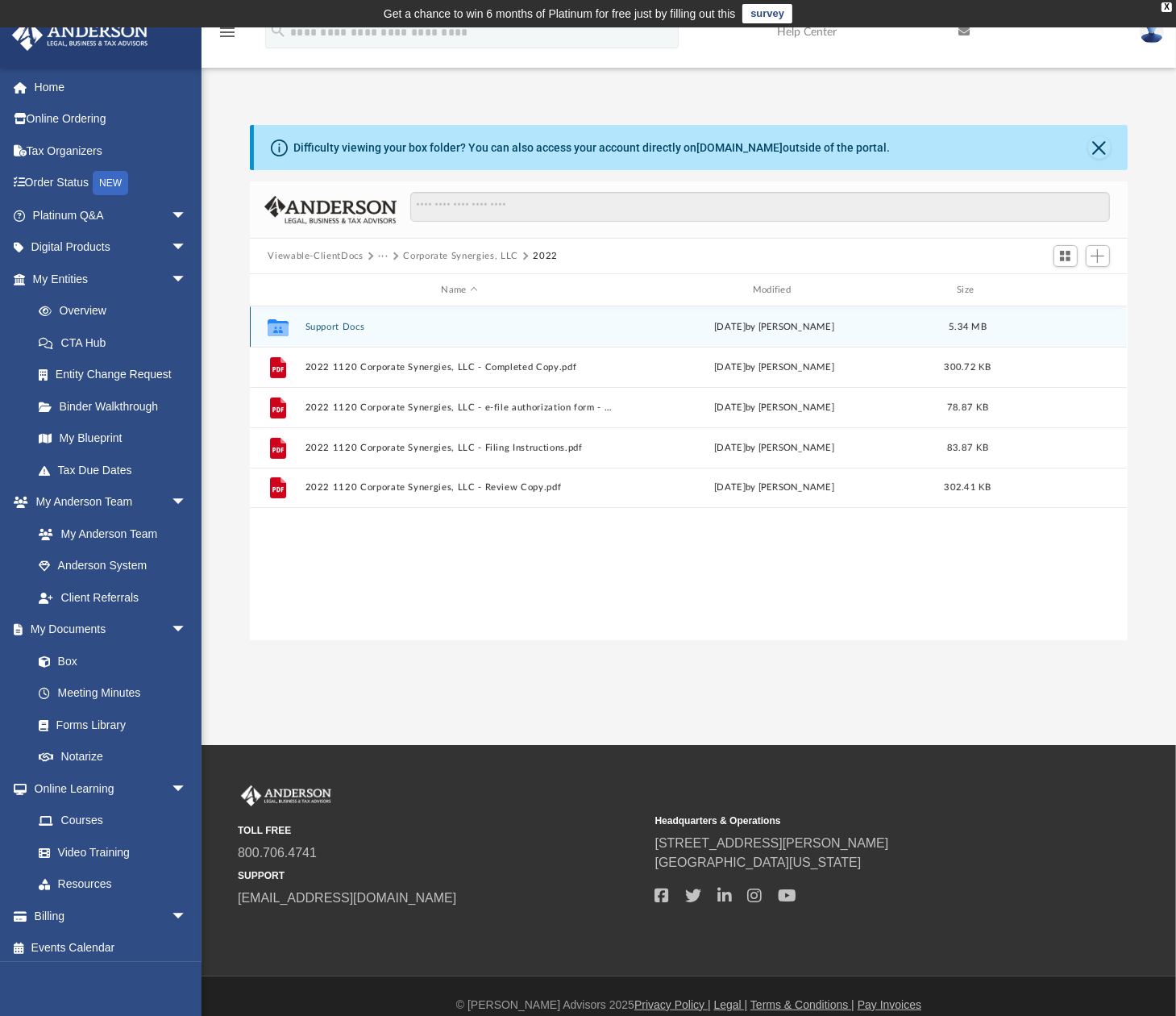
click at [335, 329] on button "Support Docs" at bounding box center [459, 326] width 308 height 11
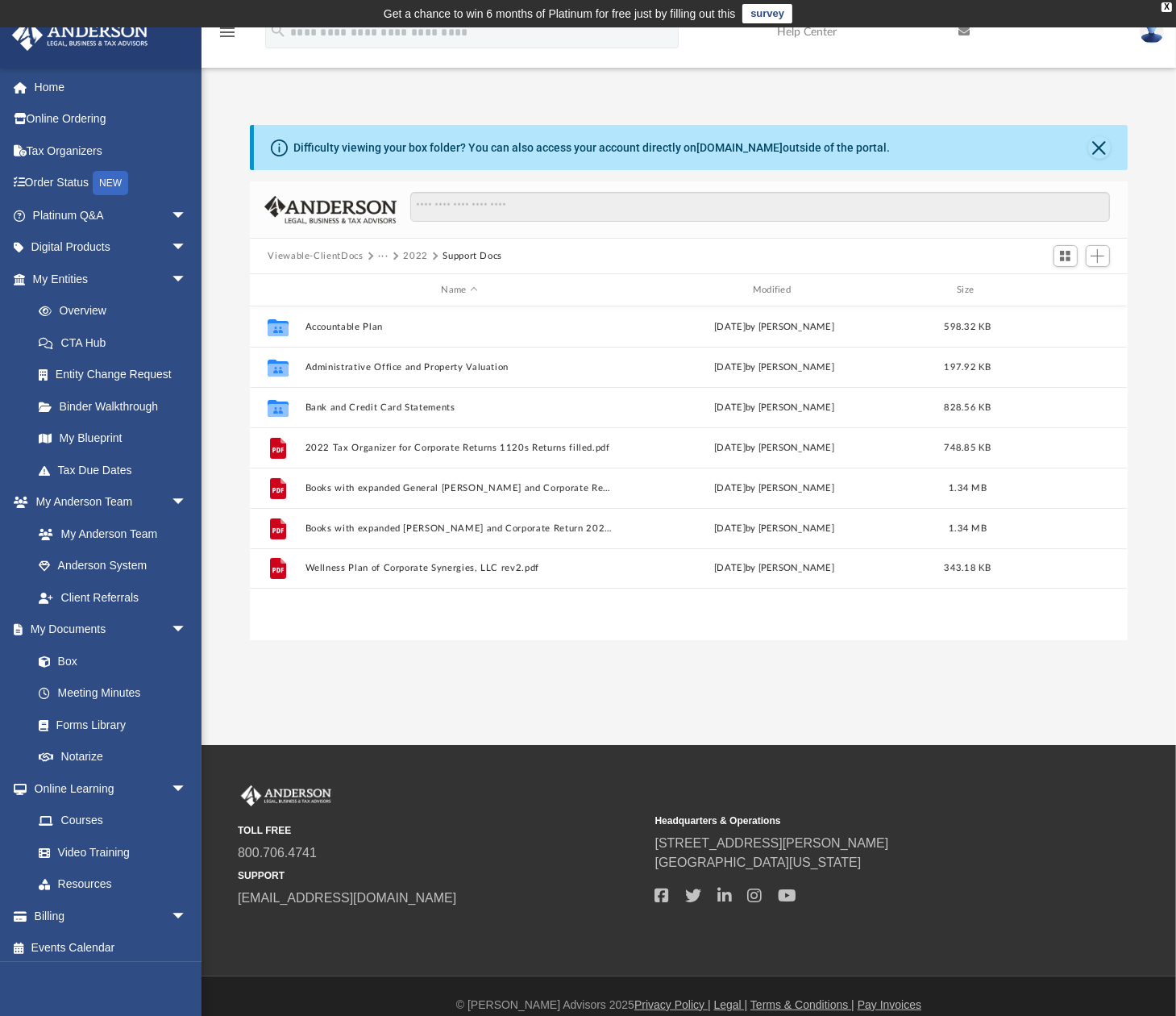
click at [383, 255] on button "···" at bounding box center [383, 256] width 11 height 15
click at [395, 308] on li "Corporate Synergies, LLC" at bounding box center [442, 309] width 112 height 17
